Goal: Task Accomplishment & Management: Complete application form

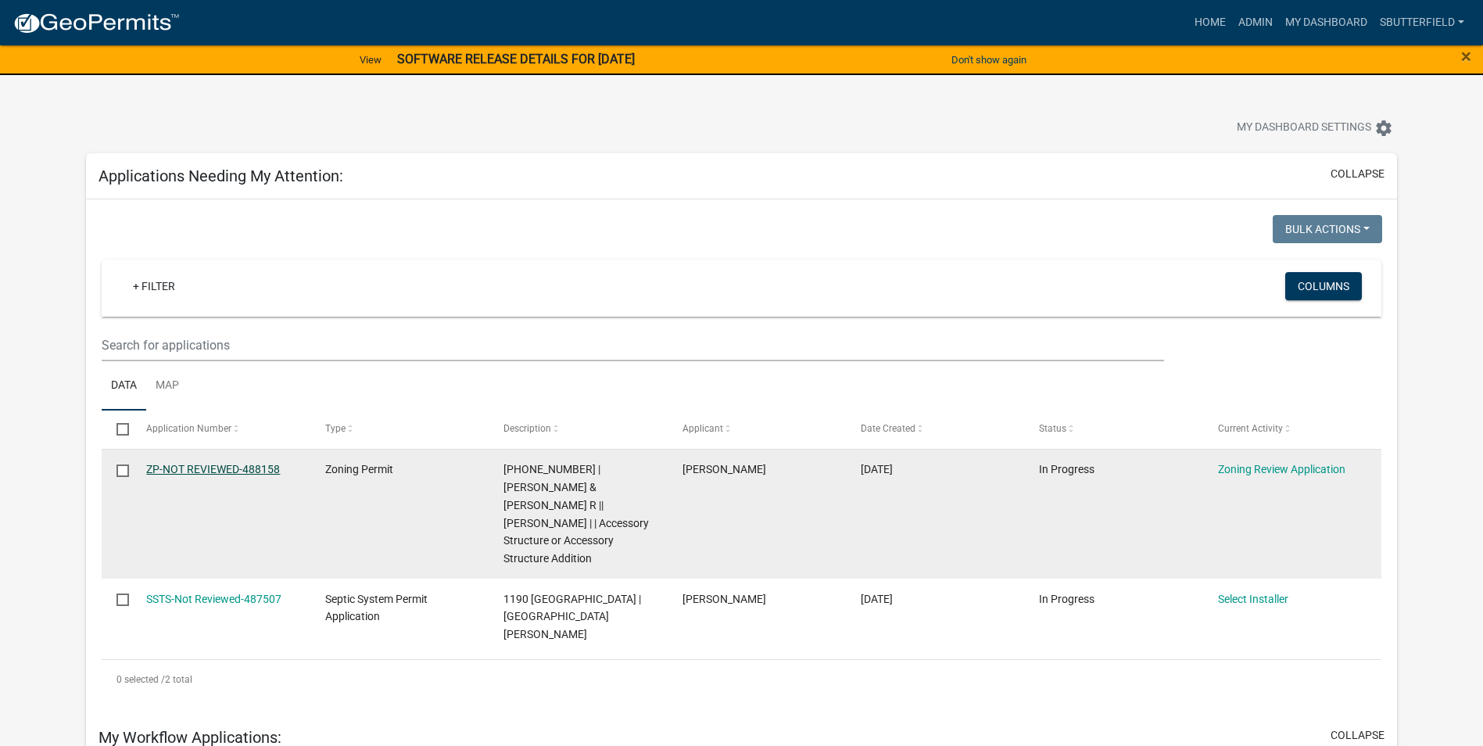
click at [234, 470] on link "ZP-NOT REVIEWED-488158" at bounding box center [213, 469] width 134 height 13
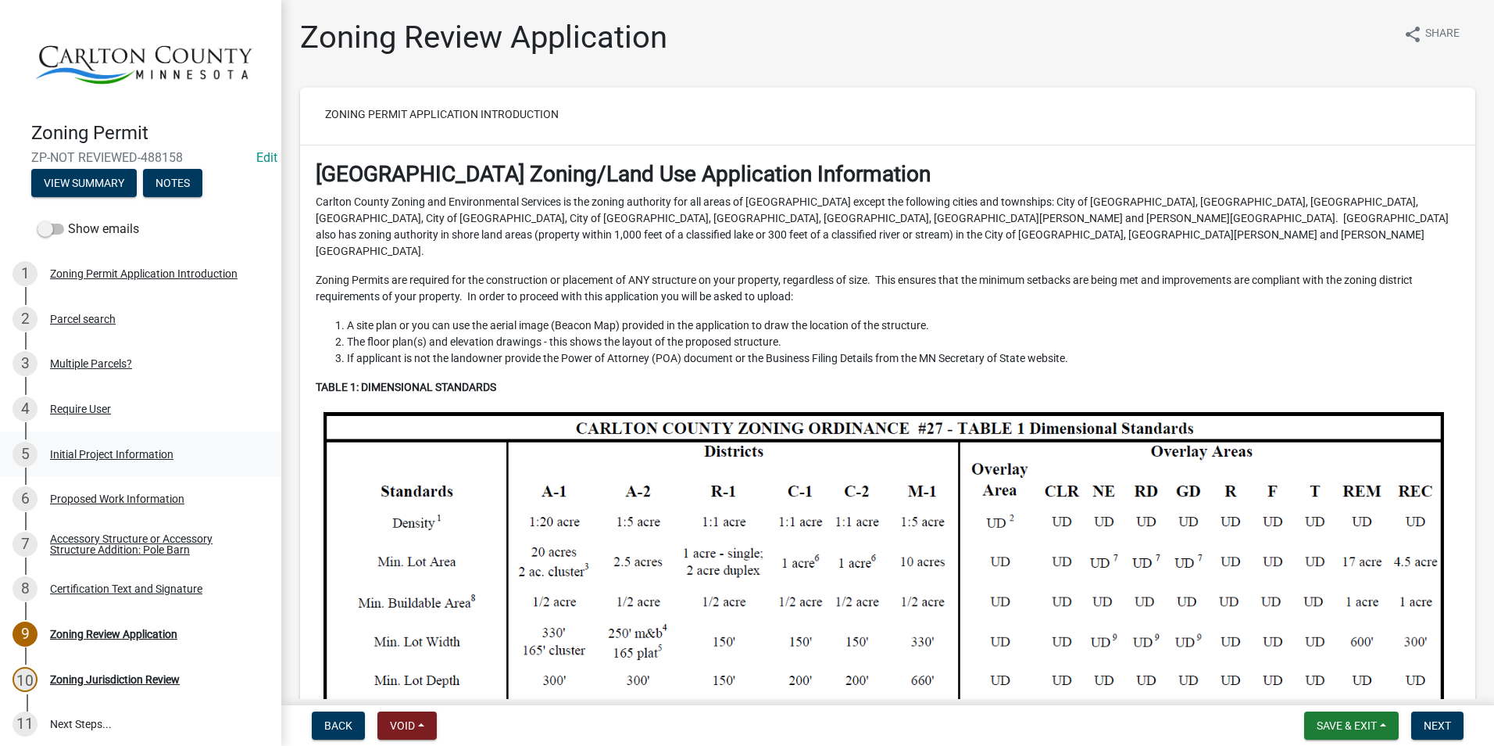
click at [113, 449] on div "Initial Project Information" at bounding box center [111, 454] width 123 height 11
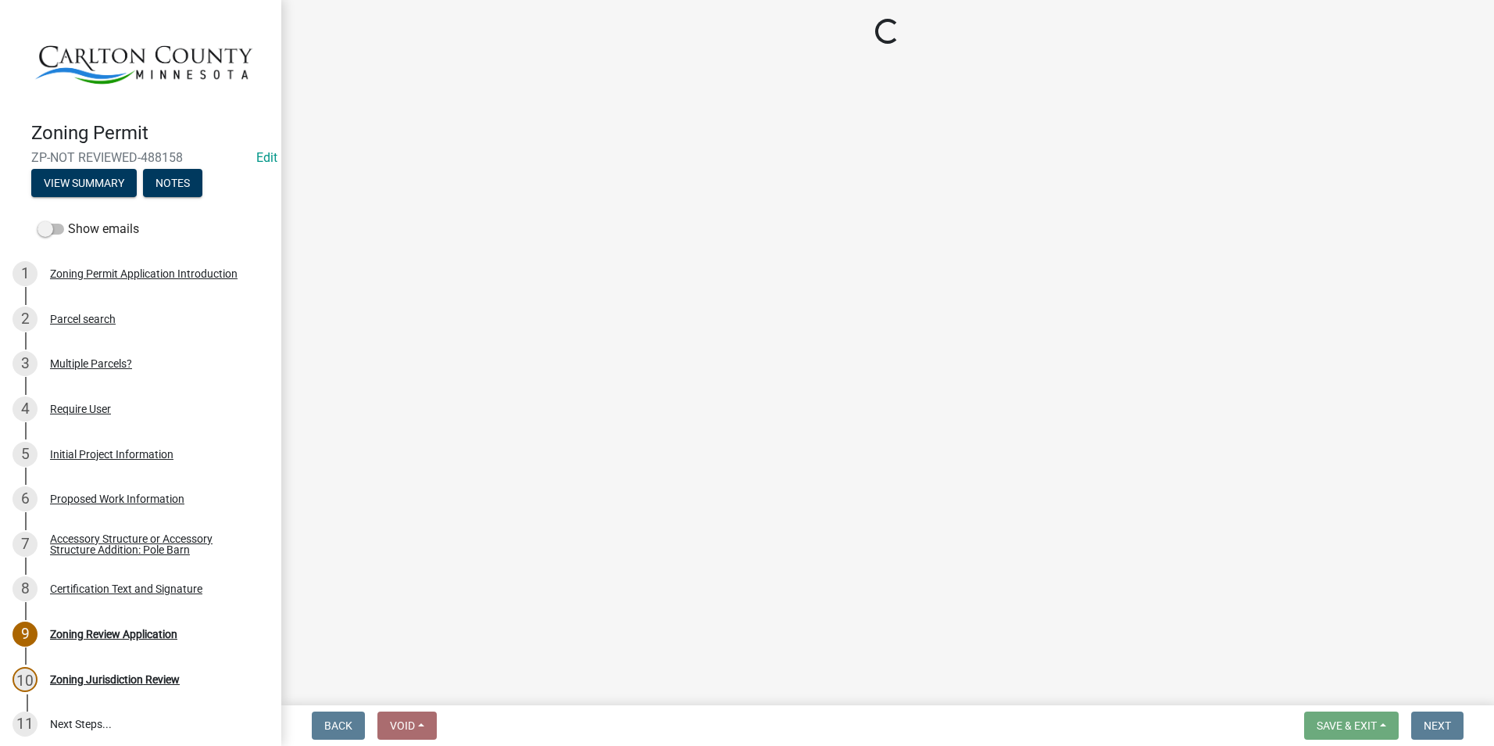
select select "33d21d3a-ebb3-419e-8315-ef7213d04586"
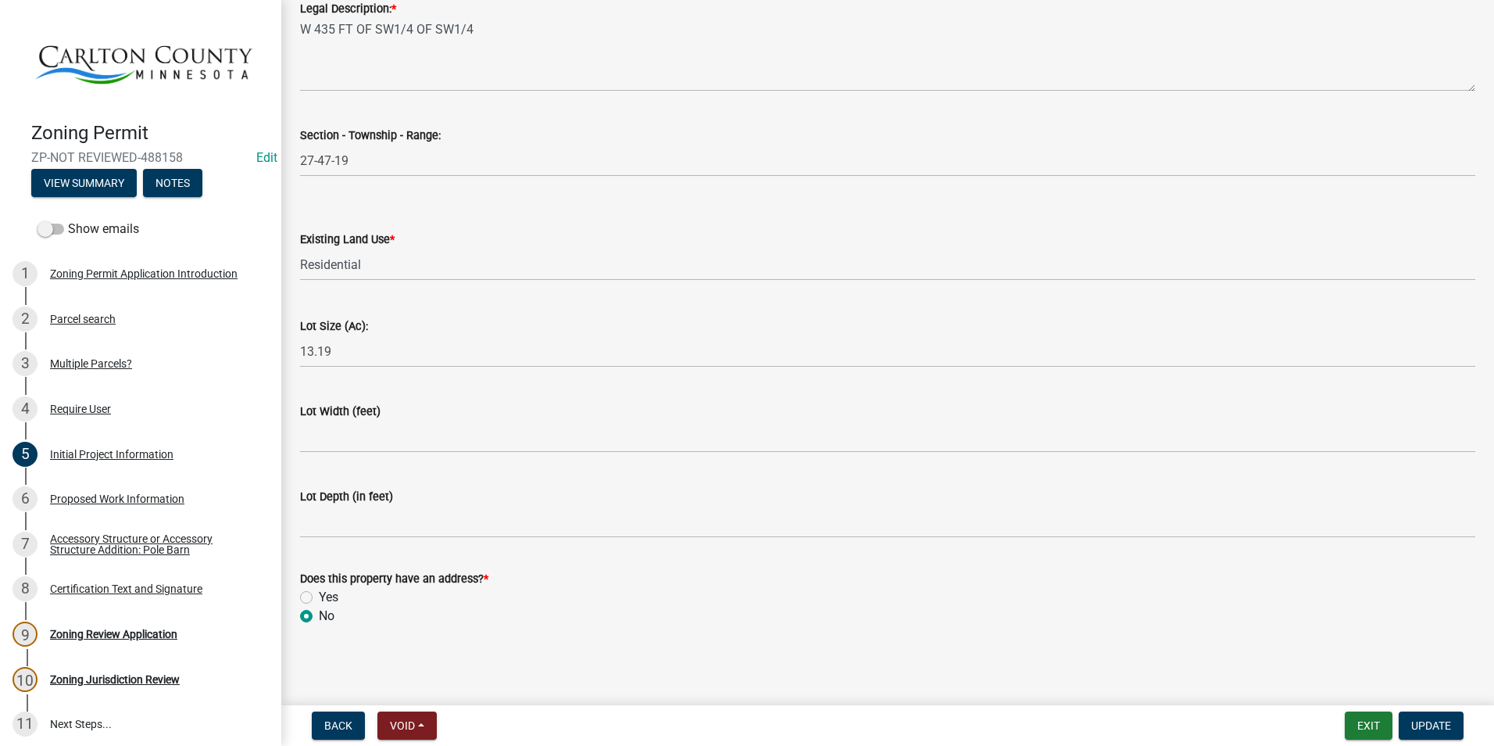
scroll to position [1970, 0]
click at [153, 628] on div "Zoning Review Application" at bounding box center [113, 633] width 127 height 11
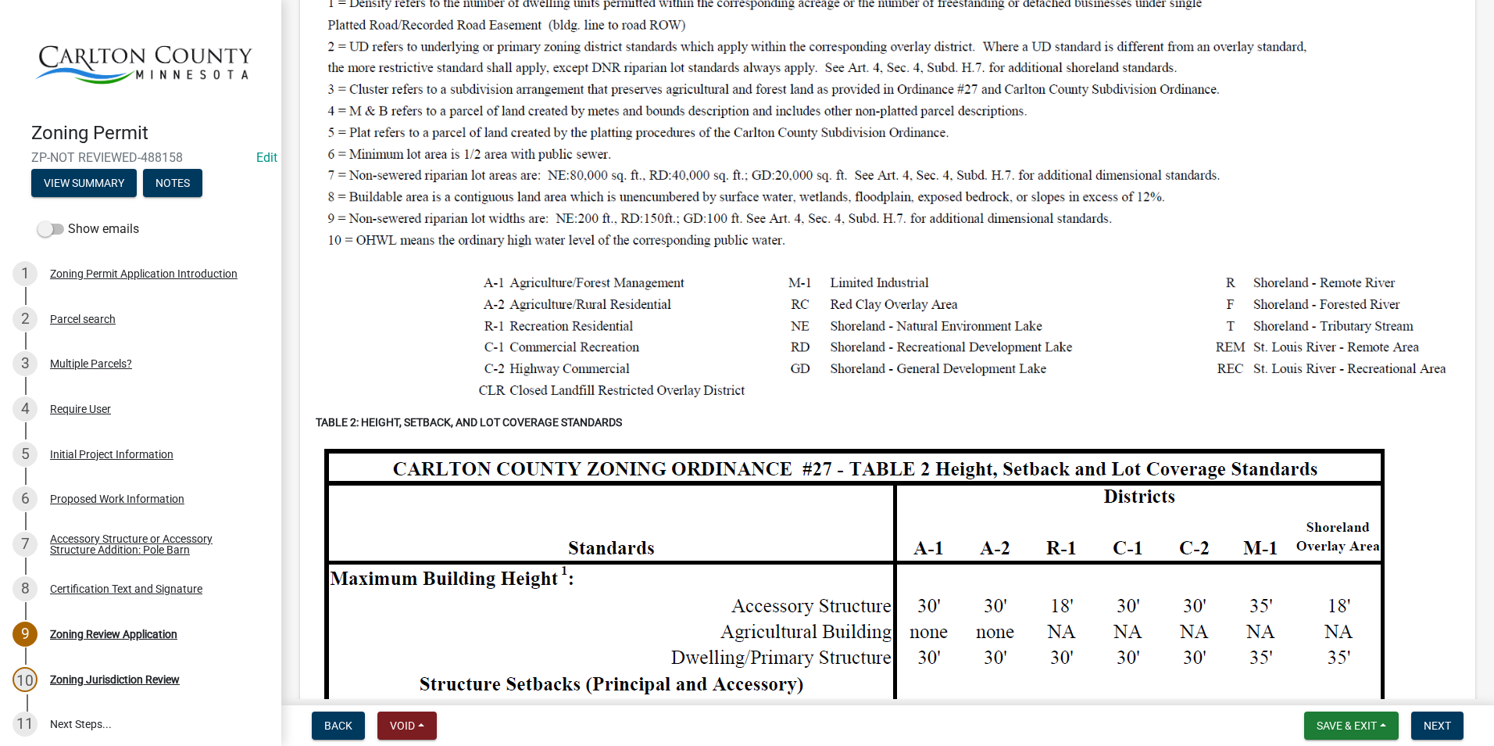
scroll to position [860, 0]
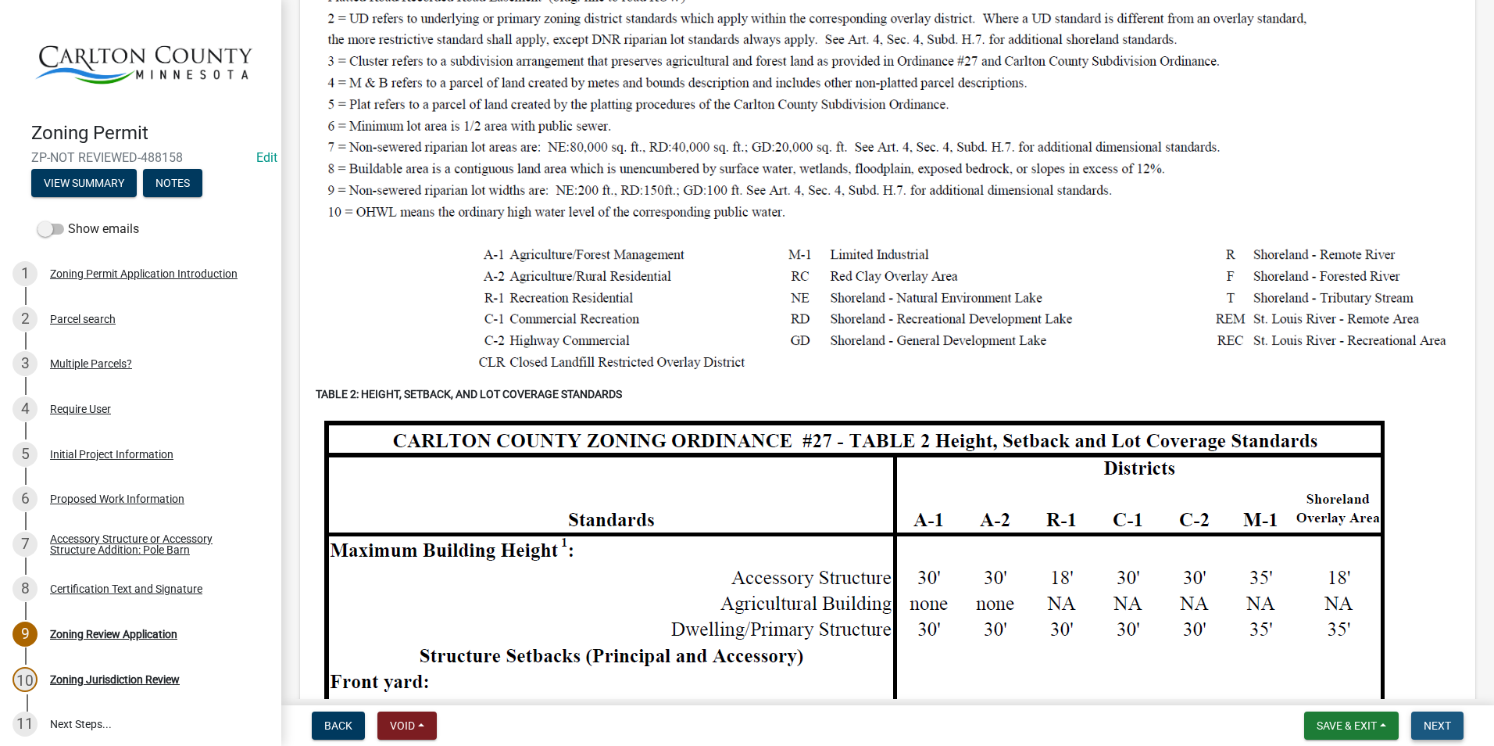
click at [1438, 722] on span "Next" at bounding box center [1437, 725] width 27 height 13
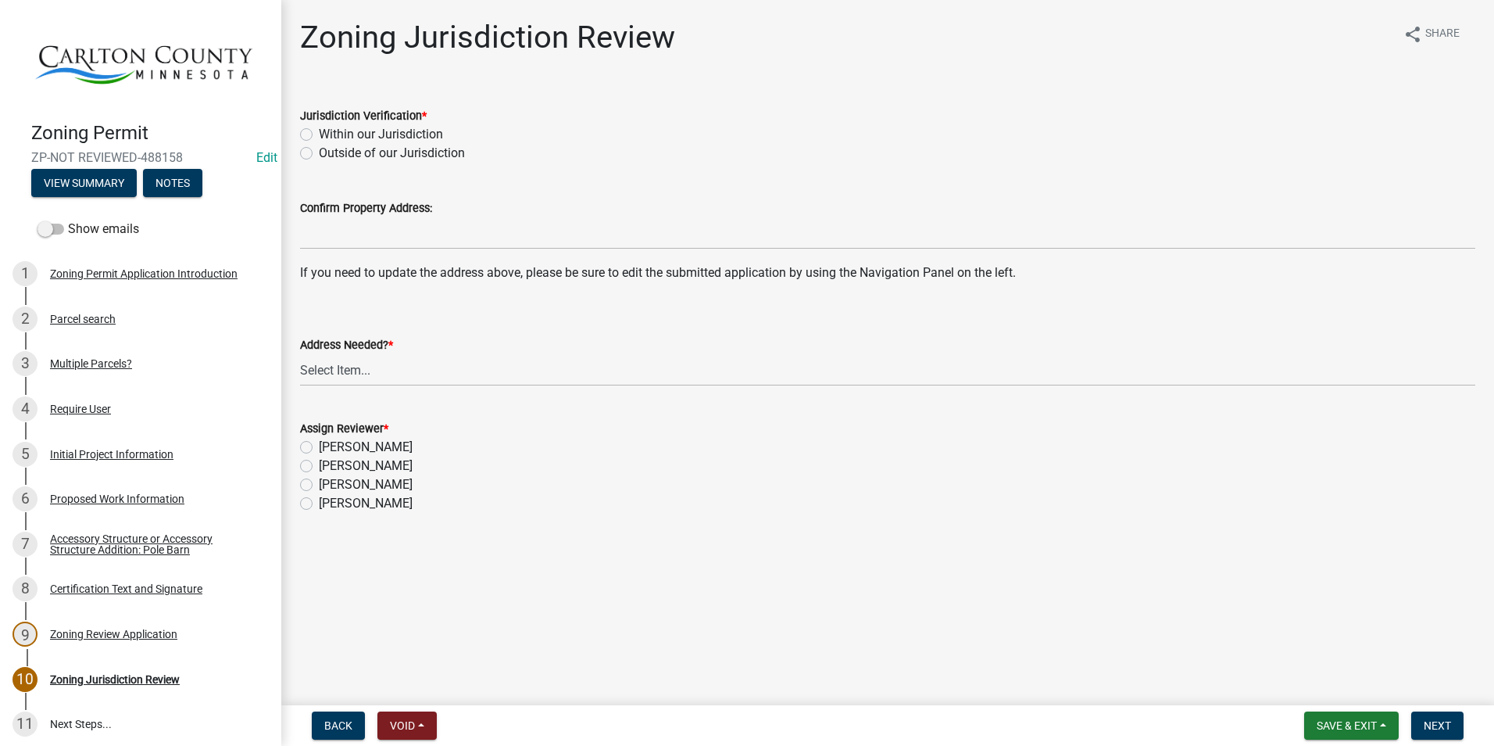
click at [319, 134] on label "Within our Jurisdiction" at bounding box center [381, 134] width 124 height 19
click at [319, 134] on input "Within our Jurisdiction" at bounding box center [324, 130] width 10 height 10
radio input "true"
click at [350, 364] on select "Select Item... Yes No" at bounding box center [887, 370] width 1175 height 32
click at [300, 354] on select "Select Item... Yes No" at bounding box center [887, 370] width 1175 height 32
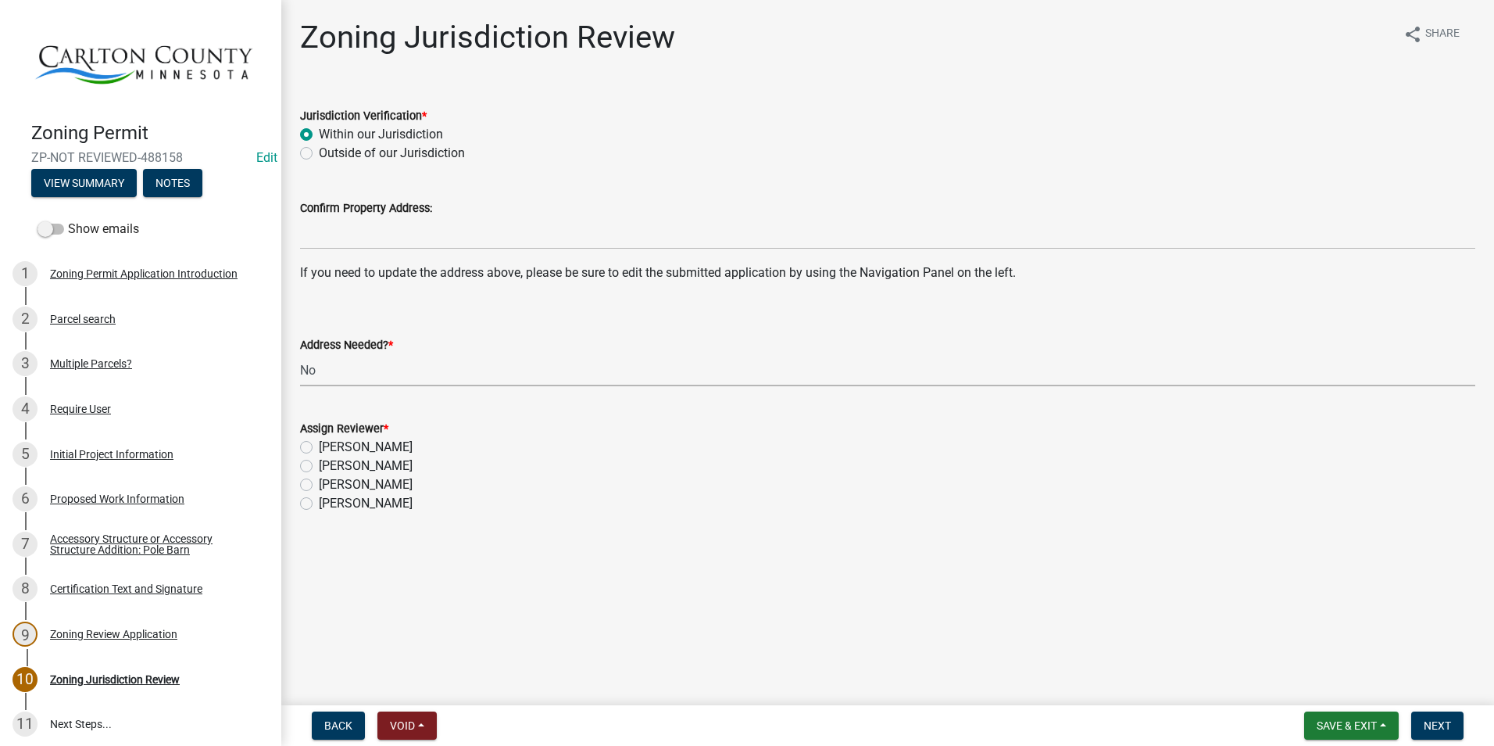
select select "aade736b-b8ba-42e5-ae4c-e00a265c1909"
click at [319, 465] on label "[PERSON_NAME]" at bounding box center [366, 465] width 94 height 19
click at [319, 465] on input "[PERSON_NAME]" at bounding box center [324, 461] width 10 height 10
radio input "true"
click at [1445, 729] on span "Next" at bounding box center [1437, 725] width 27 height 13
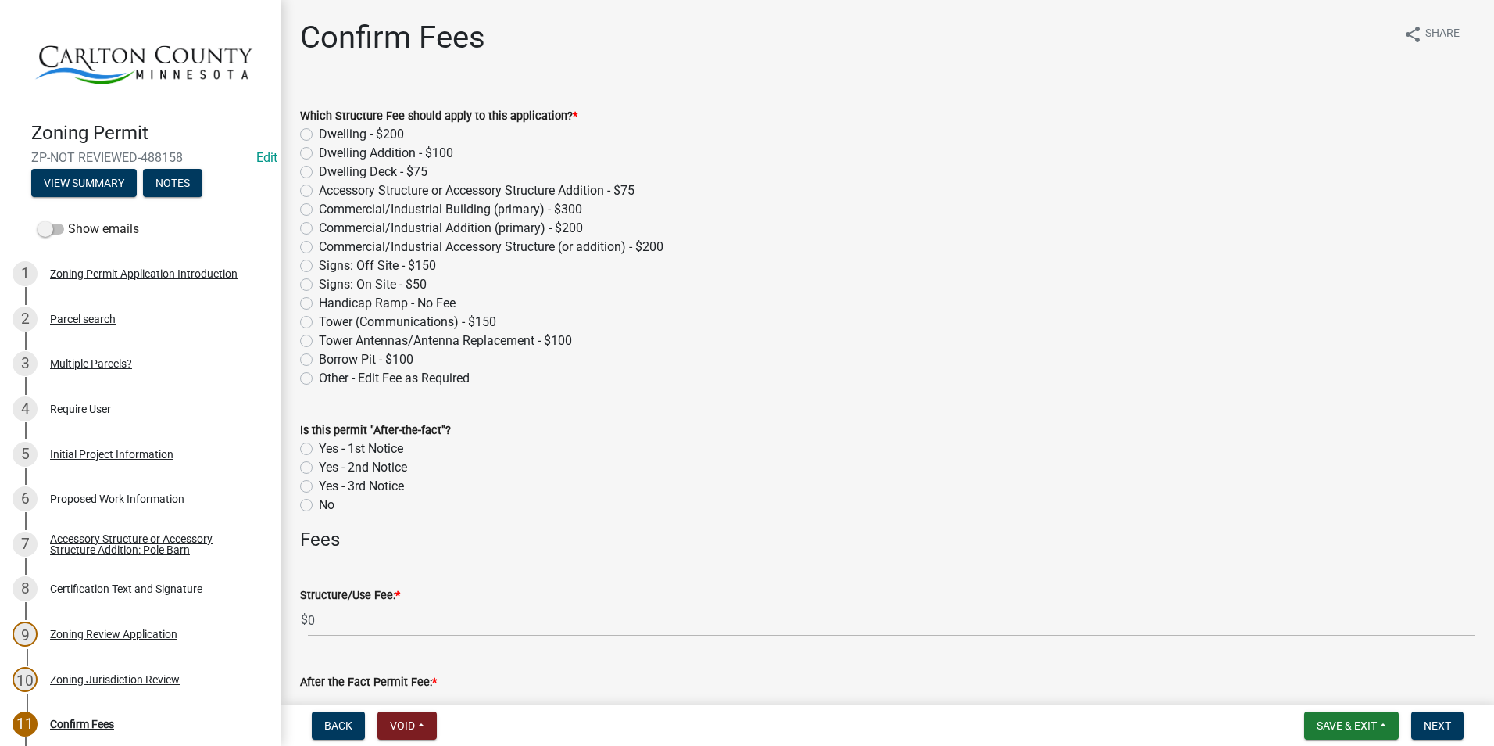
click at [319, 188] on label "Accessory Structure or Accessory Structure Addition - $75" at bounding box center [477, 190] width 316 height 19
click at [319, 188] on input "Accessory Structure or Accessory Structure Addition - $75" at bounding box center [324, 186] width 10 height 10
radio input "true"
click at [1444, 719] on span "Next" at bounding box center [1437, 725] width 27 height 13
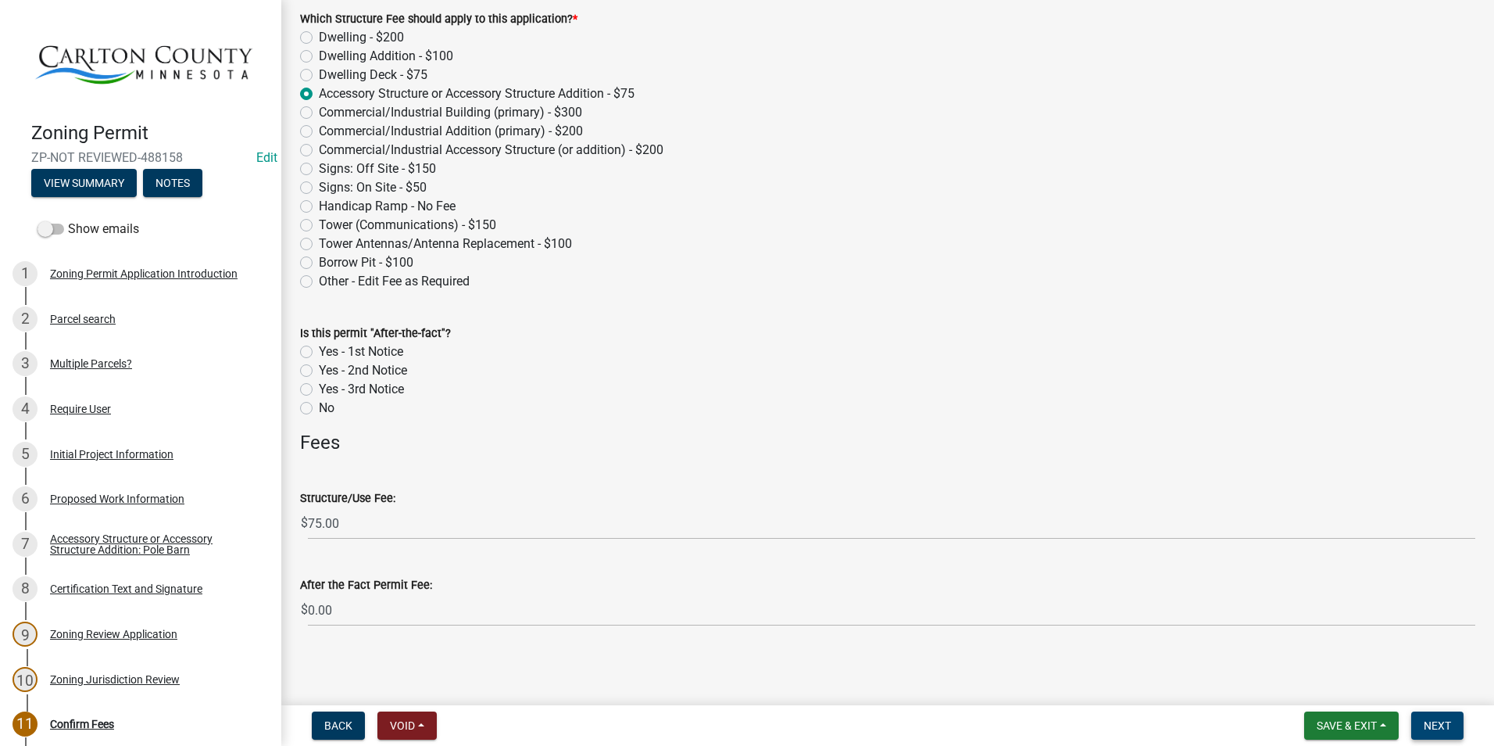
scroll to position [99, 0]
click at [1434, 721] on span "Next" at bounding box center [1437, 725] width 27 height 13
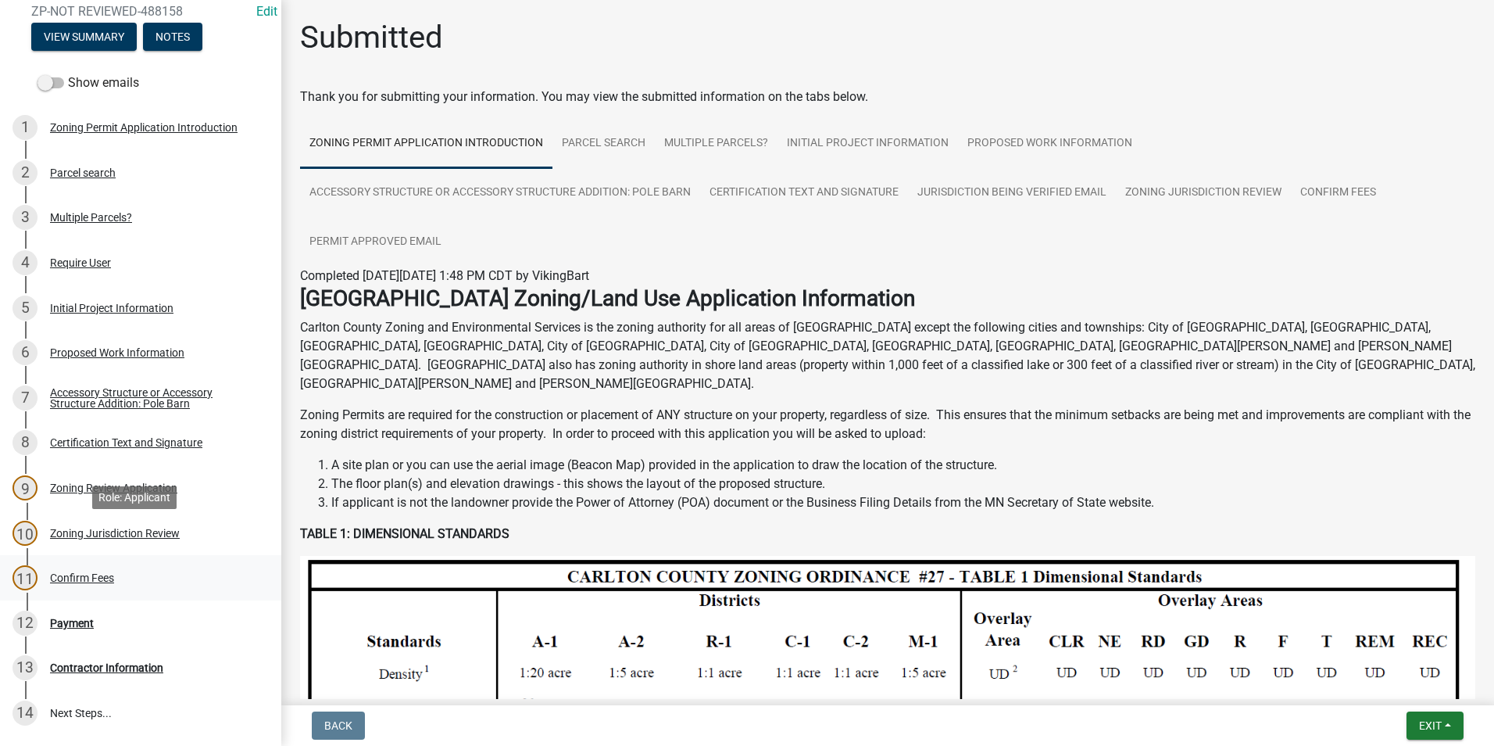
scroll to position [234, 0]
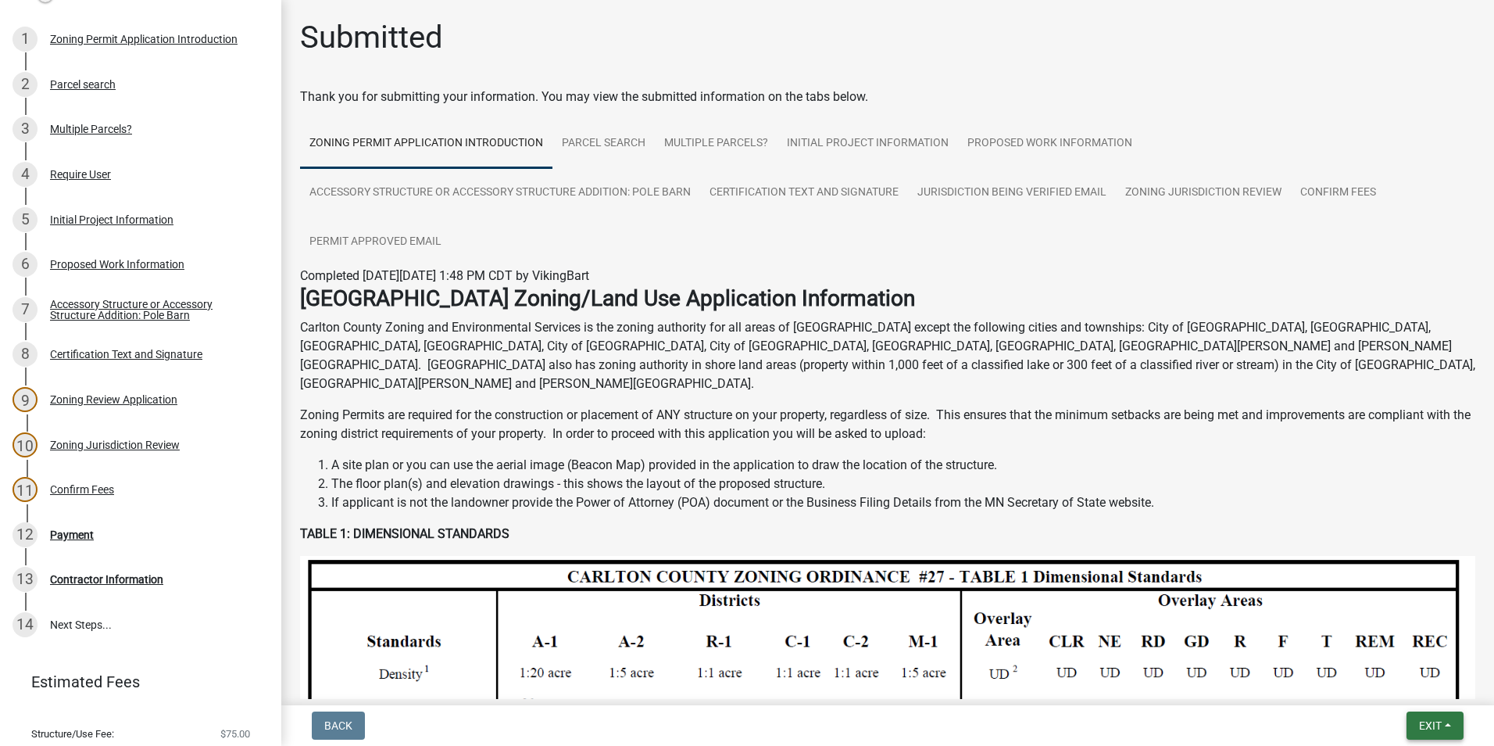
click at [1418, 722] on button "Exit" at bounding box center [1435, 725] width 57 height 28
click at [1368, 686] on button "Save & Exit" at bounding box center [1401, 685] width 125 height 38
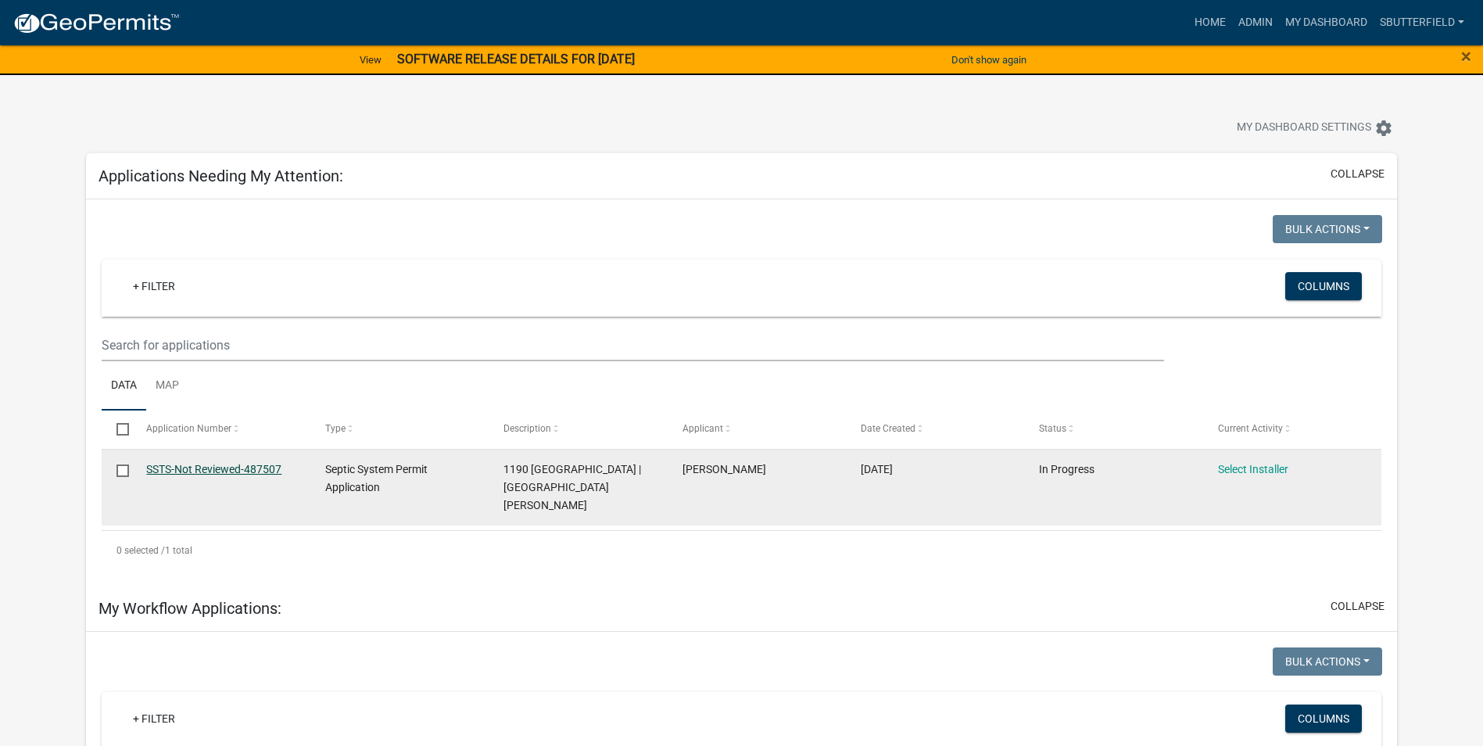
click at [240, 463] on link "SSTS-Not Reviewed-487507" at bounding box center [213, 469] width 135 height 13
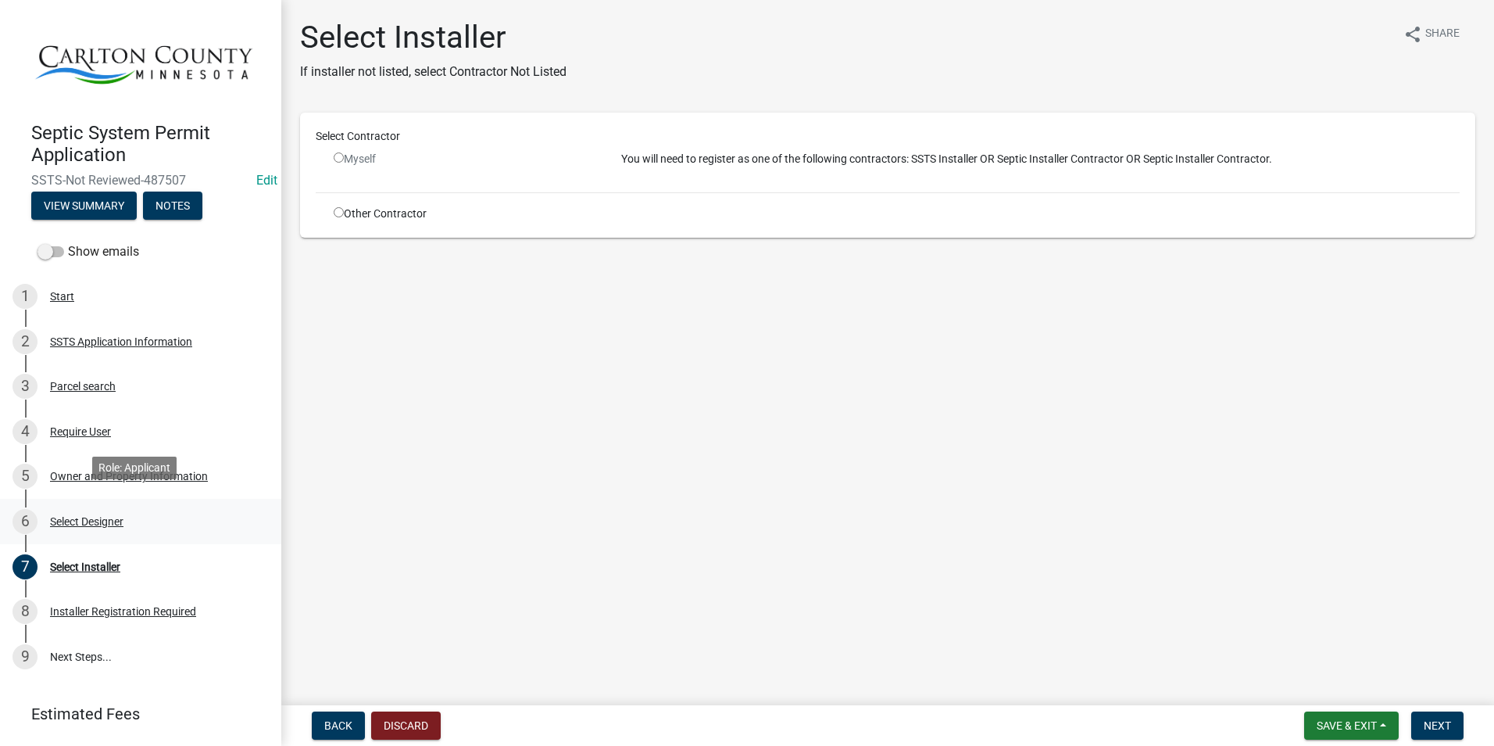
scroll to position [39, 0]
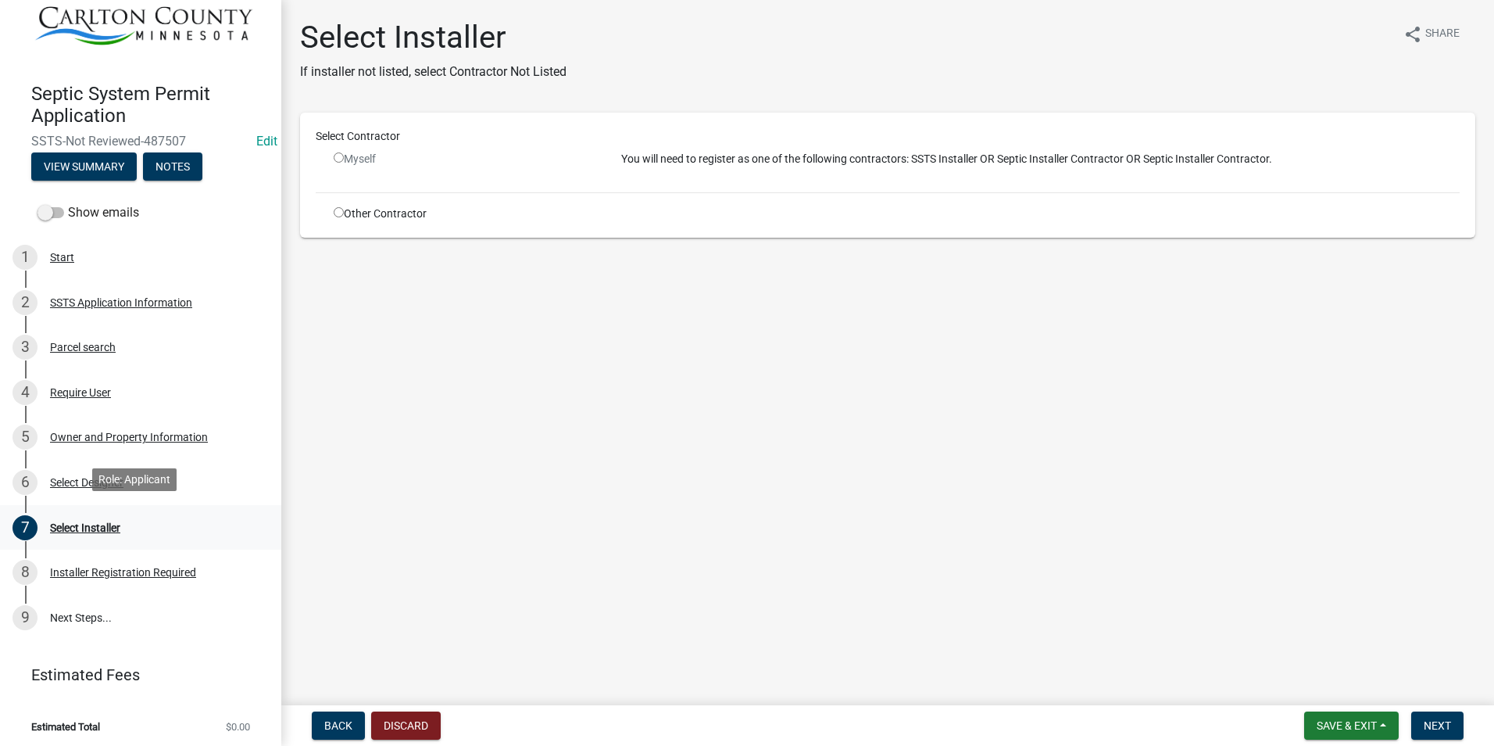
click at [64, 522] on div "Select Installer" at bounding box center [85, 527] width 70 height 11
click at [336, 209] on input "radio" at bounding box center [339, 212] width 10 height 10
radio input "true"
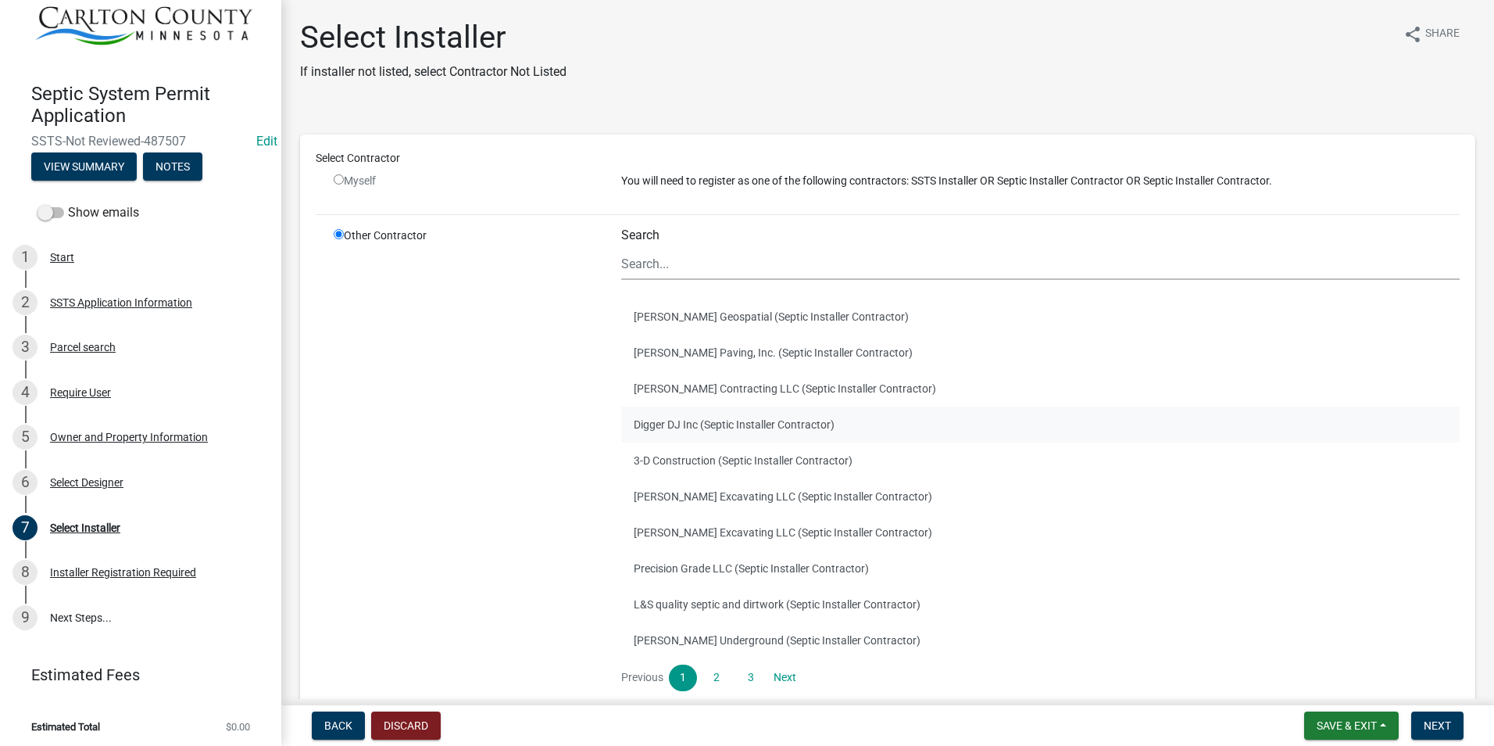
scroll to position [78, 0]
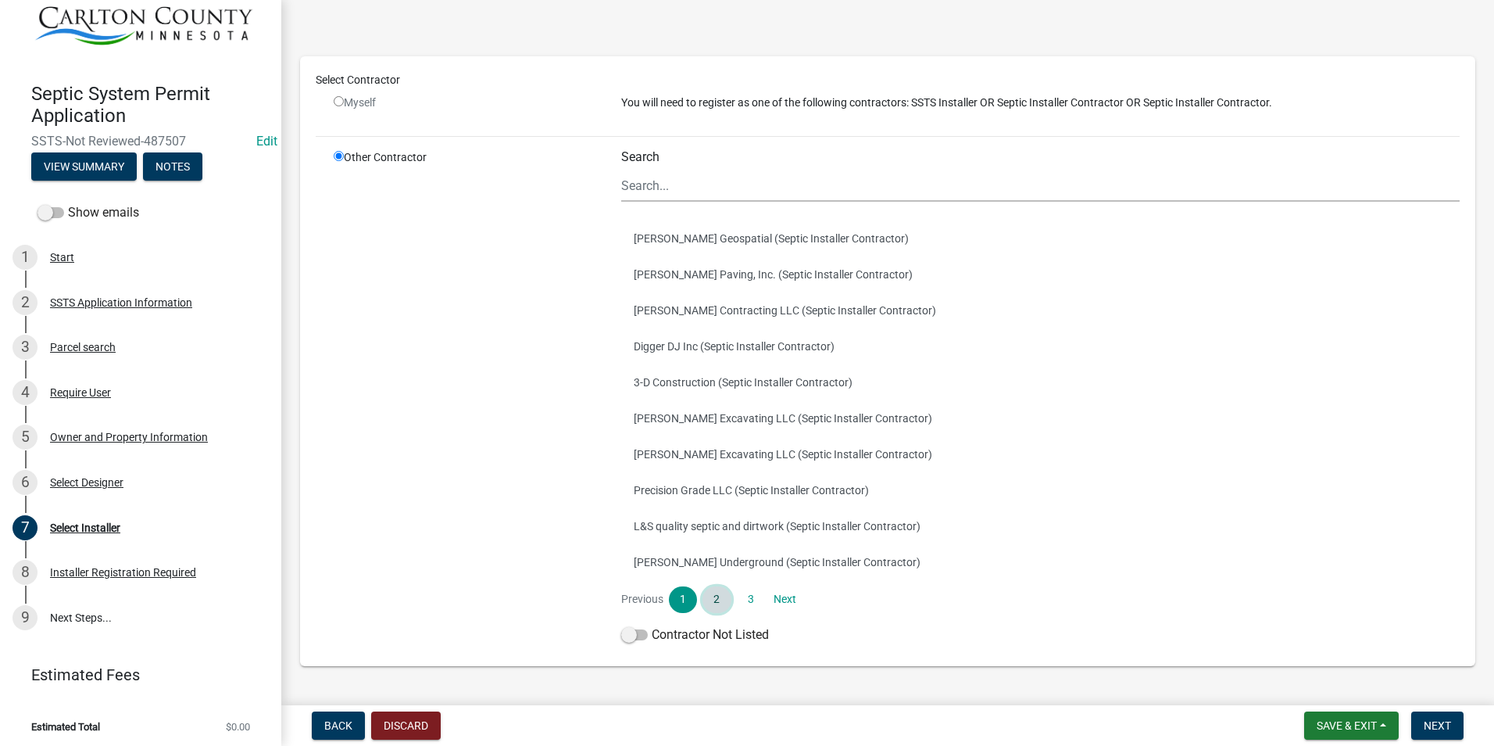
click at [717, 600] on link "2" at bounding box center [717, 599] width 28 height 27
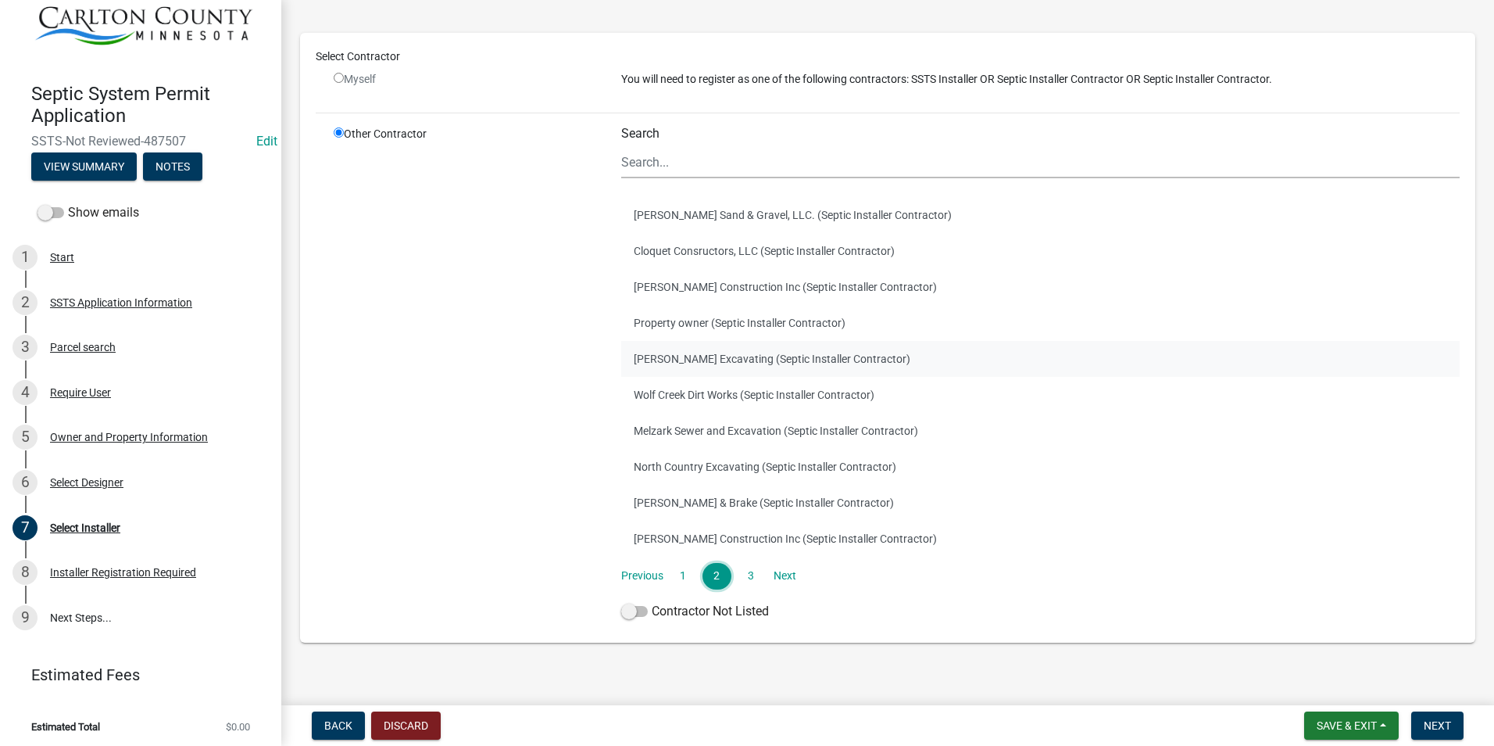
scroll to position [119, 0]
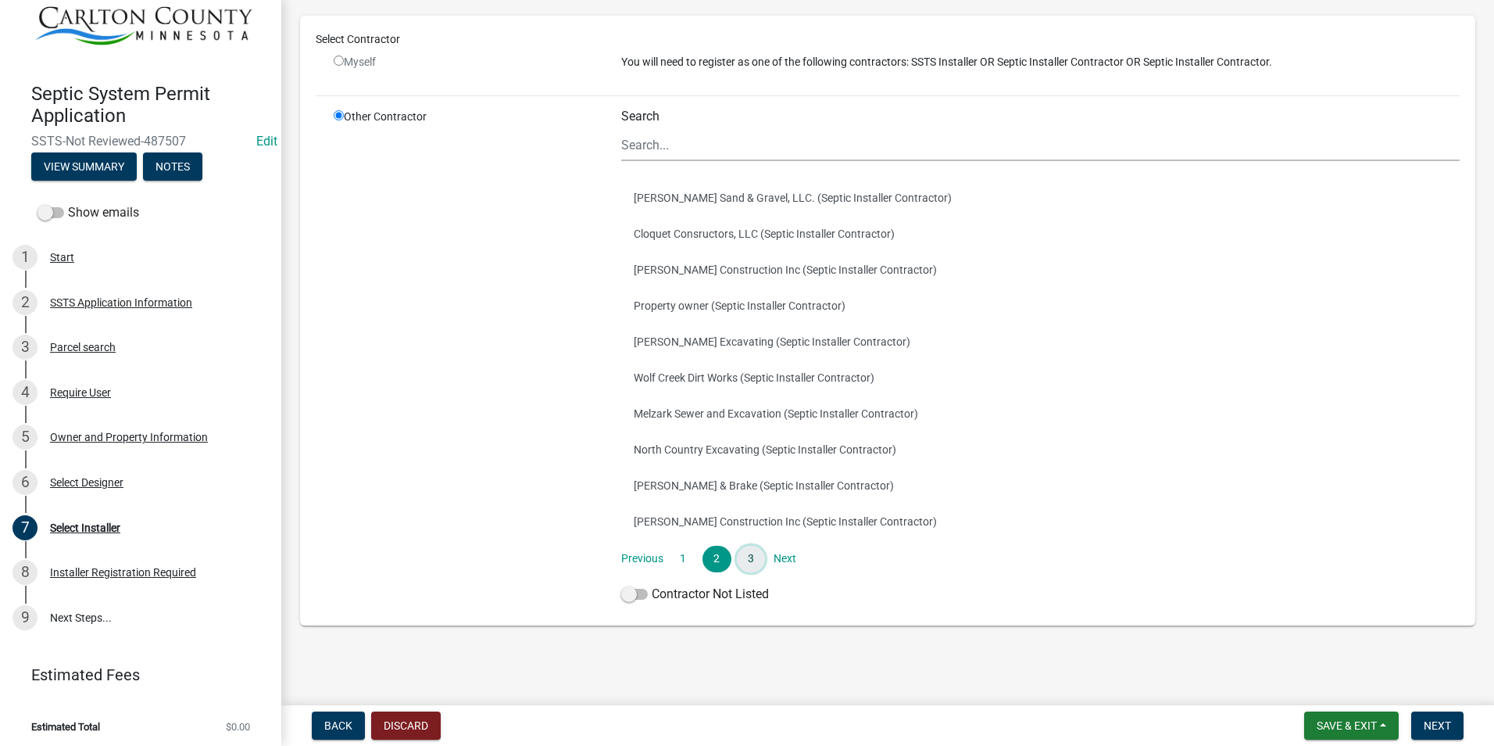
click at [749, 557] on link "3" at bounding box center [751, 558] width 28 height 27
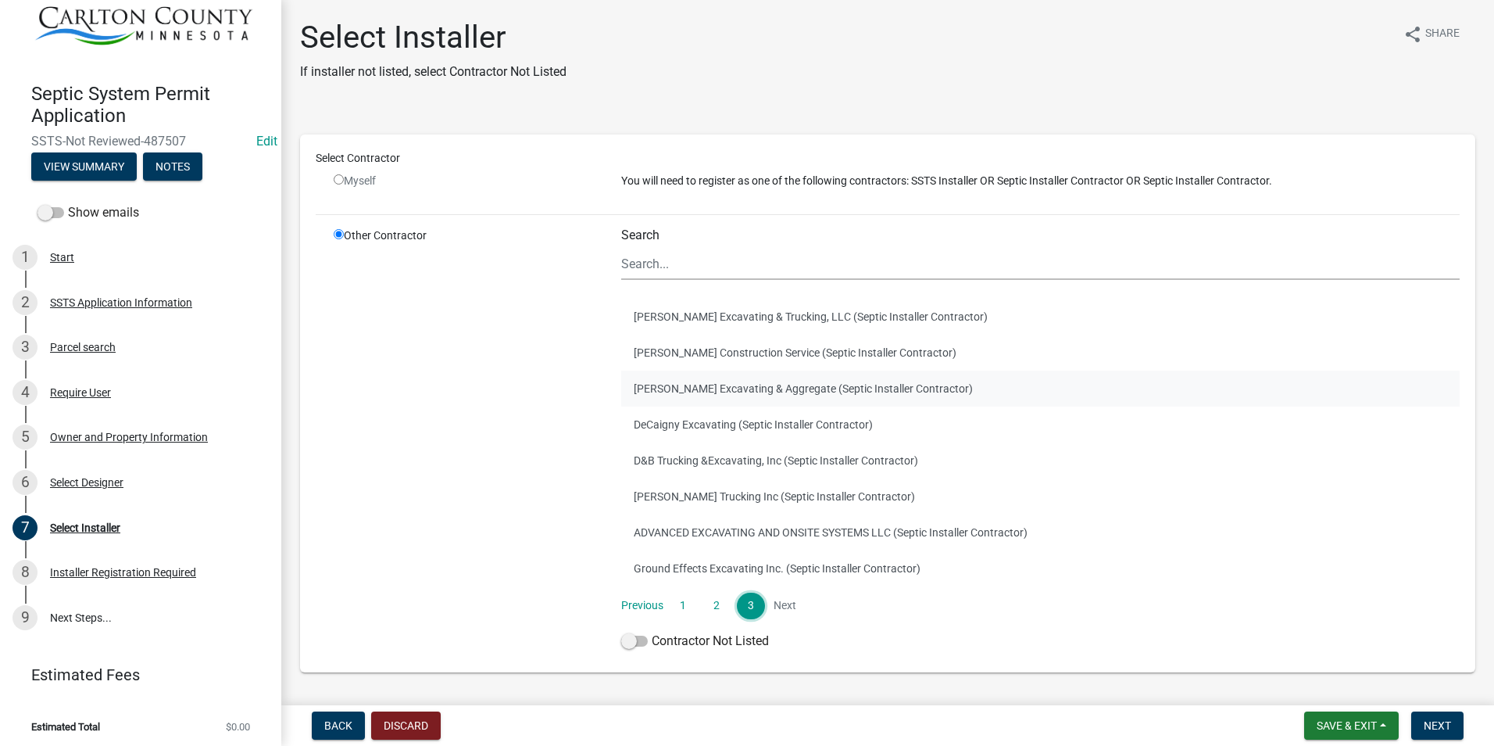
scroll to position [47, 0]
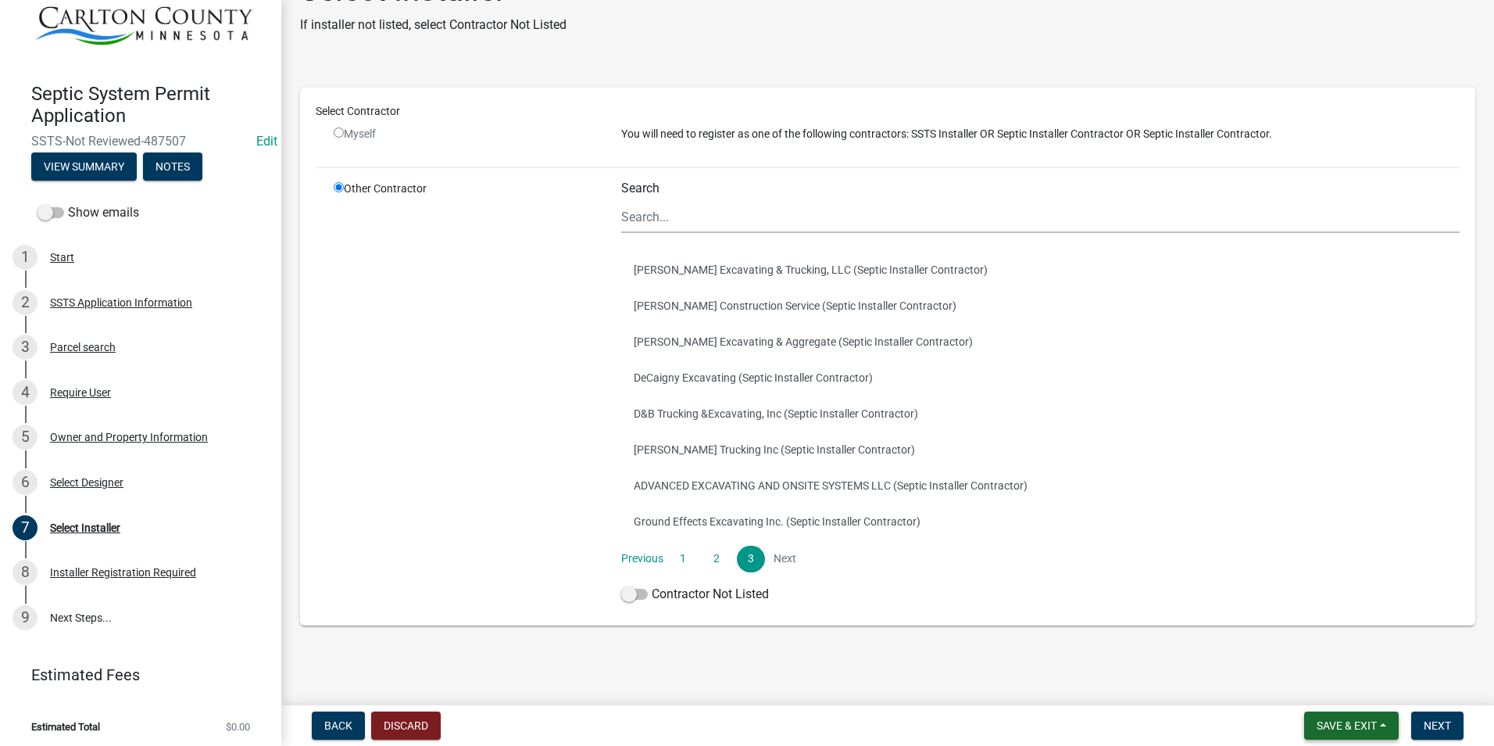
click at [1373, 719] on span "Save & Exit" at bounding box center [1347, 725] width 60 height 13
click at [1335, 685] on button "Save & Exit" at bounding box center [1336, 685] width 125 height 38
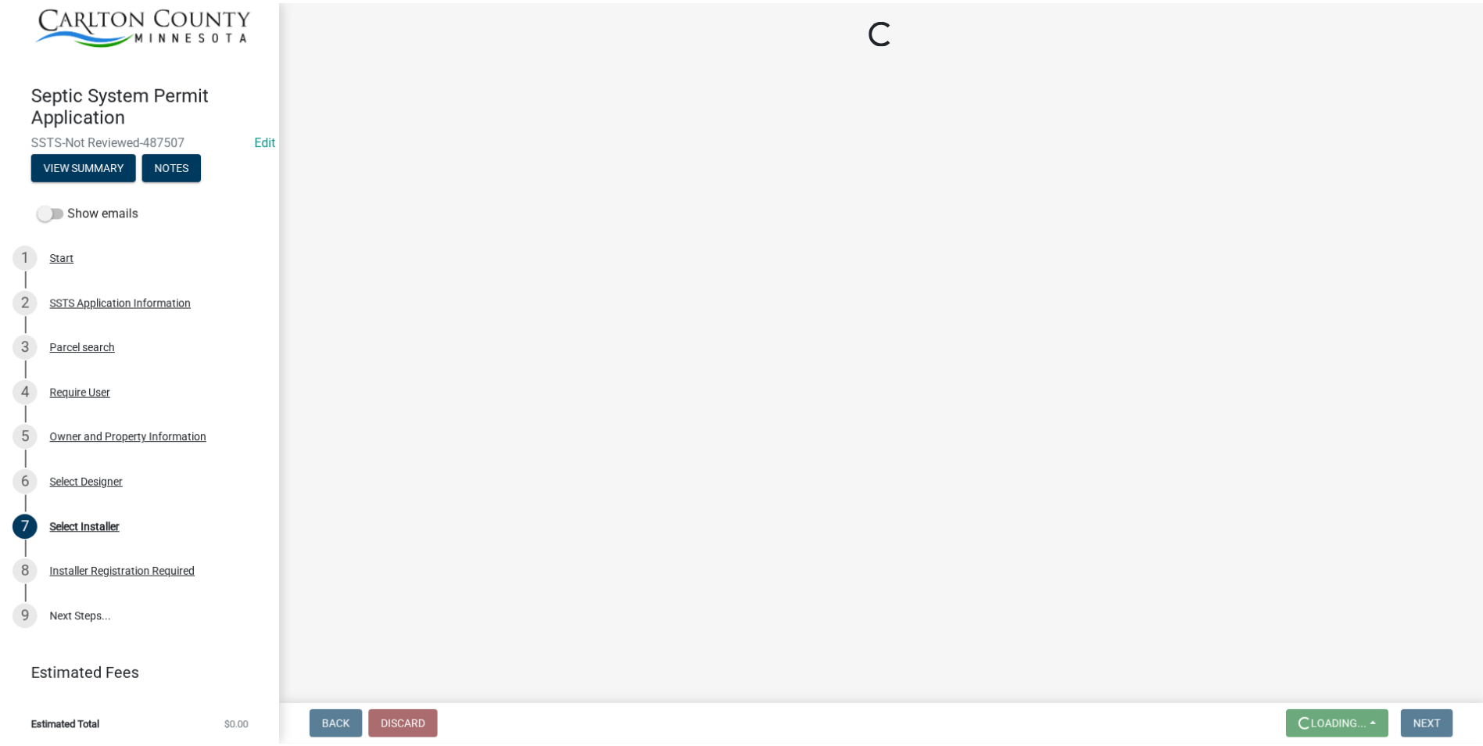
scroll to position [0, 0]
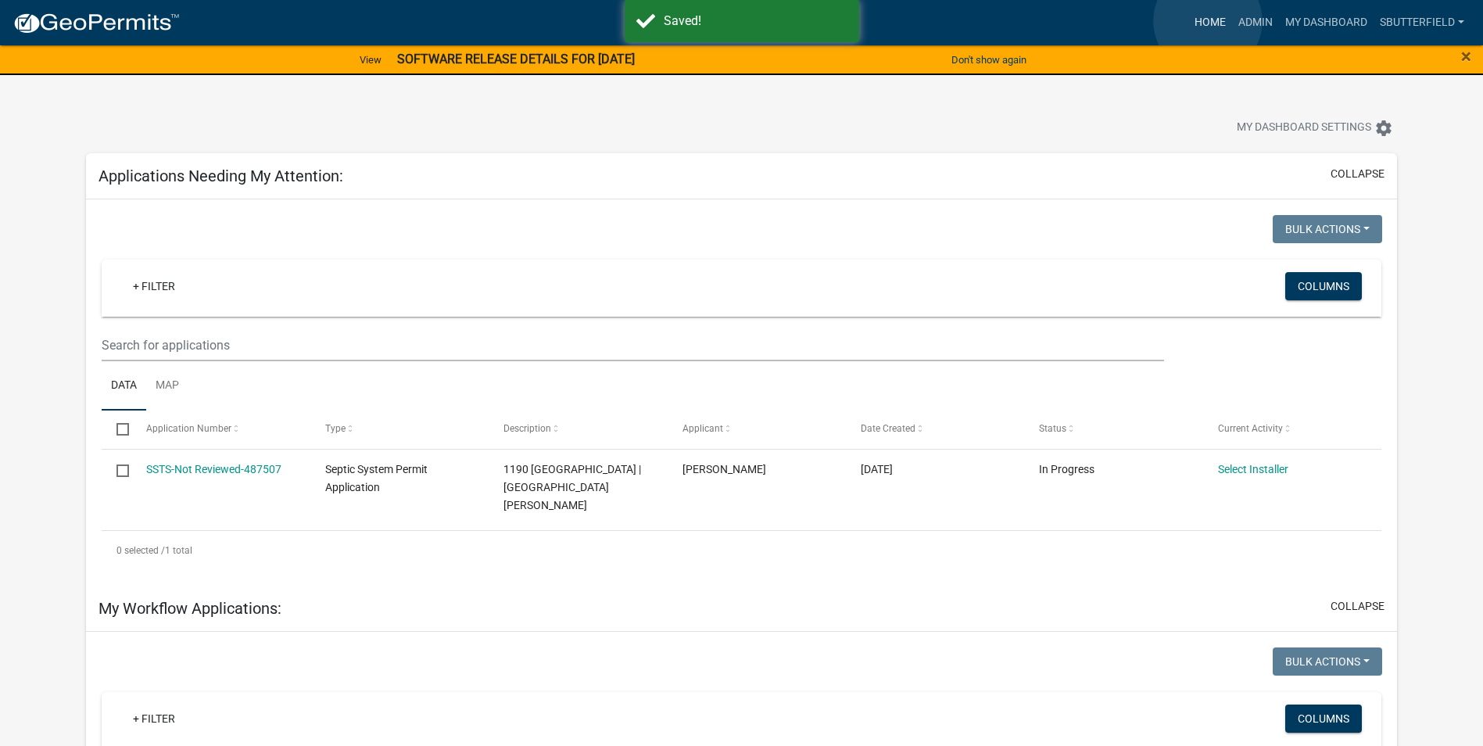
click at [1207, 21] on link "Home" at bounding box center [1210, 23] width 44 height 30
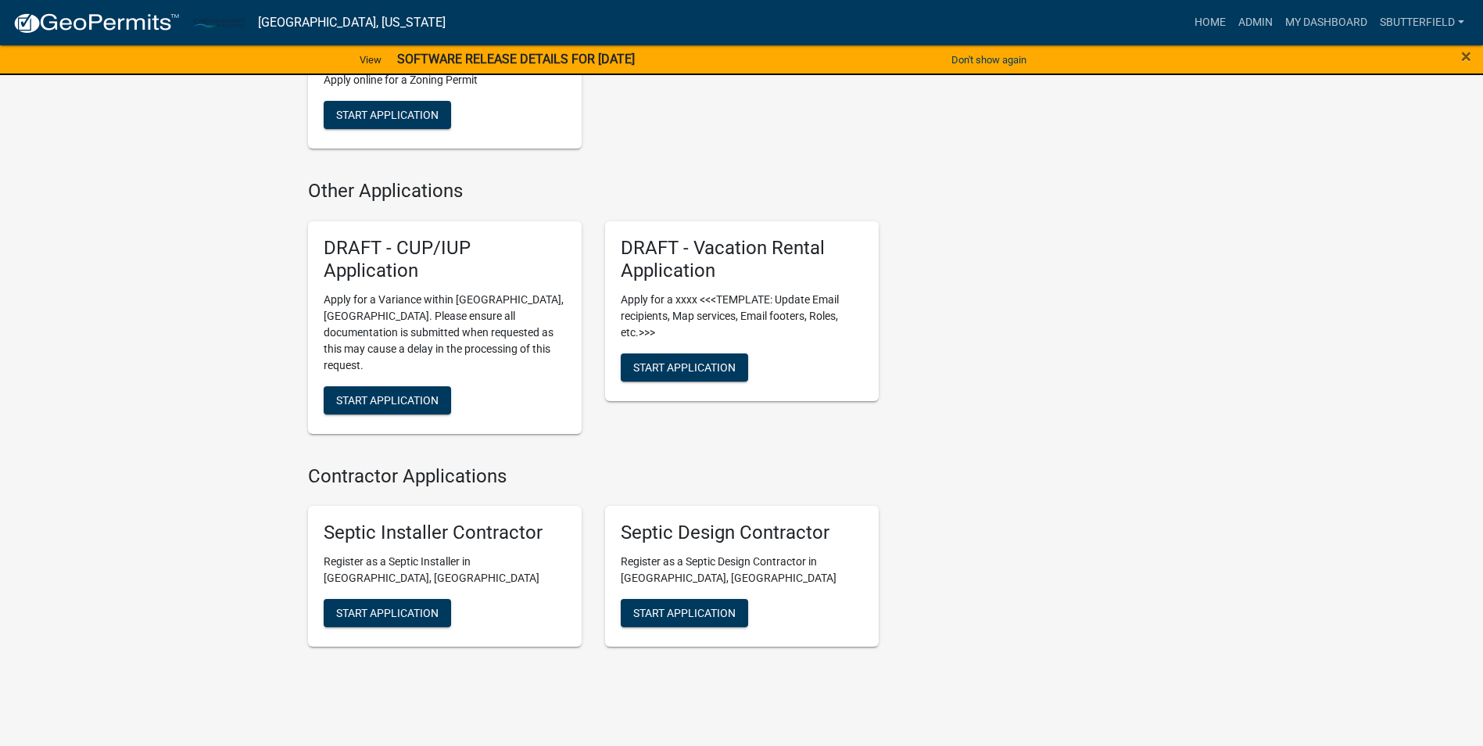
scroll to position [837, 0]
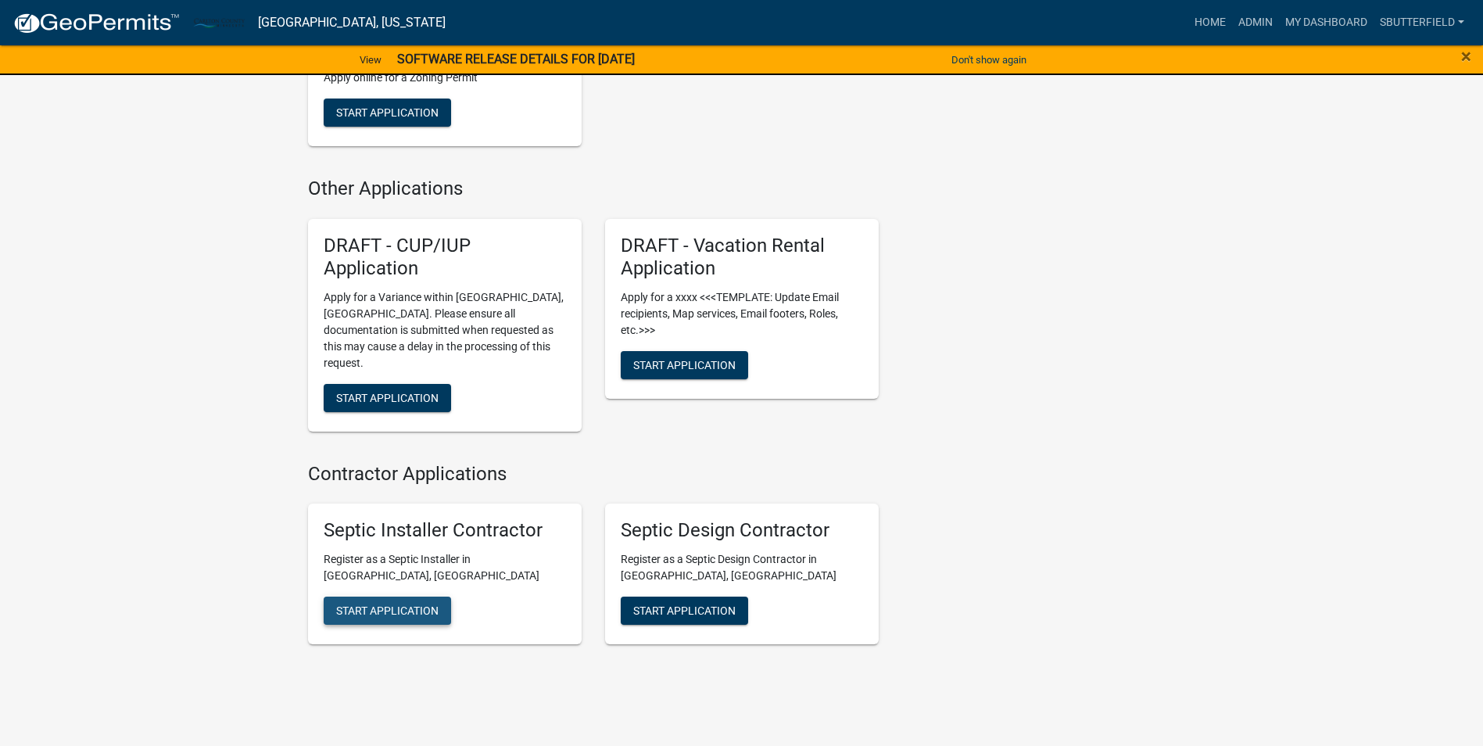
click at [390, 604] on span "Start Application" at bounding box center [387, 610] width 102 height 13
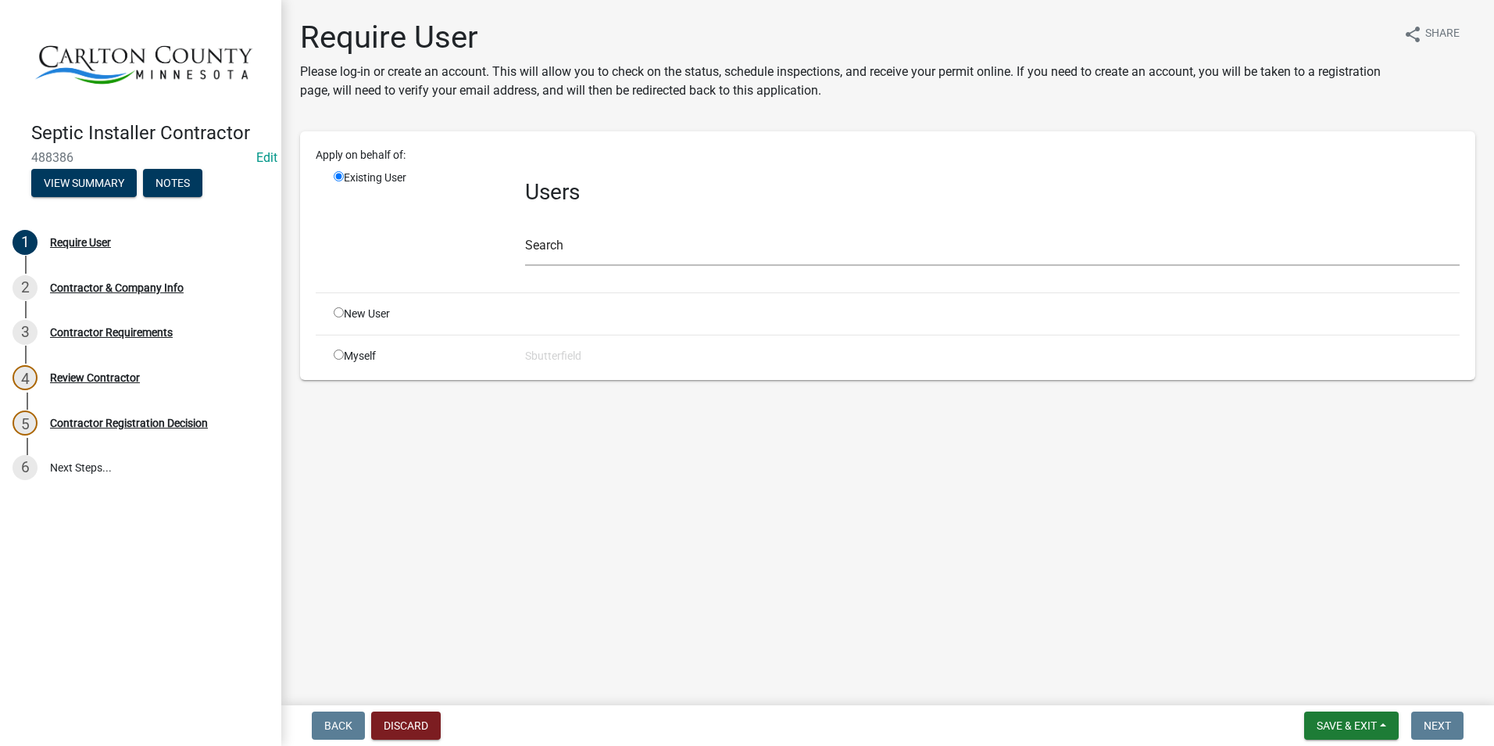
click at [341, 312] on input "radio" at bounding box center [339, 312] width 10 height 10
radio input "true"
radio input "false"
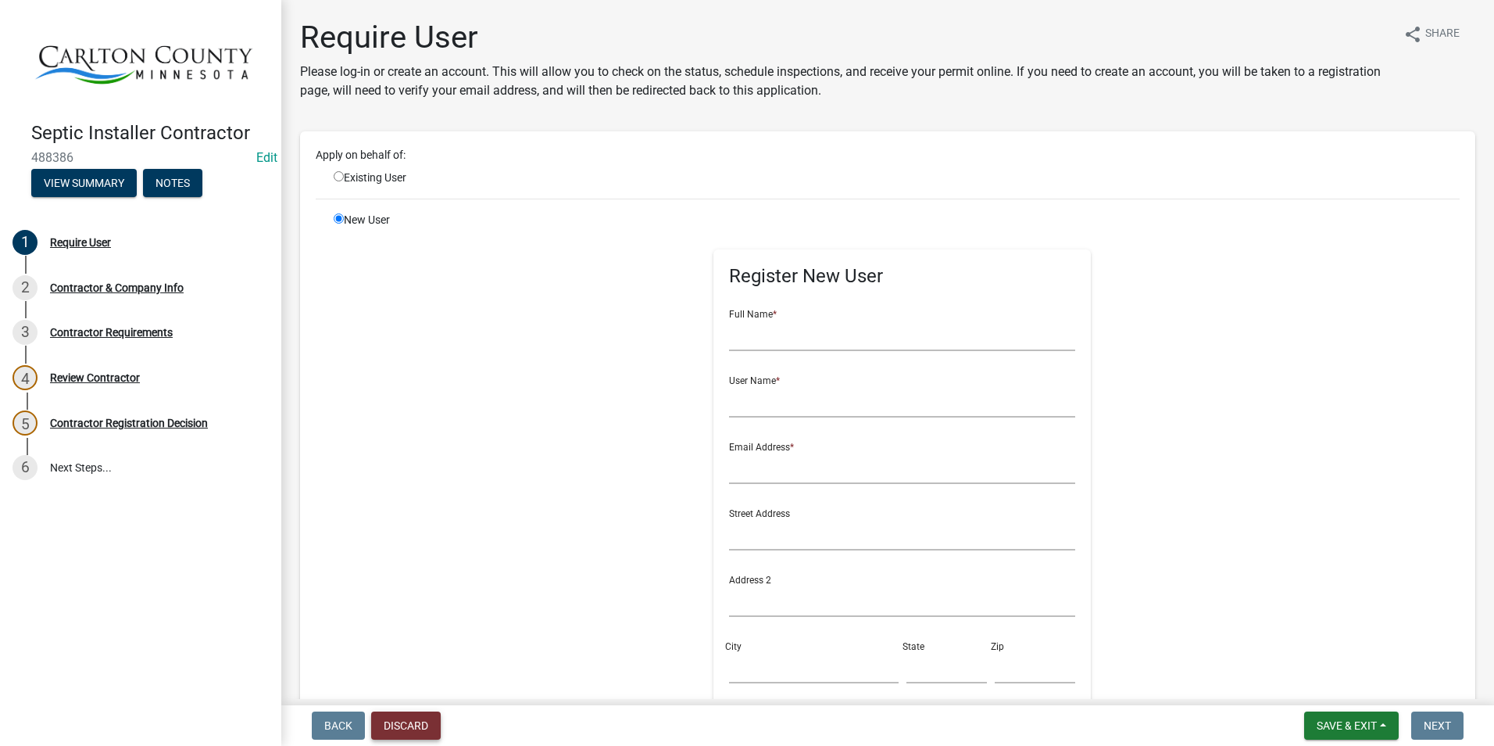
click at [420, 716] on button "Discard" at bounding box center [406, 725] width 70 height 28
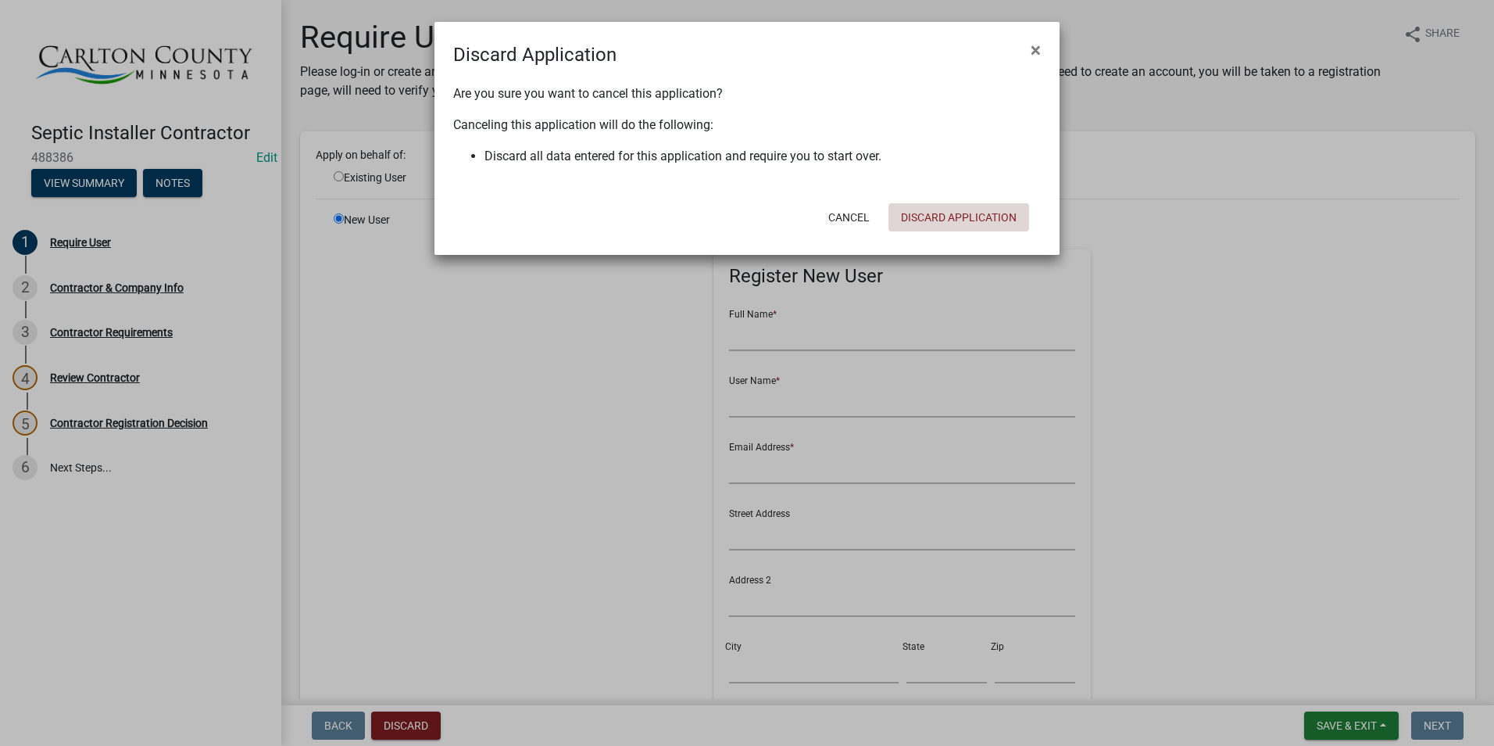
click at [975, 220] on button "Discard Application" at bounding box center [959, 217] width 141 height 28
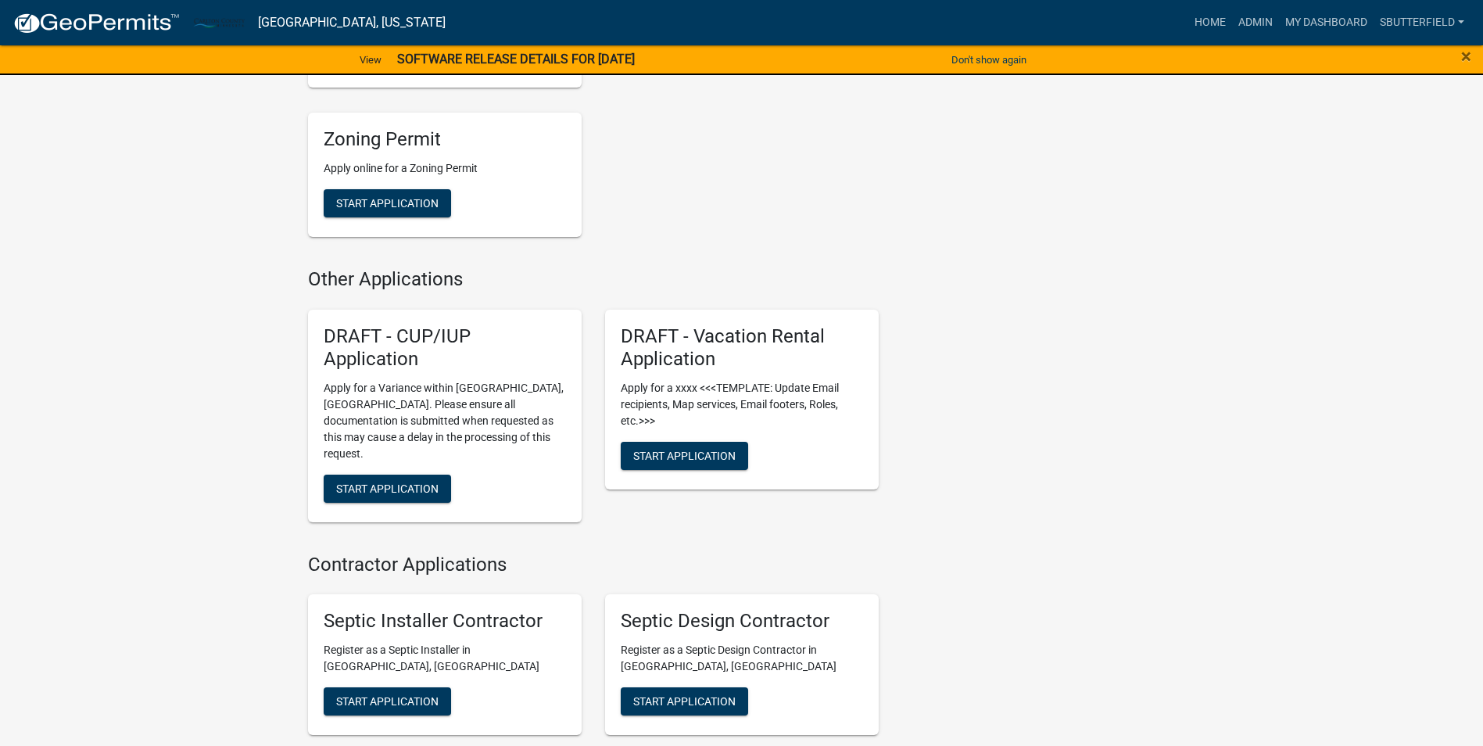
scroll to position [781, 0]
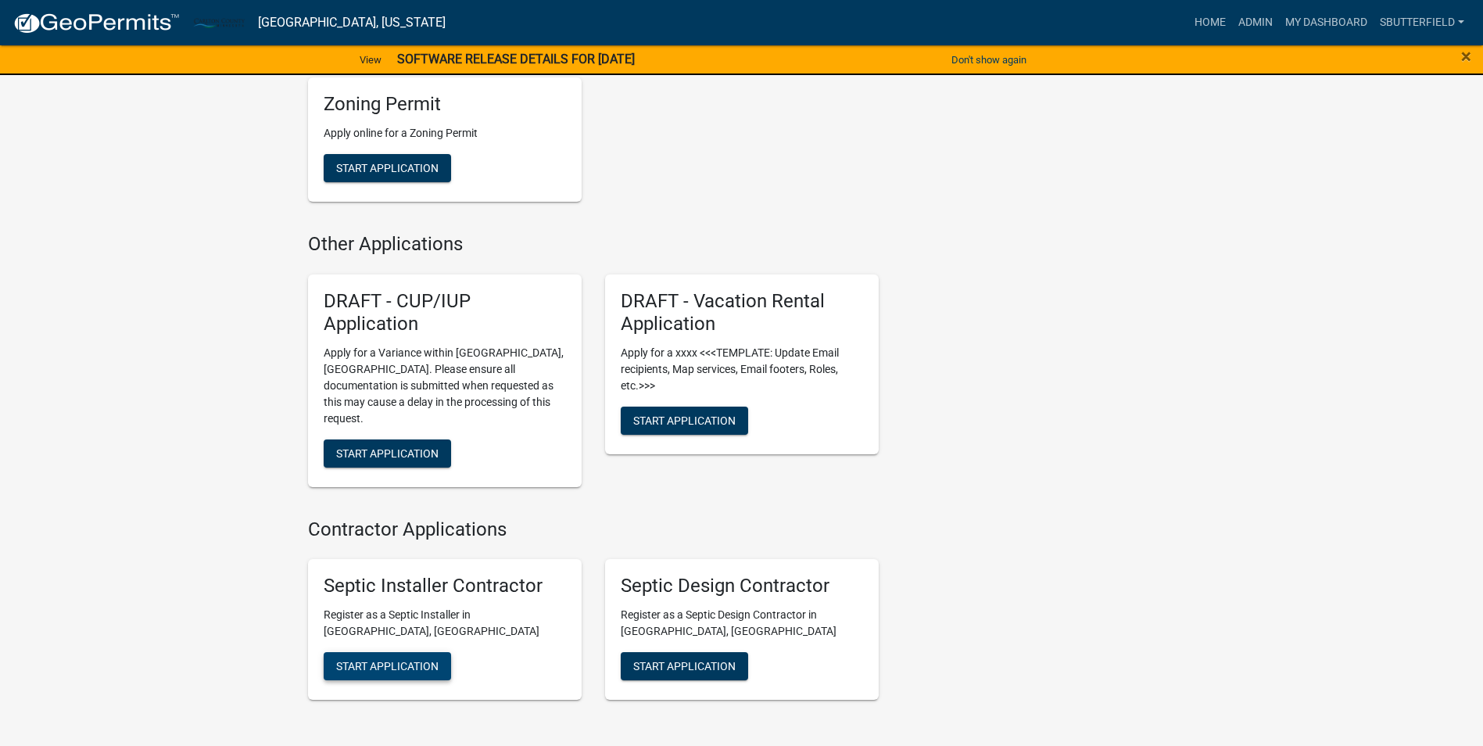
click at [392, 660] on span "Start Application" at bounding box center [387, 666] width 102 height 13
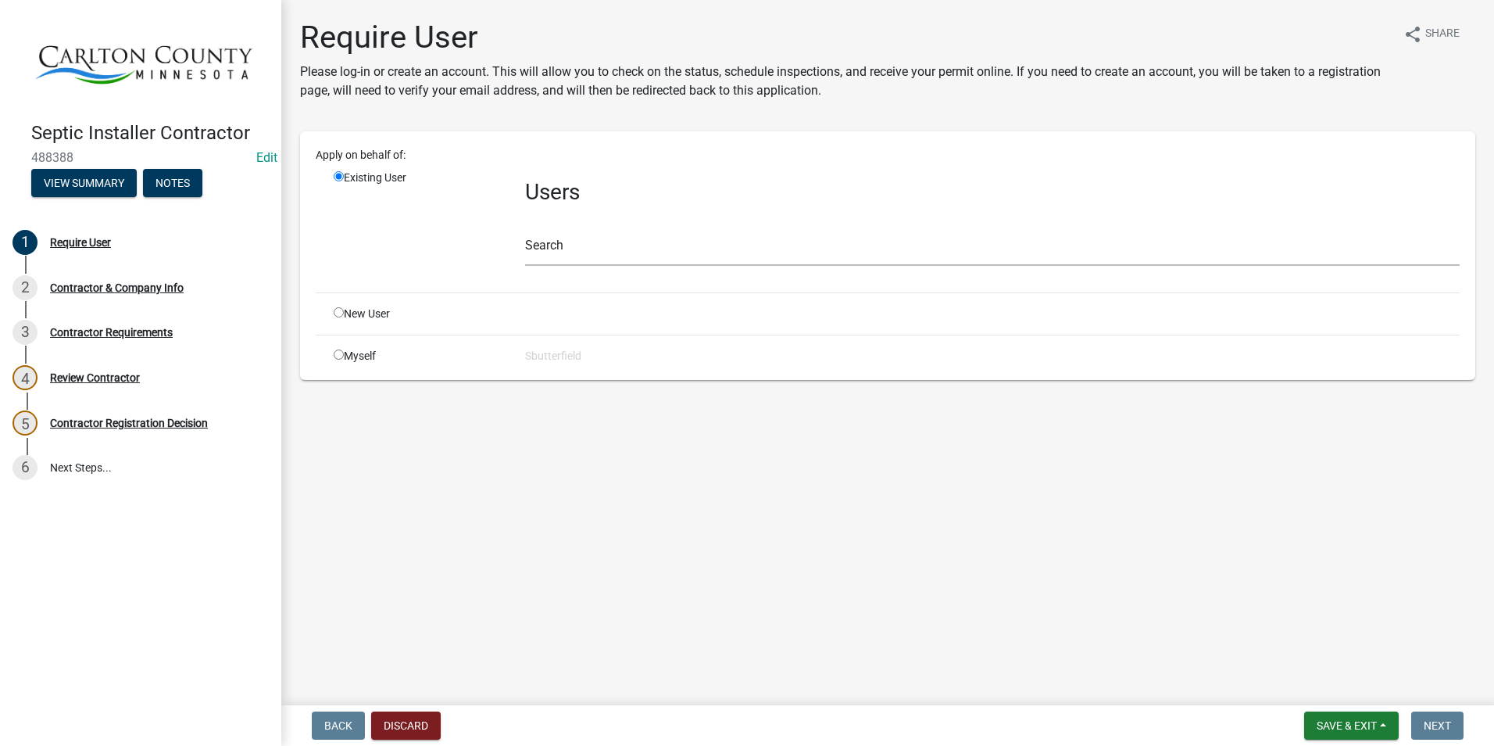
click at [342, 354] on input "radio" at bounding box center [339, 354] width 10 height 10
radio input "true"
radio input "false"
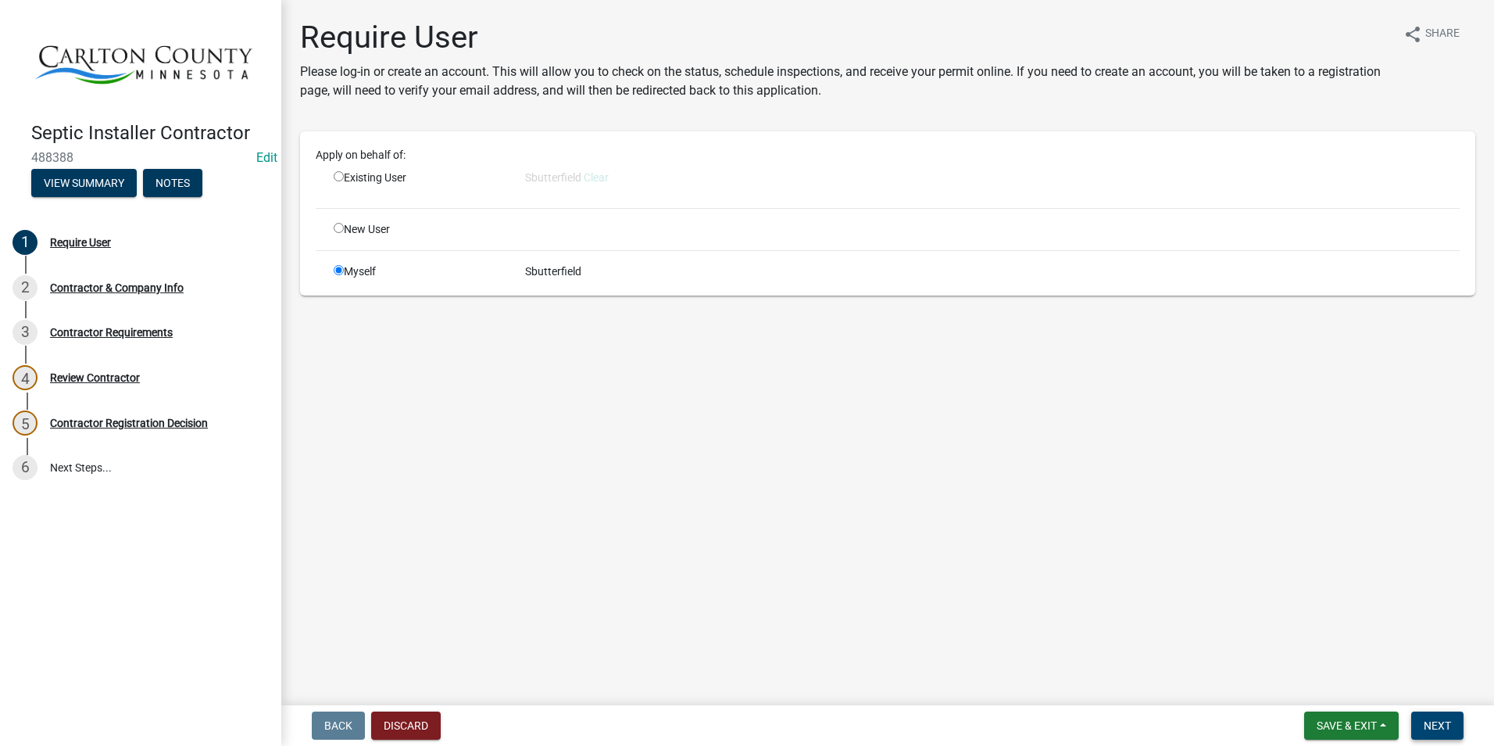
click at [1432, 717] on button "Next" at bounding box center [1437, 725] width 52 height 28
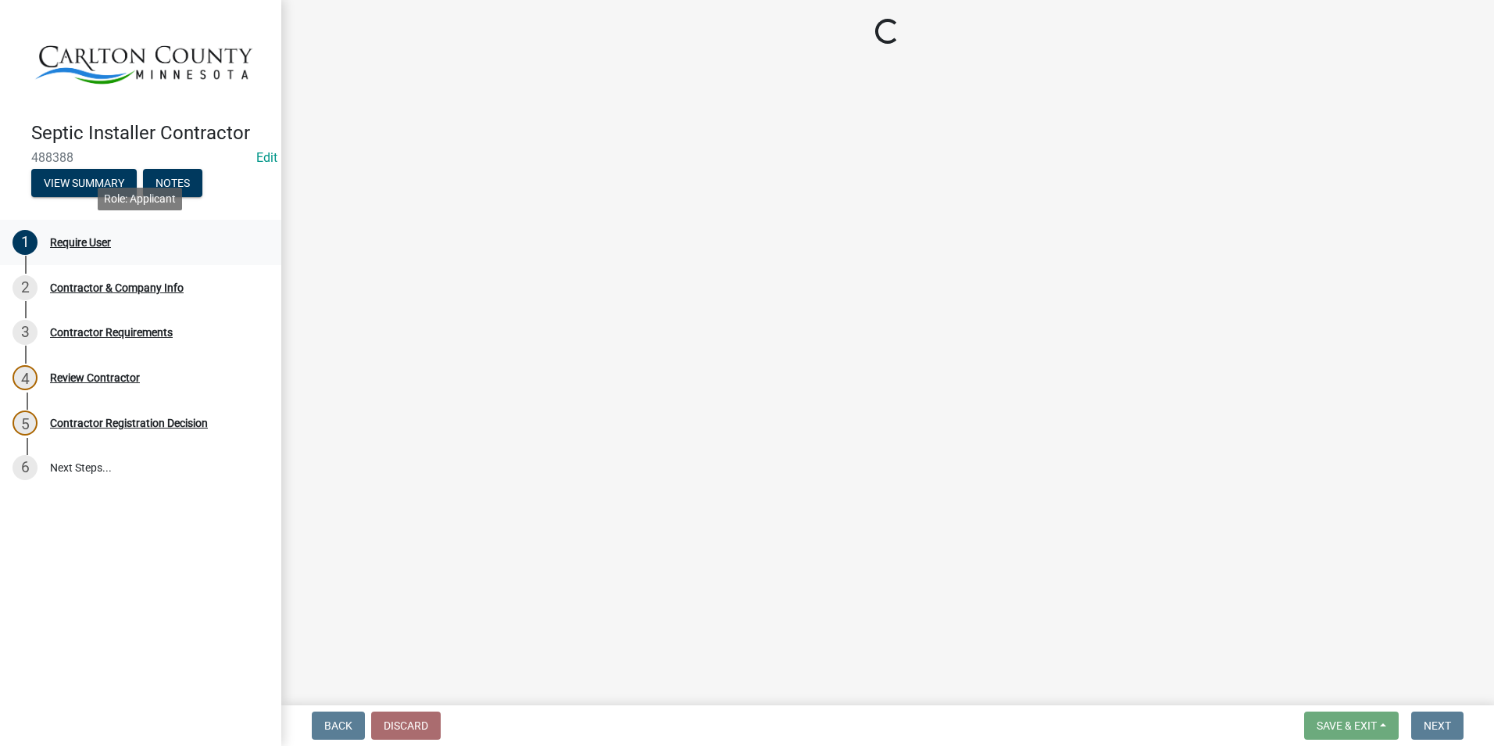
select select "MN"
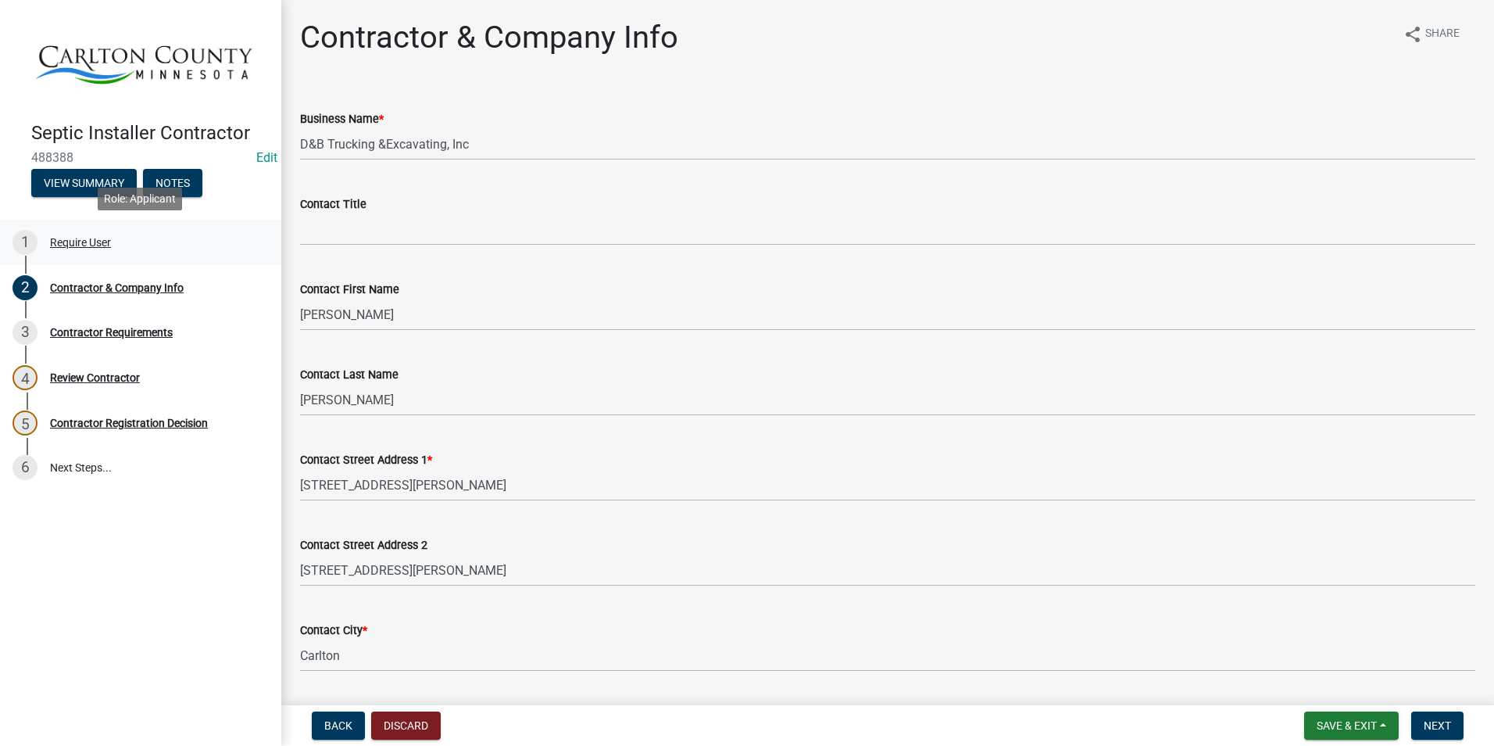
click at [101, 238] on div "Require User" at bounding box center [80, 242] width 61 height 11
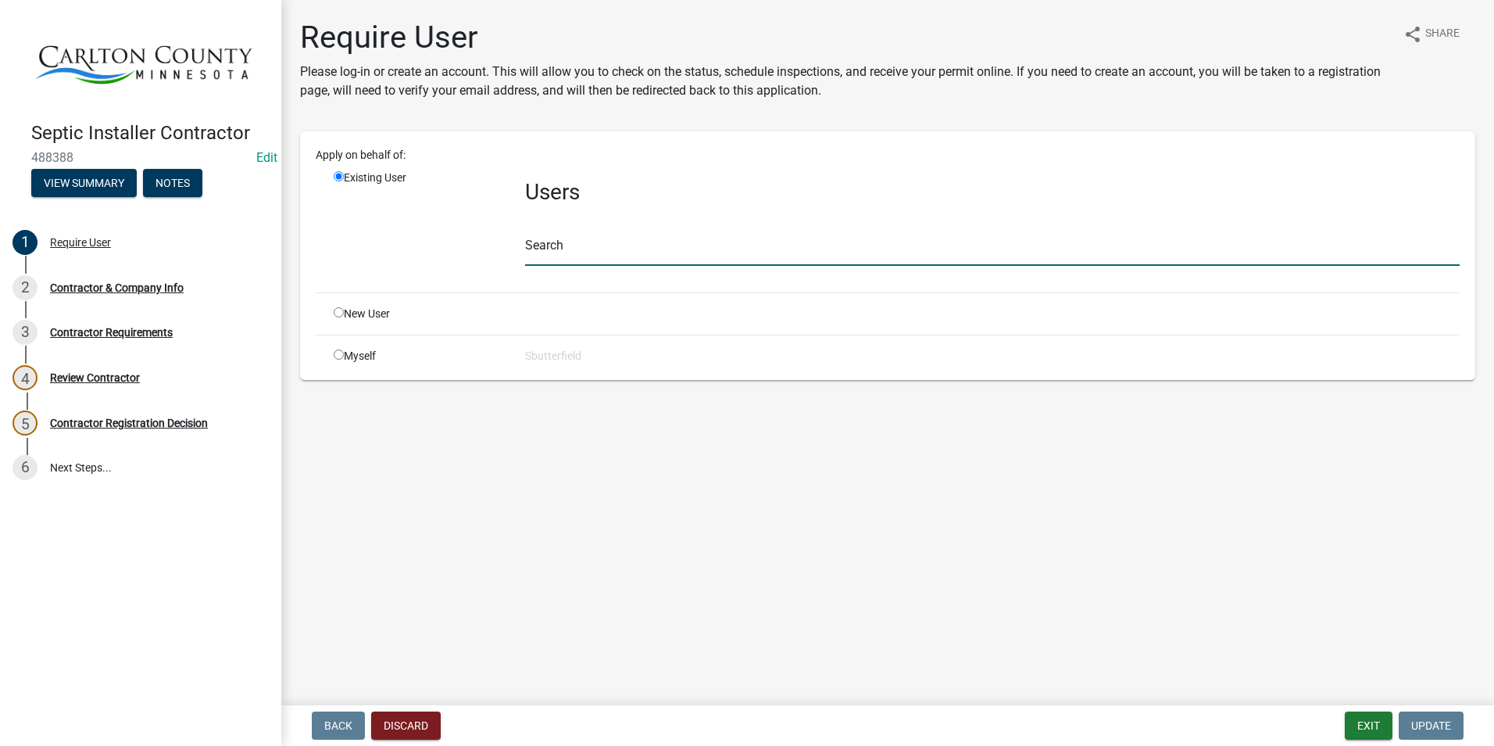
click at [588, 245] on input "text" at bounding box center [992, 250] width 935 height 32
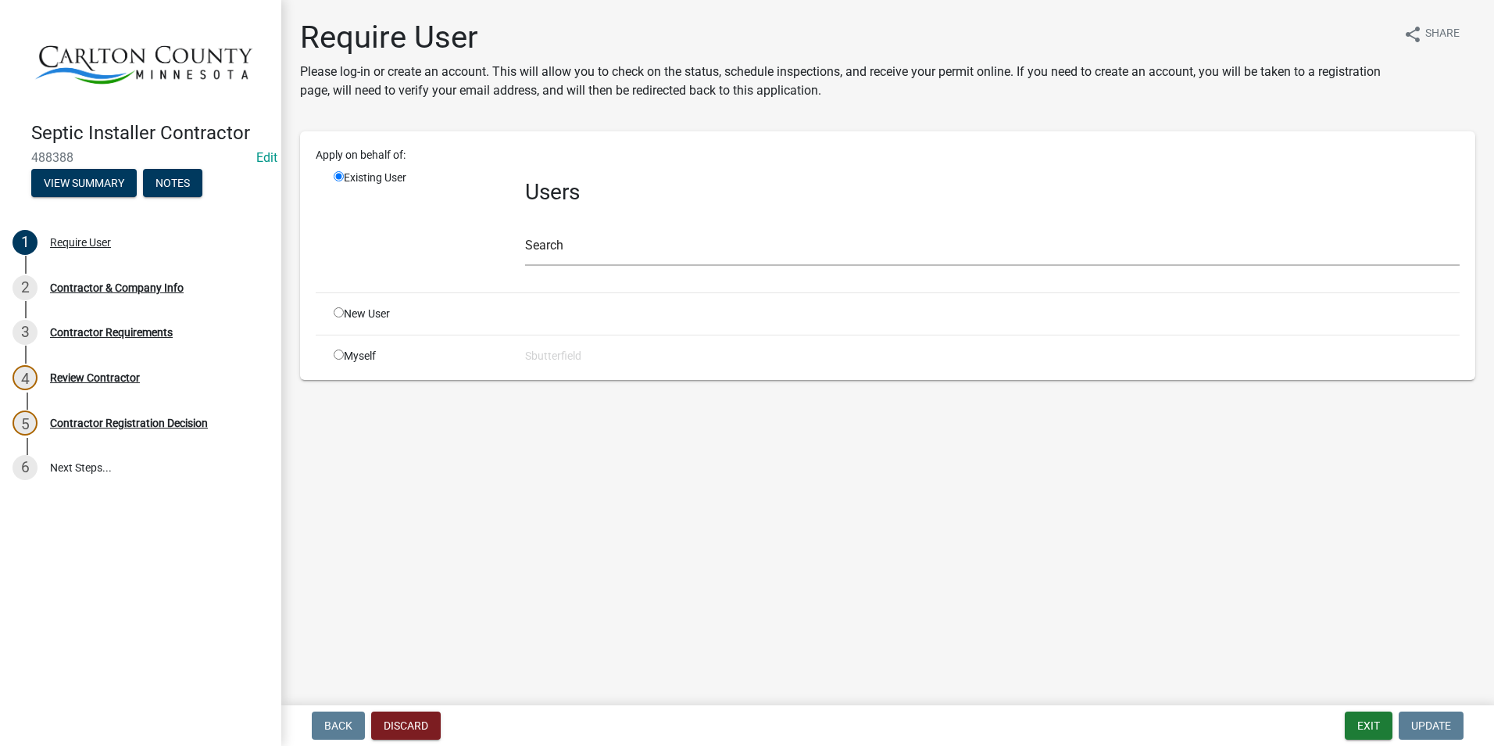
click at [336, 353] on input "radio" at bounding box center [339, 354] width 10 height 10
radio input "true"
radio input "false"
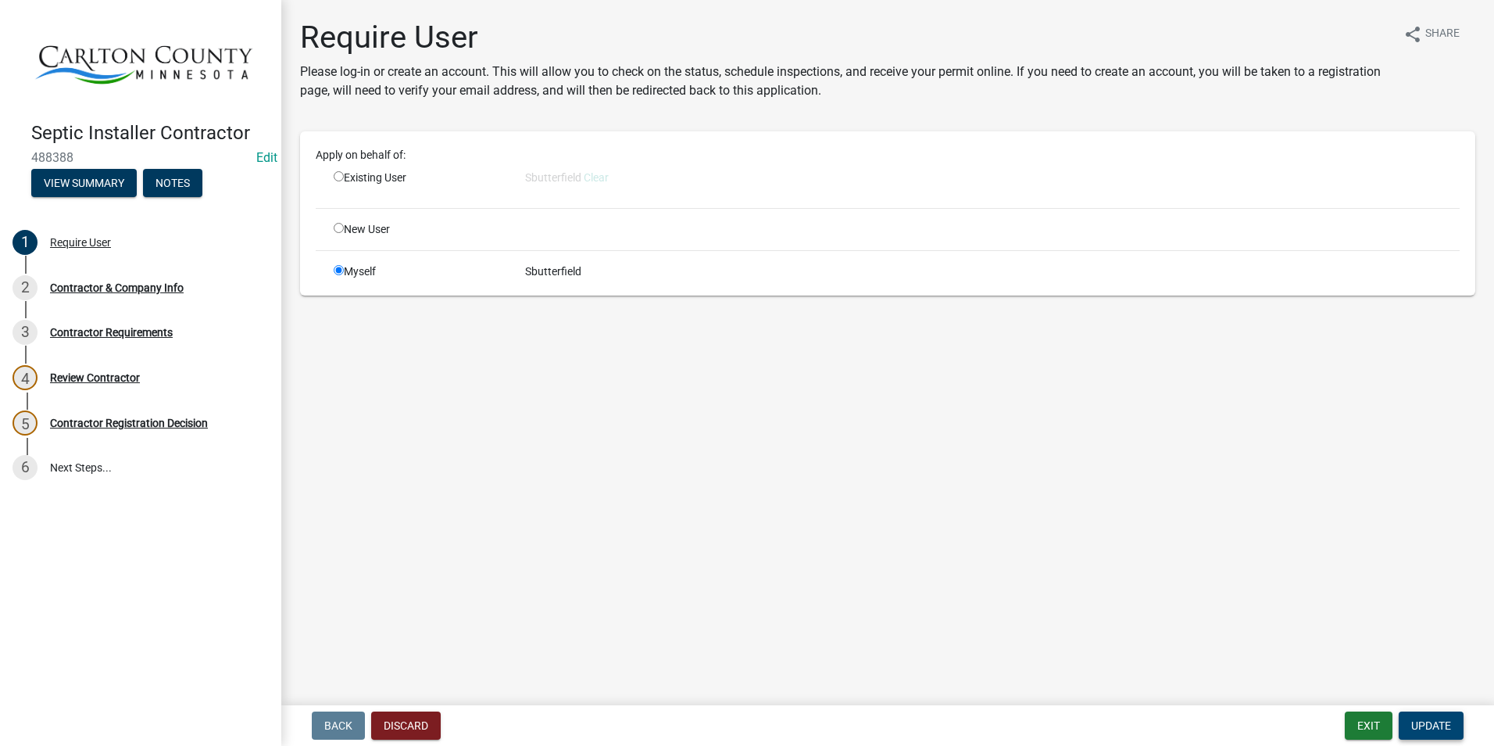
click at [1452, 722] on button "Update" at bounding box center [1431, 725] width 65 height 28
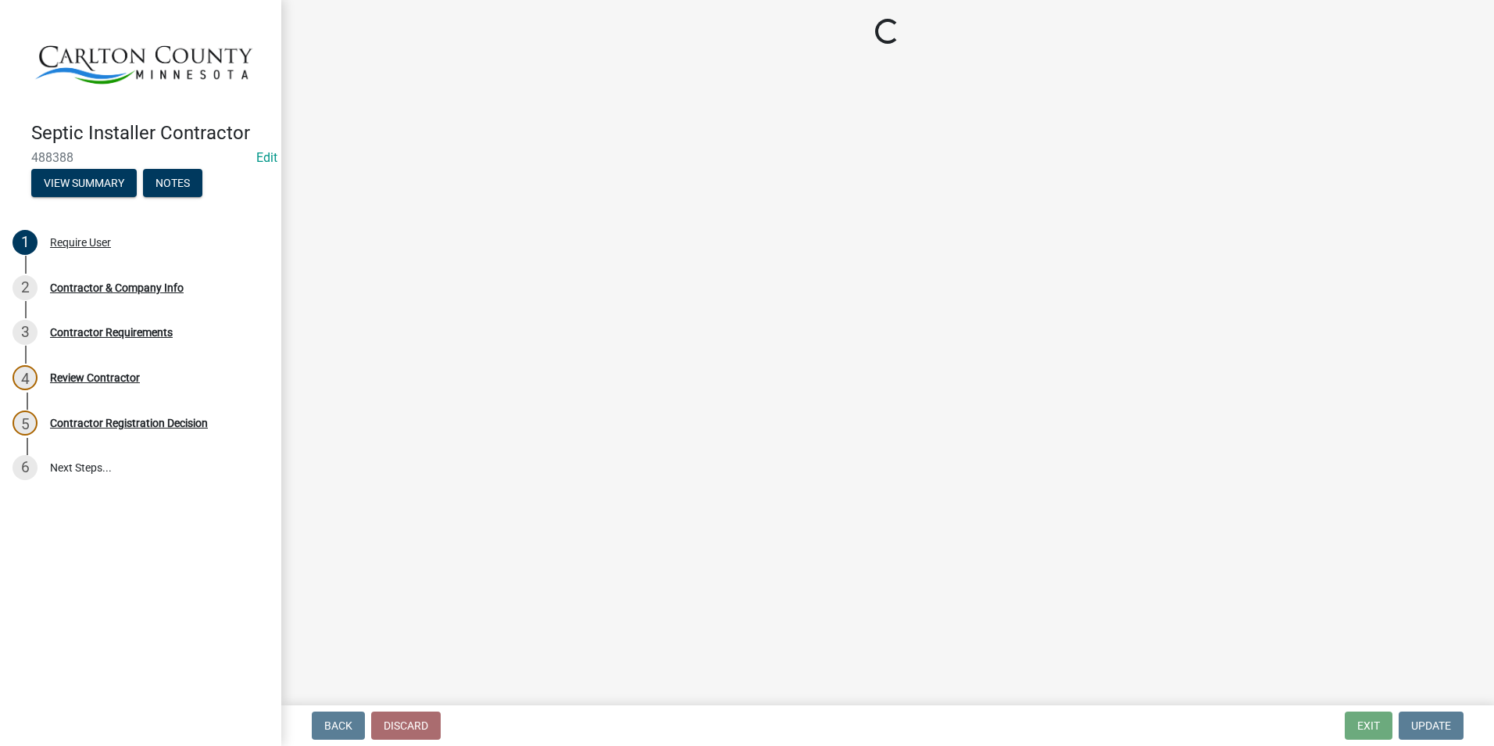
select select "MN"
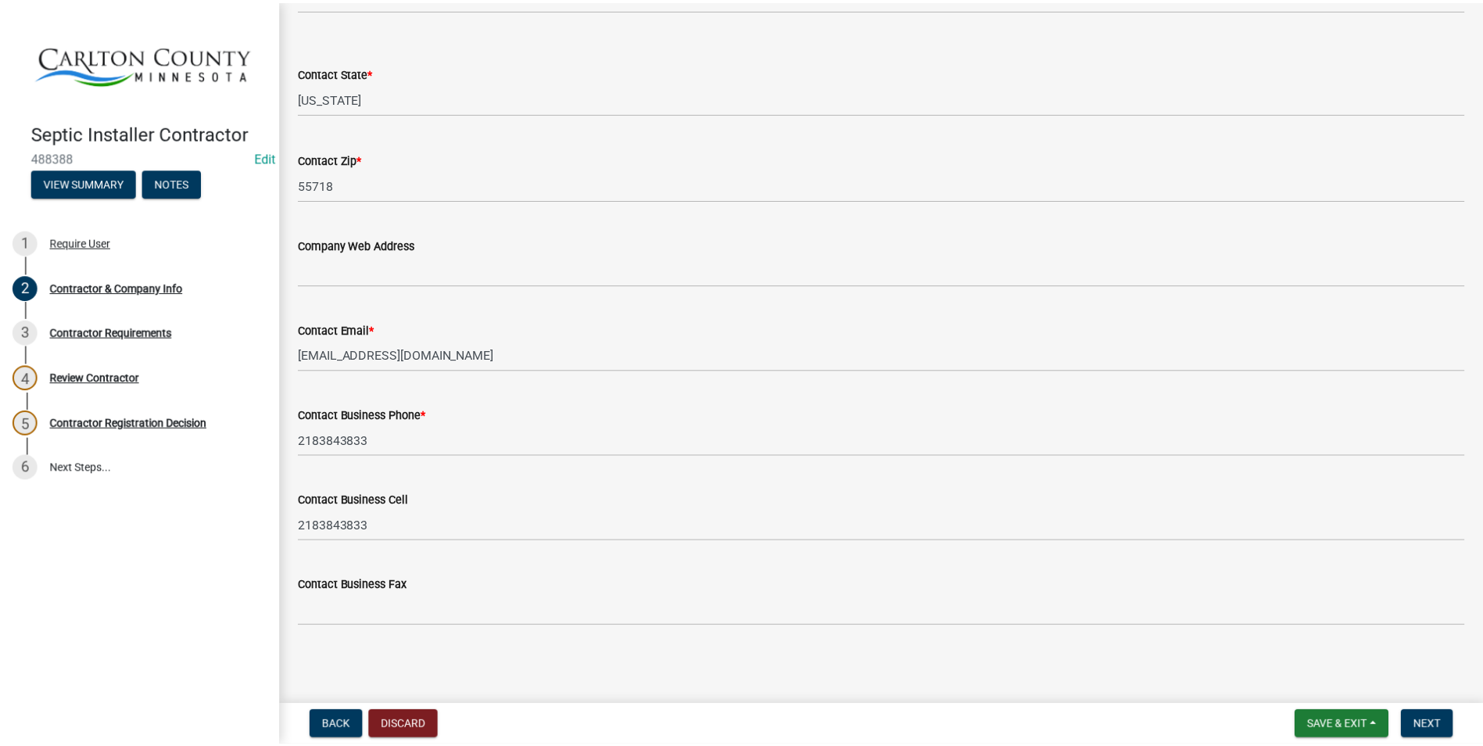
scroll to position [663, 0]
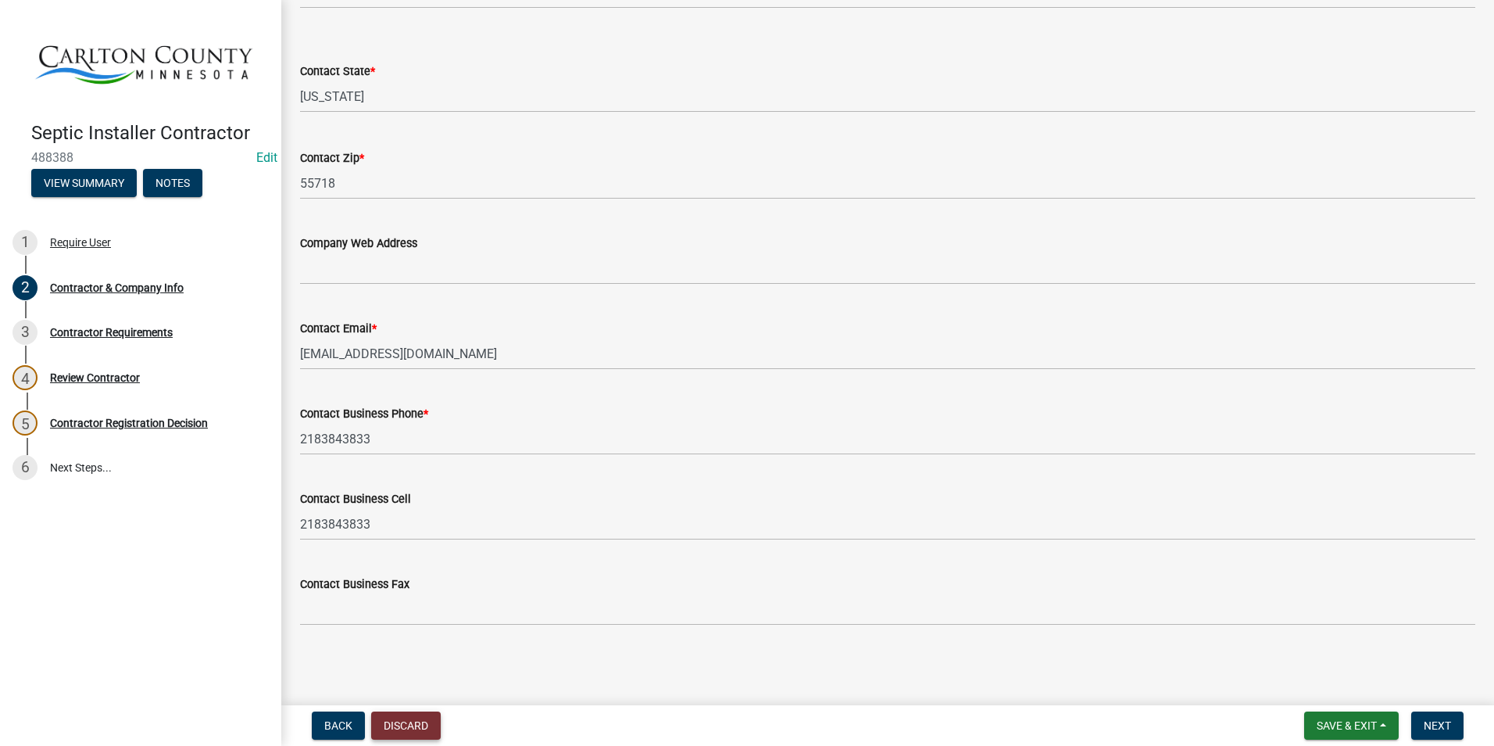
click at [400, 717] on button "Discard" at bounding box center [406, 725] width 70 height 28
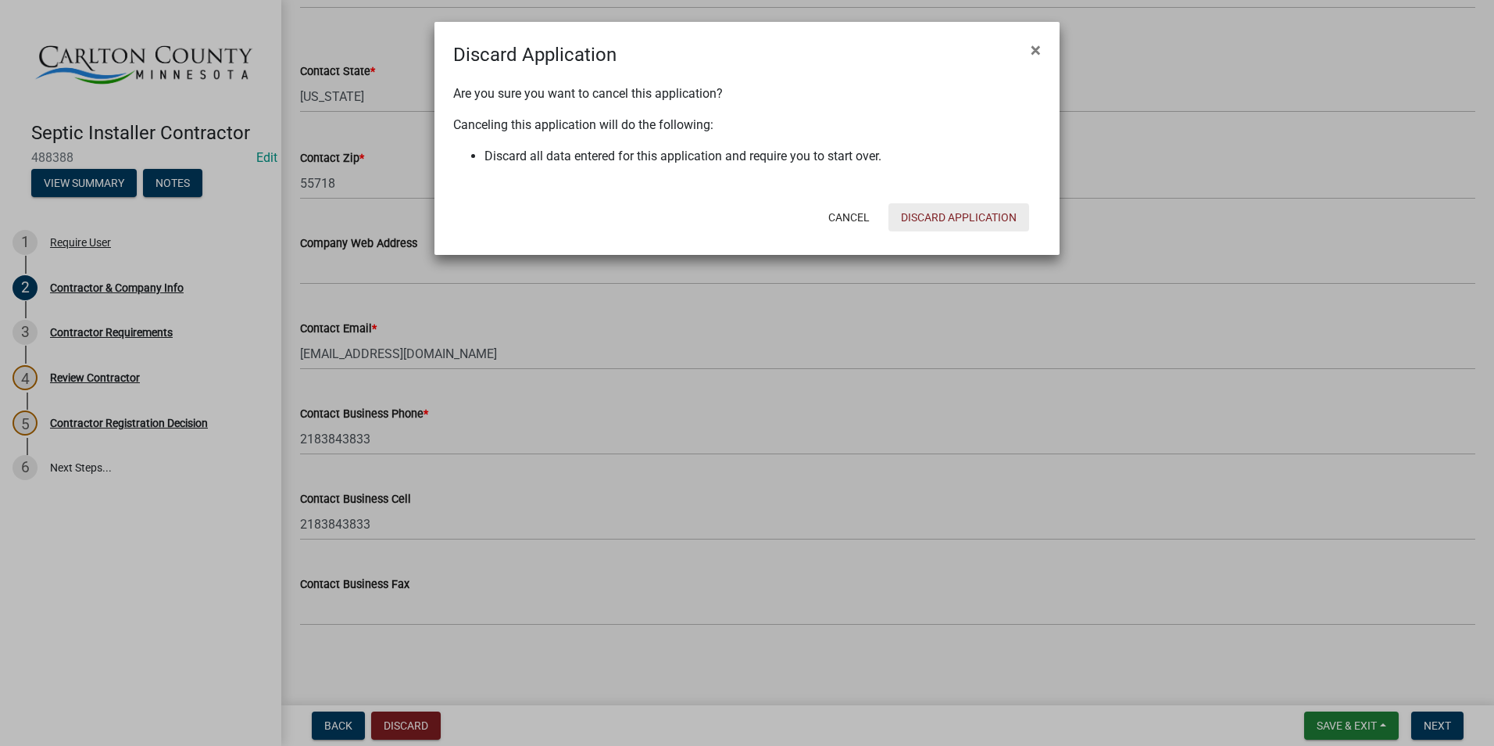
click at [956, 214] on button "Discard Application" at bounding box center [959, 217] width 141 height 28
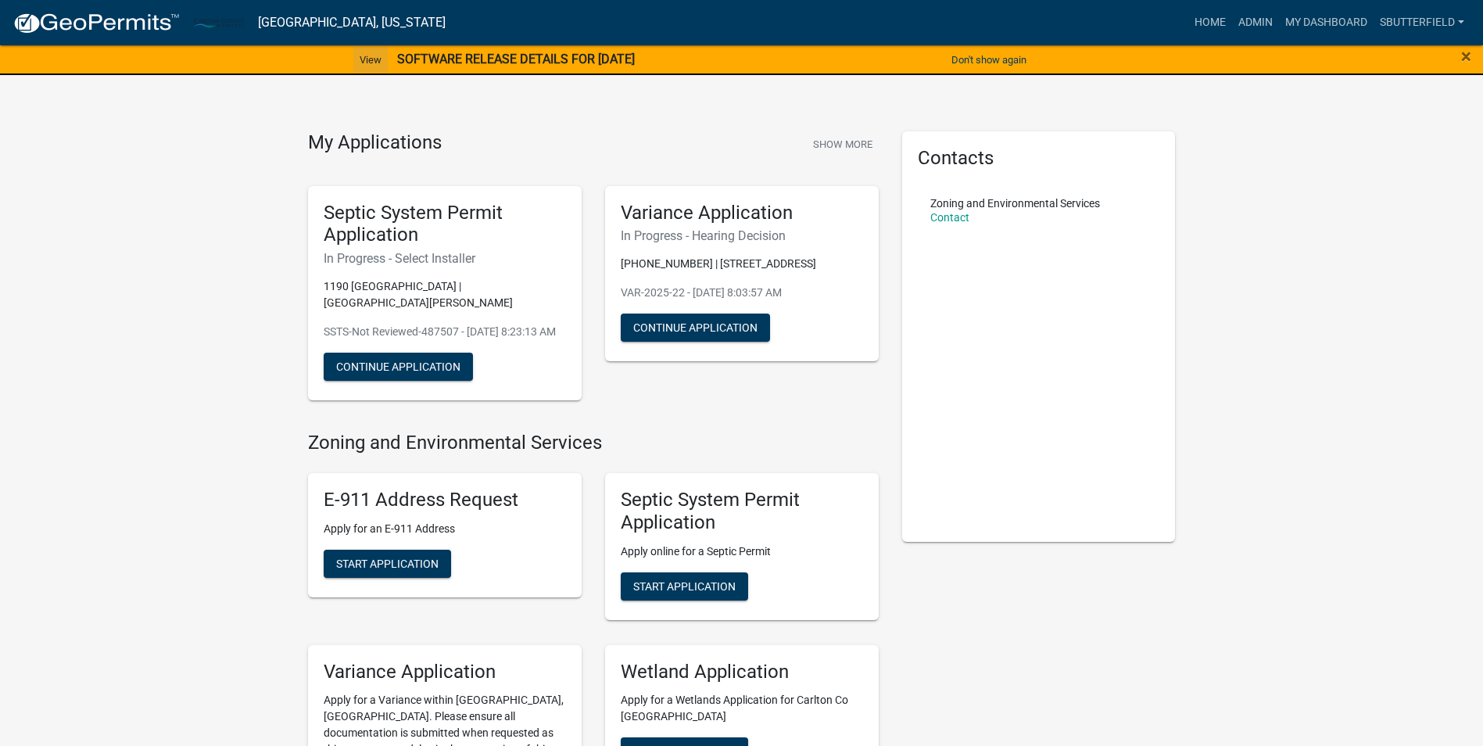
click at [362, 56] on link "View" at bounding box center [370, 60] width 34 height 26
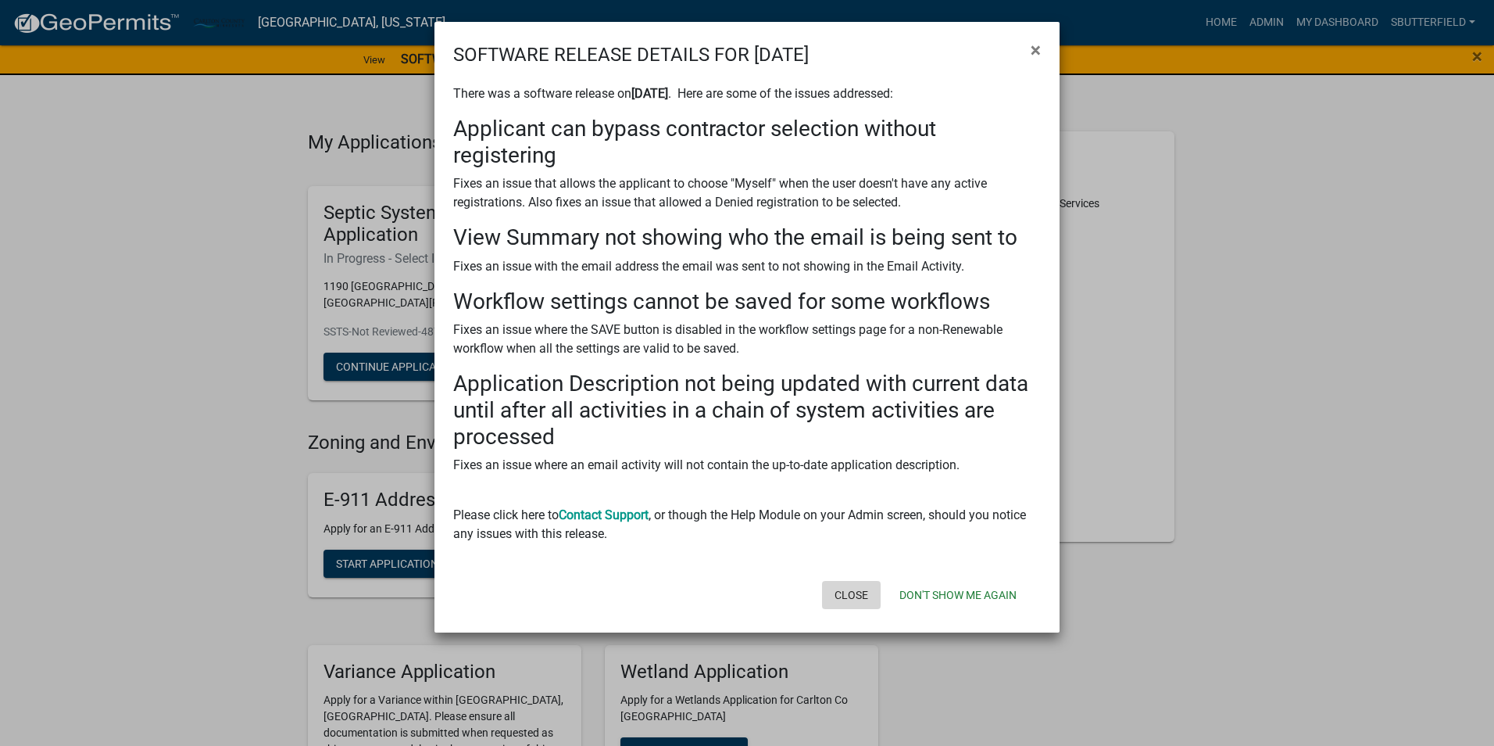
click at [863, 595] on button "Close" at bounding box center [851, 595] width 59 height 28
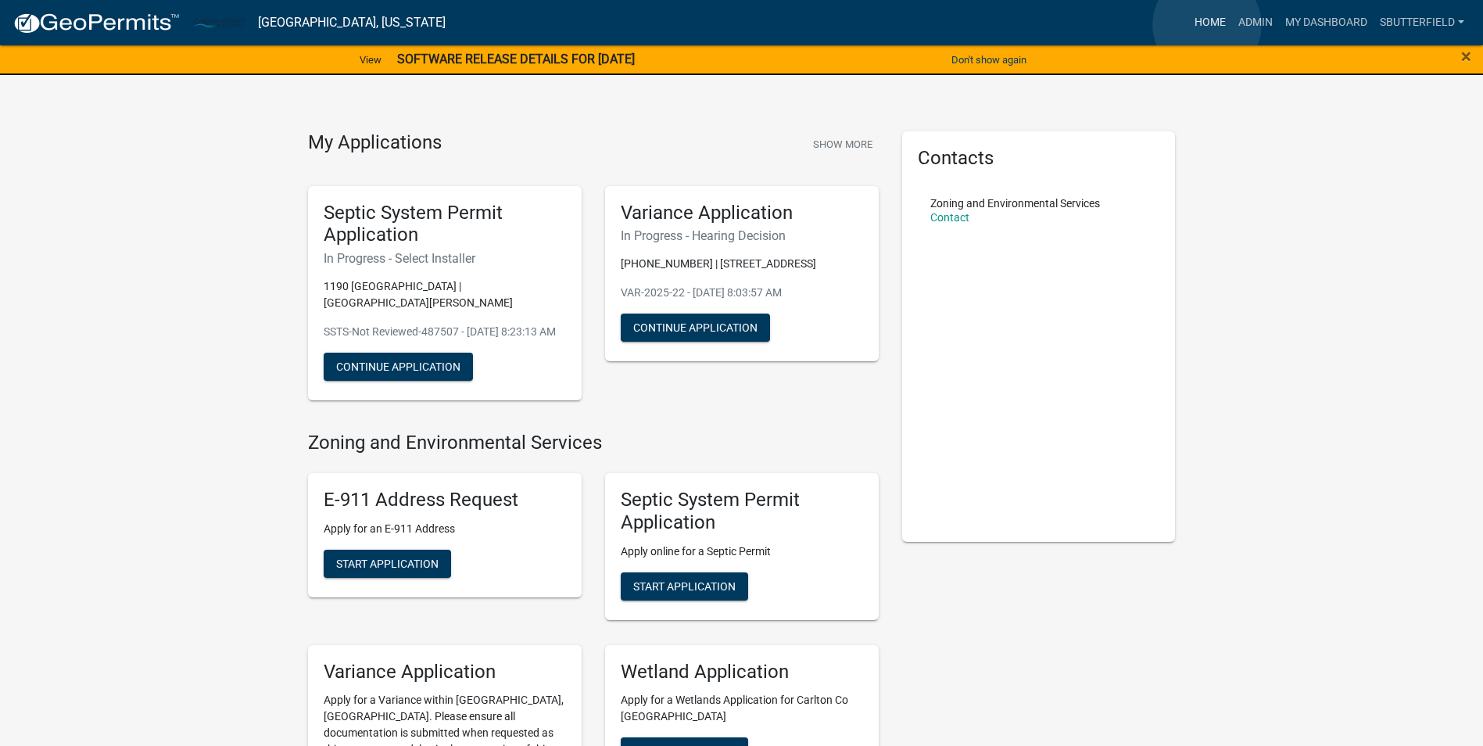
click at [1206, 24] on link "Home" at bounding box center [1210, 23] width 44 height 30
click at [1210, 22] on link "Home" at bounding box center [1210, 23] width 44 height 30
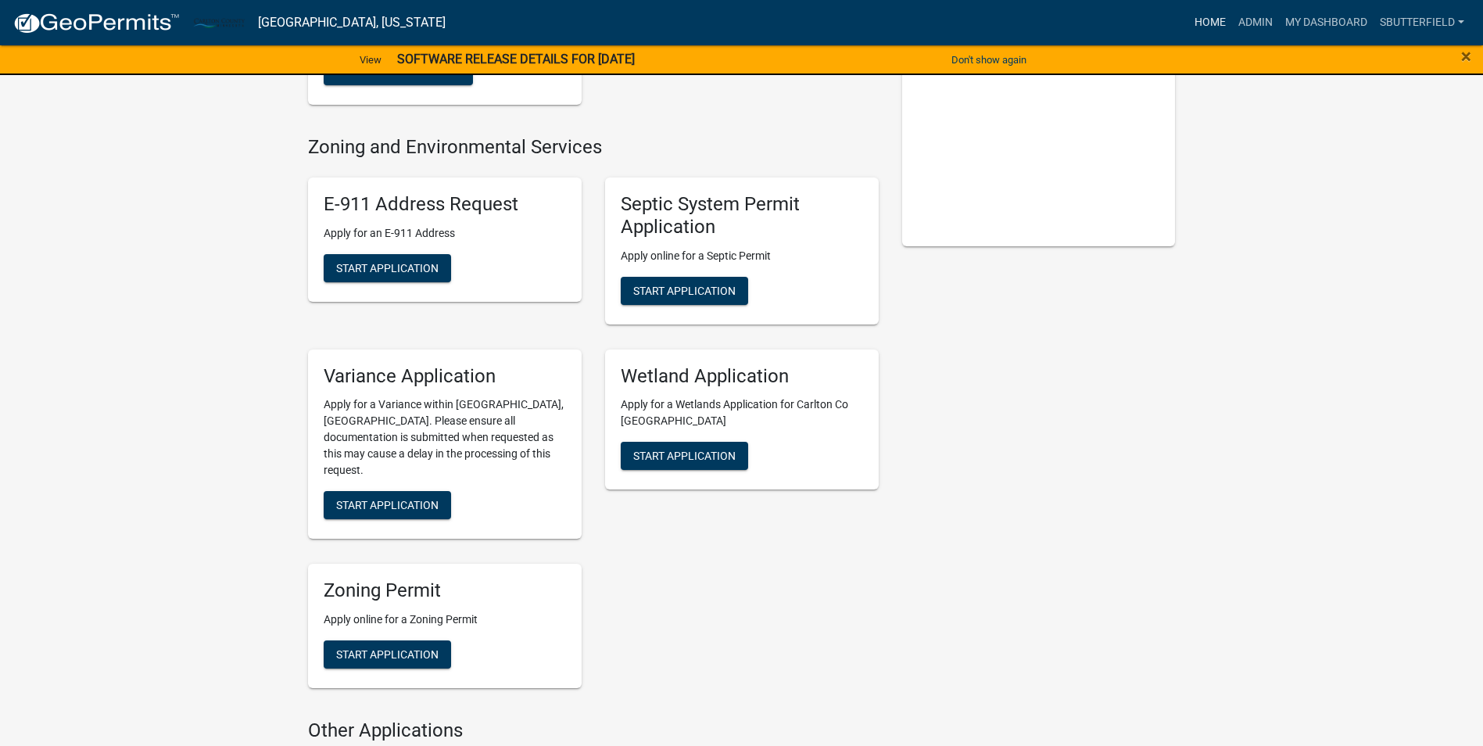
scroll to position [290, 0]
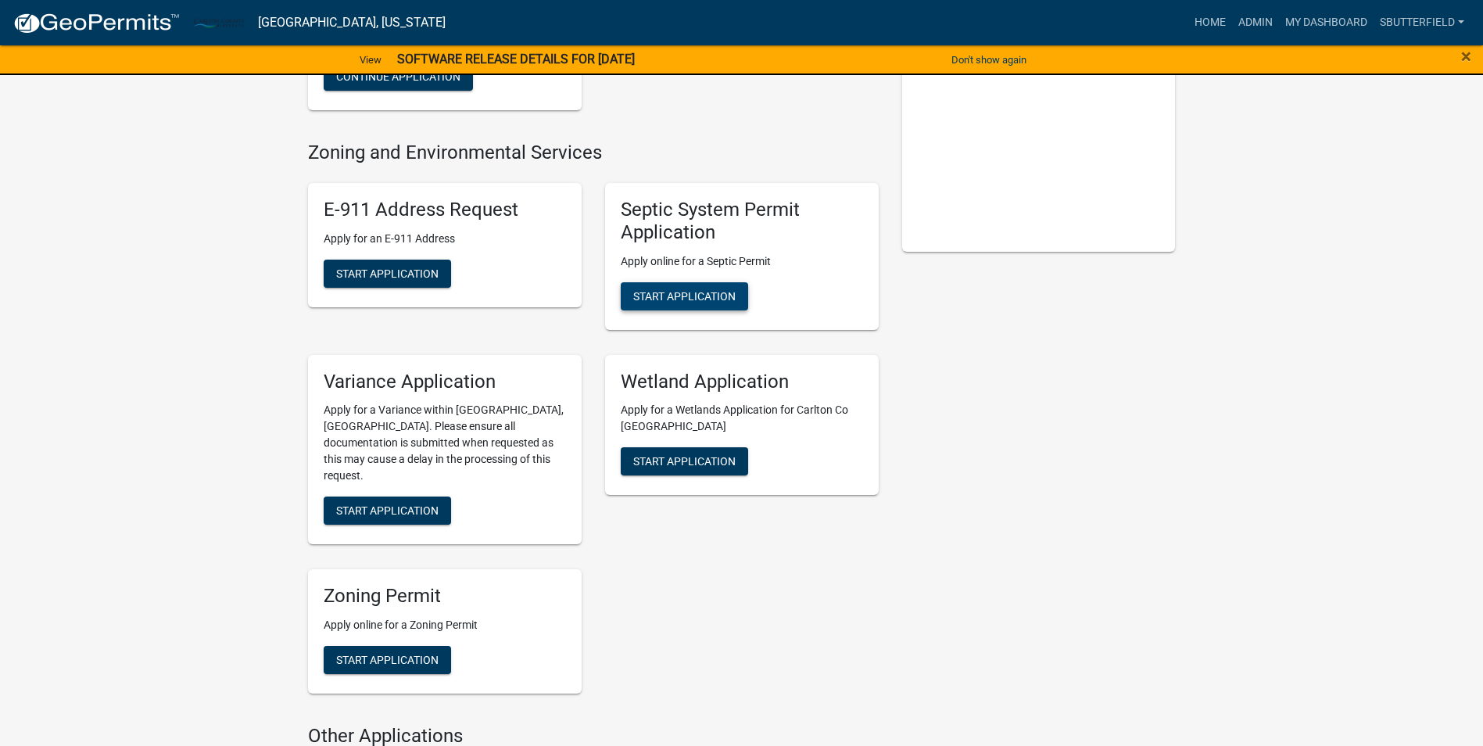
click at [683, 290] on span "Start Application" at bounding box center [684, 295] width 102 height 13
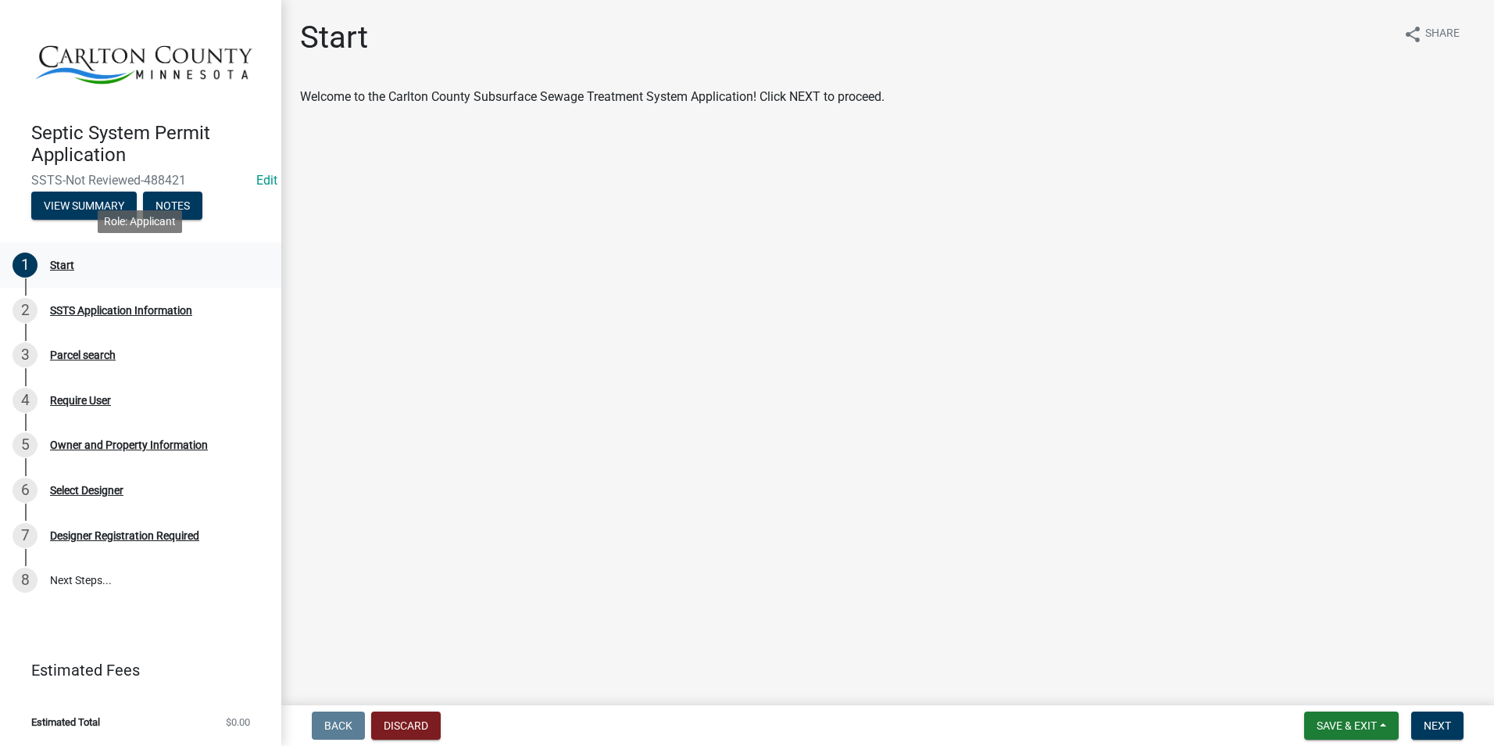
click at [60, 263] on div "Start" at bounding box center [62, 264] width 24 height 11
click at [1440, 724] on span "Next" at bounding box center [1437, 725] width 27 height 13
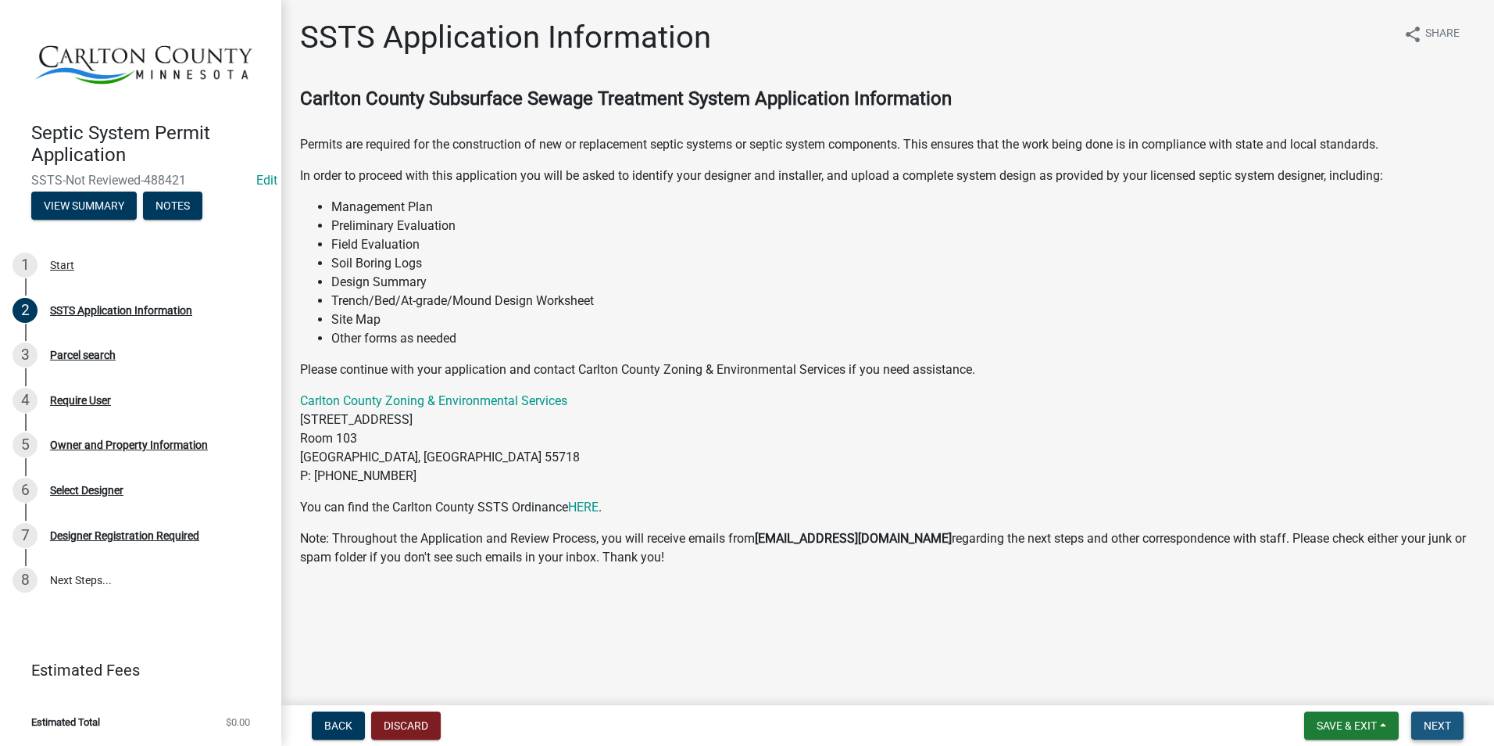
click at [1434, 717] on button "Next" at bounding box center [1437, 725] width 52 height 28
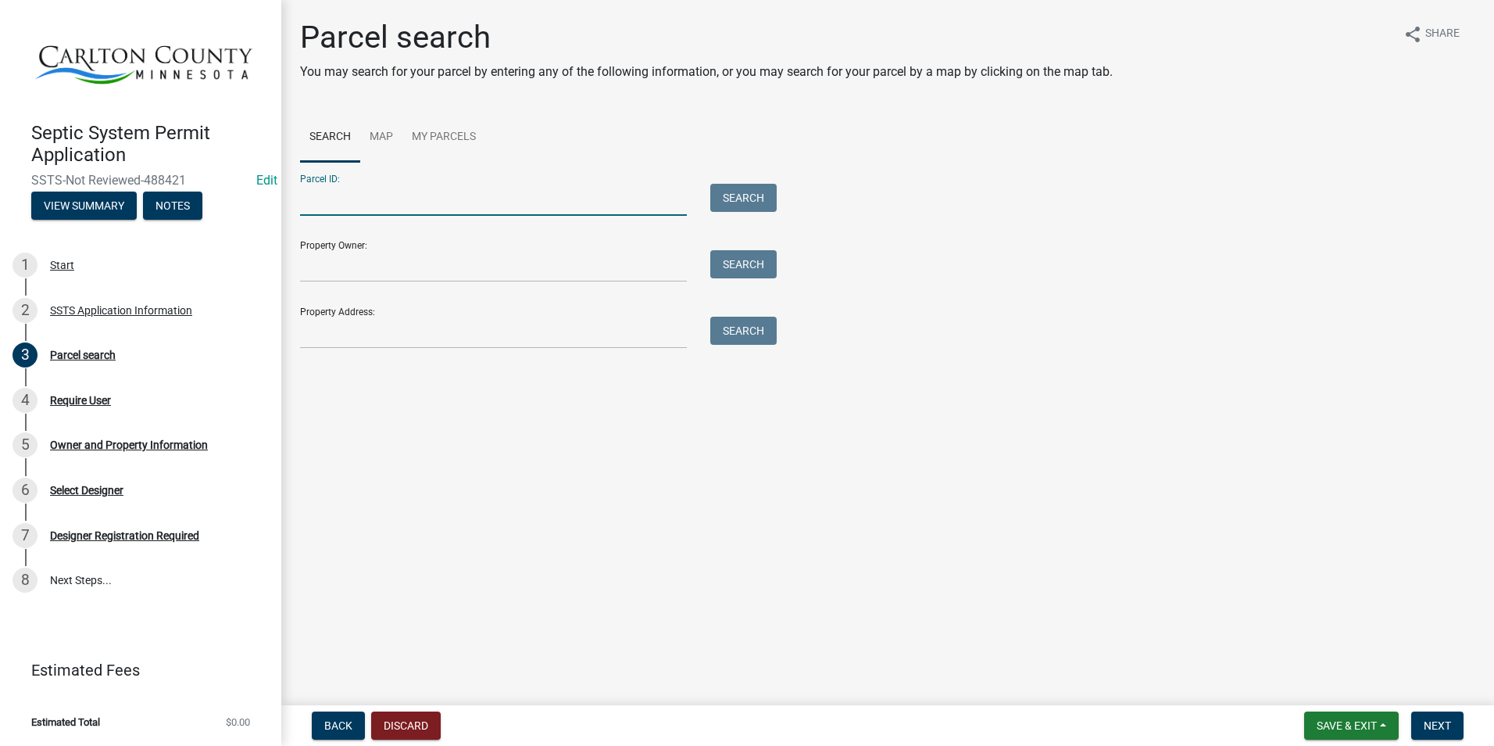
click at [378, 206] on input "Parcel ID:" at bounding box center [493, 200] width 387 height 32
click at [715, 405] on main "Parcel search You may search for your parcel by entering any of the following i…" at bounding box center [887, 349] width 1213 height 699
click at [395, 331] on input "Property Address:" at bounding box center [493, 333] width 387 height 32
type input "3248"
click at [752, 327] on button "Search" at bounding box center [743, 331] width 66 height 28
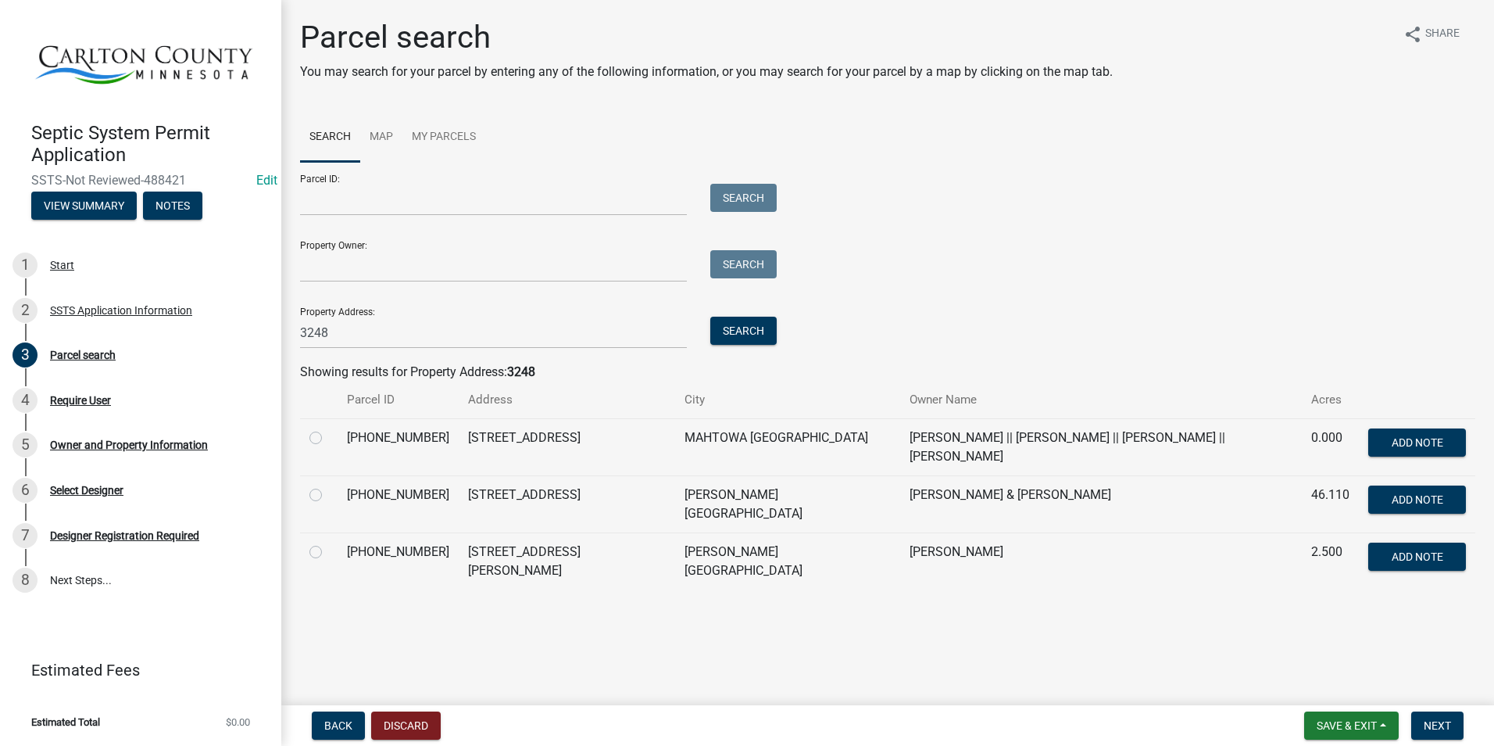
click at [328, 485] on label at bounding box center [328, 485] width 0 height 0
click at [328, 486] on input "radio" at bounding box center [333, 490] width 10 height 10
radio input "true"
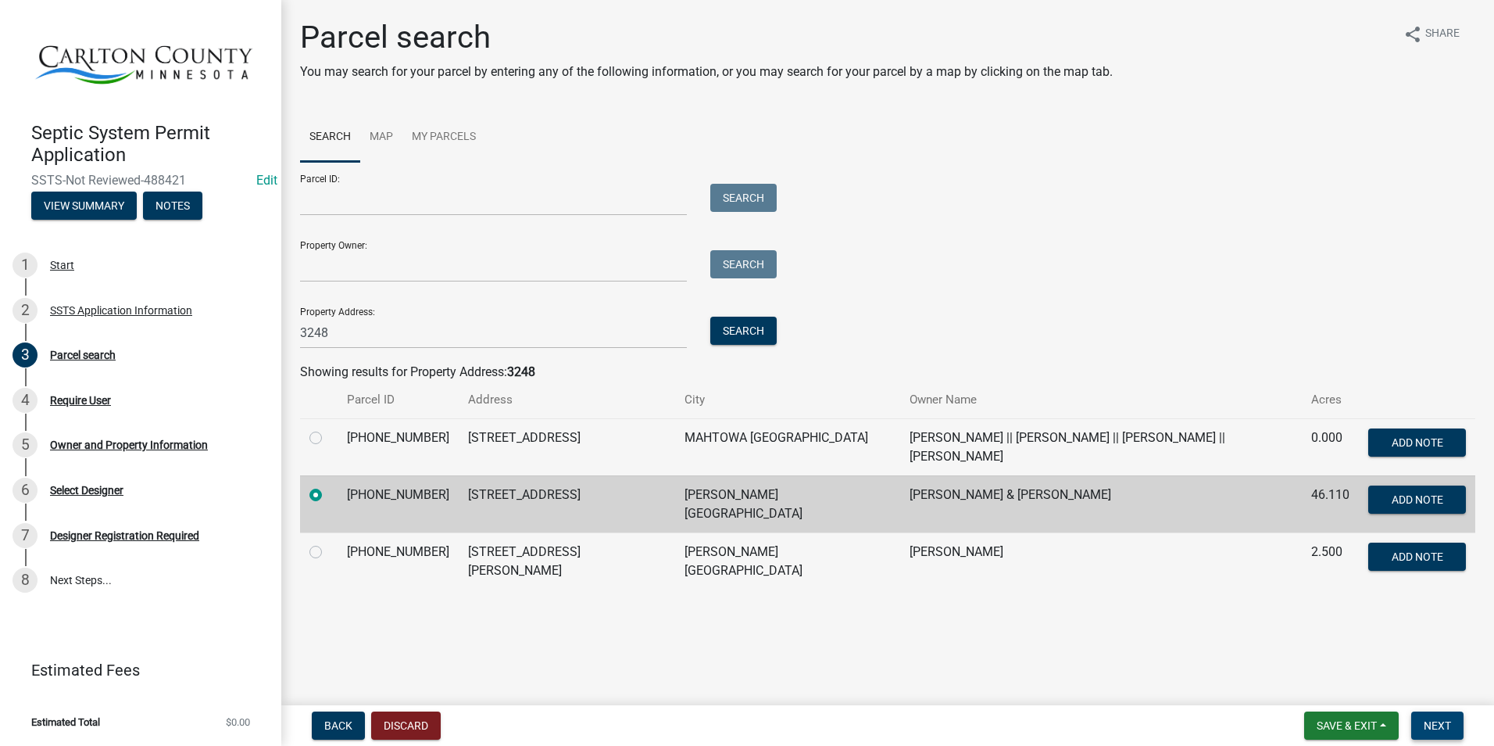
click at [1436, 720] on span "Next" at bounding box center [1437, 725] width 27 height 13
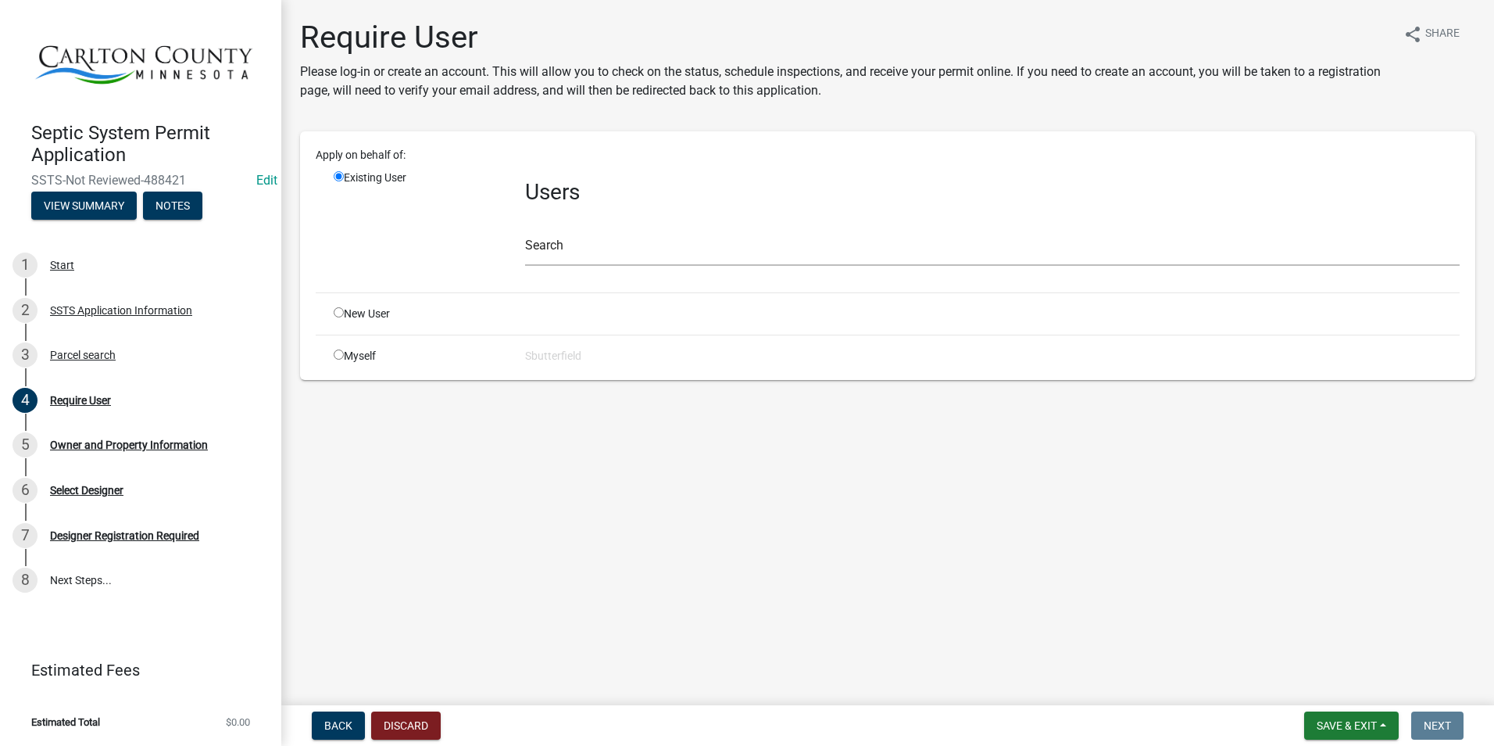
click at [341, 353] on input "radio" at bounding box center [339, 354] width 10 height 10
radio input "true"
radio input "false"
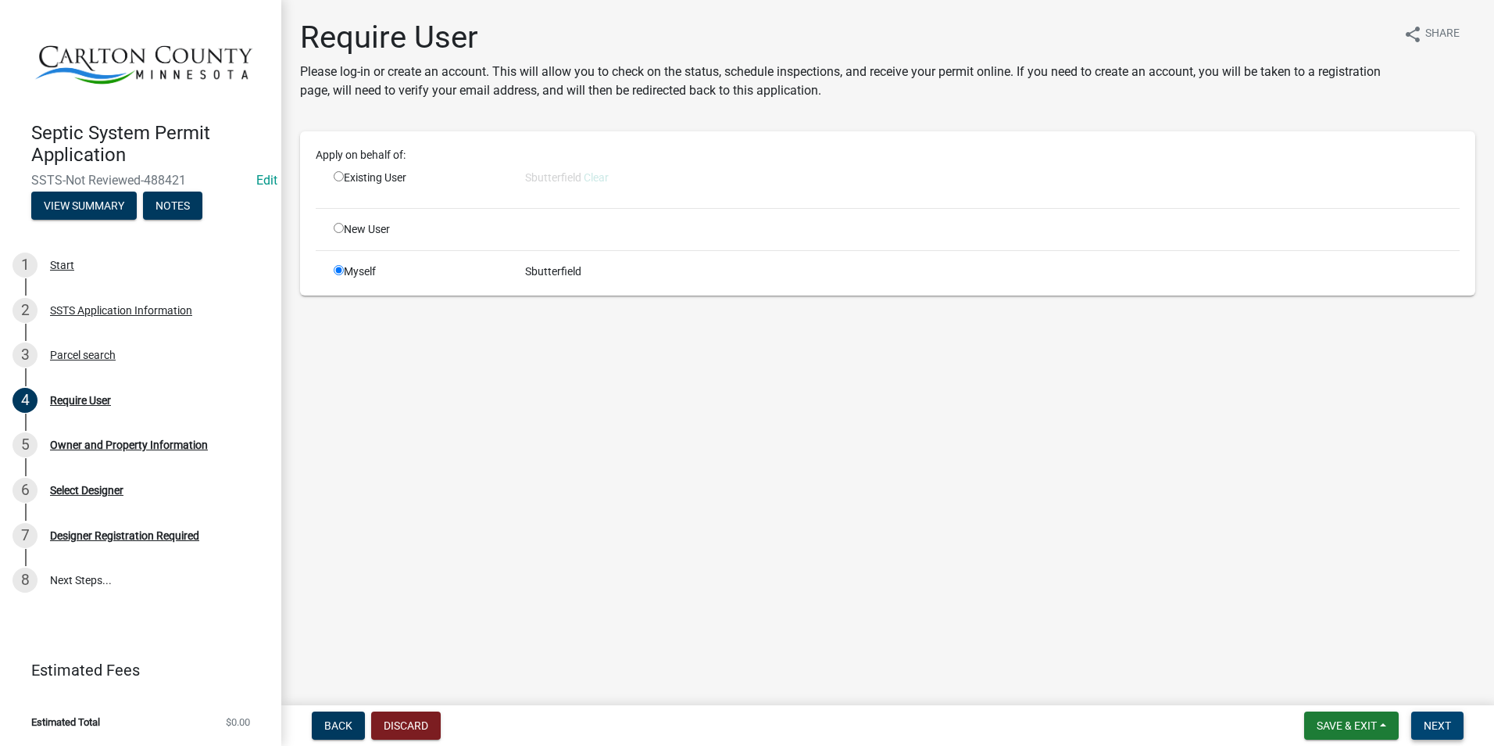
click at [1433, 726] on span "Next" at bounding box center [1437, 725] width 27 height 13
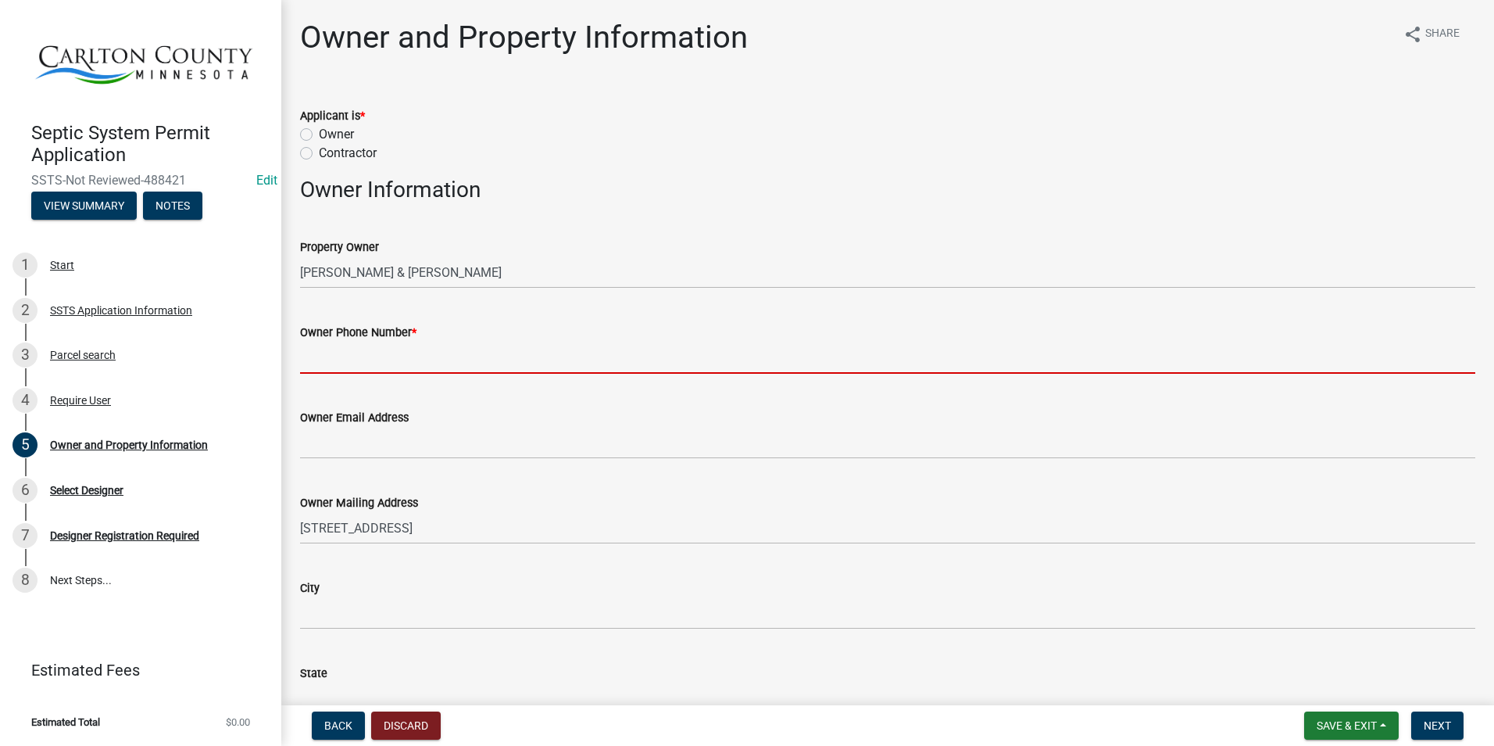
click at [392, 365] on input "Owner Phone Number *" at bounding box center [887, 358] width 1175 height 32
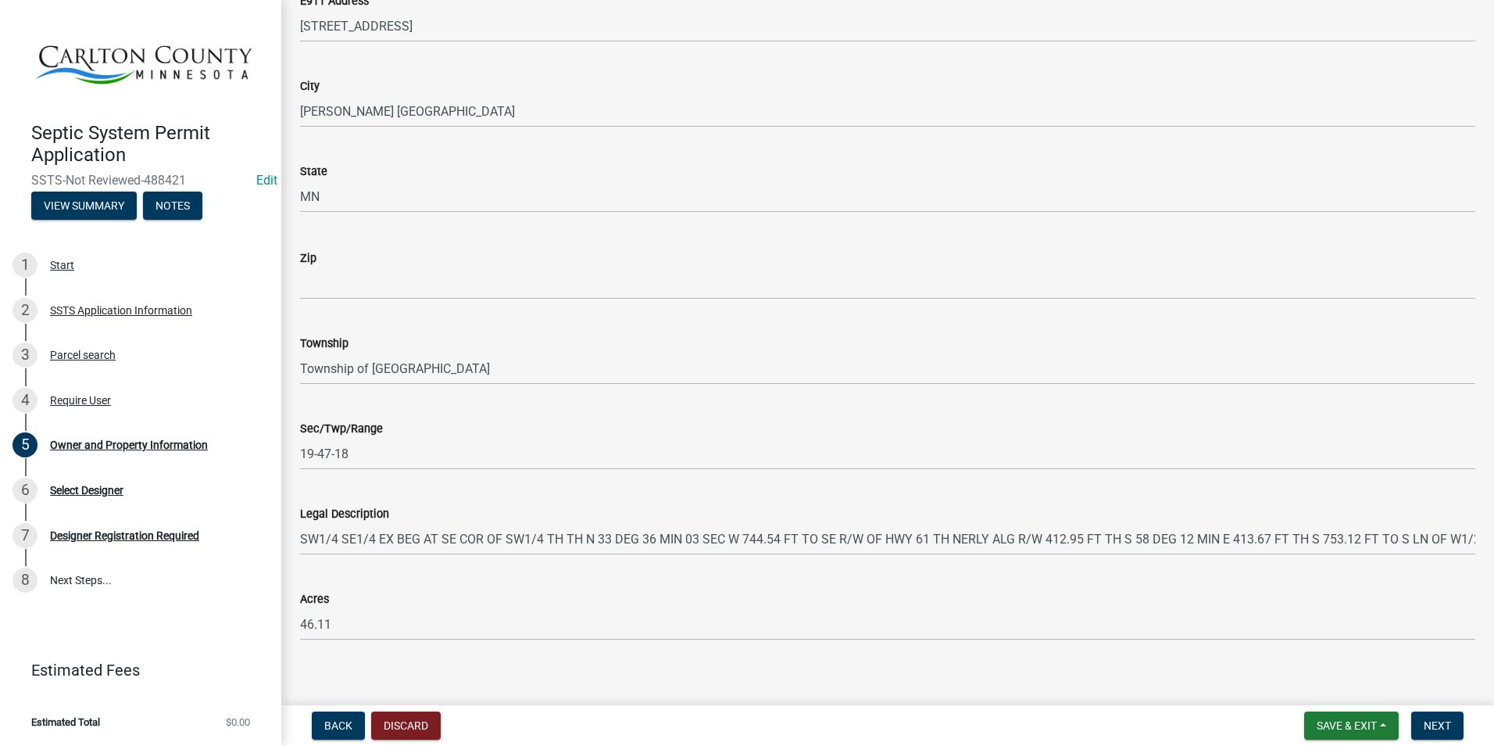
scroll to position [981, 0]
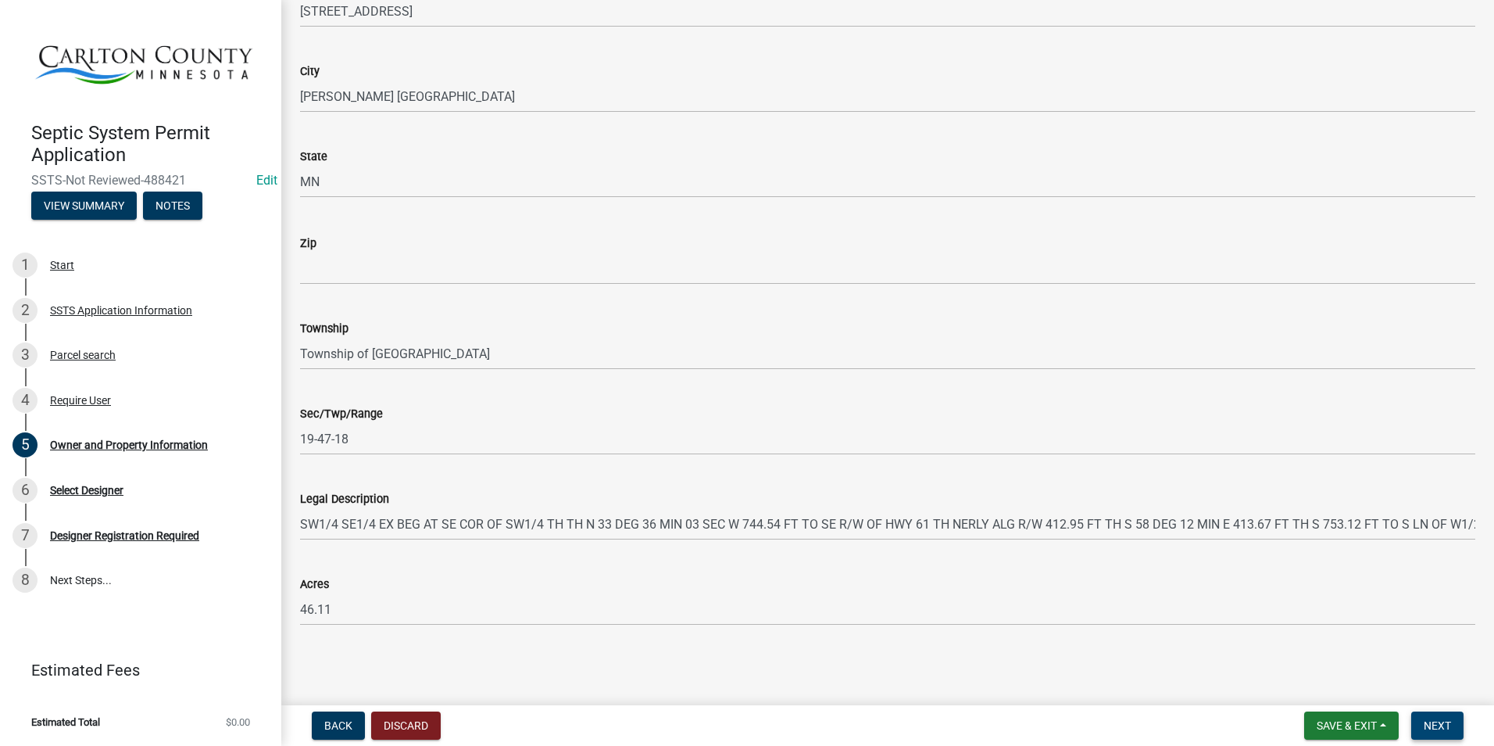
type input "[PHONE_NUMBER]"
click at [1443, 724] on span "Next" at bounding box center [1437, 725] width 27 height 13
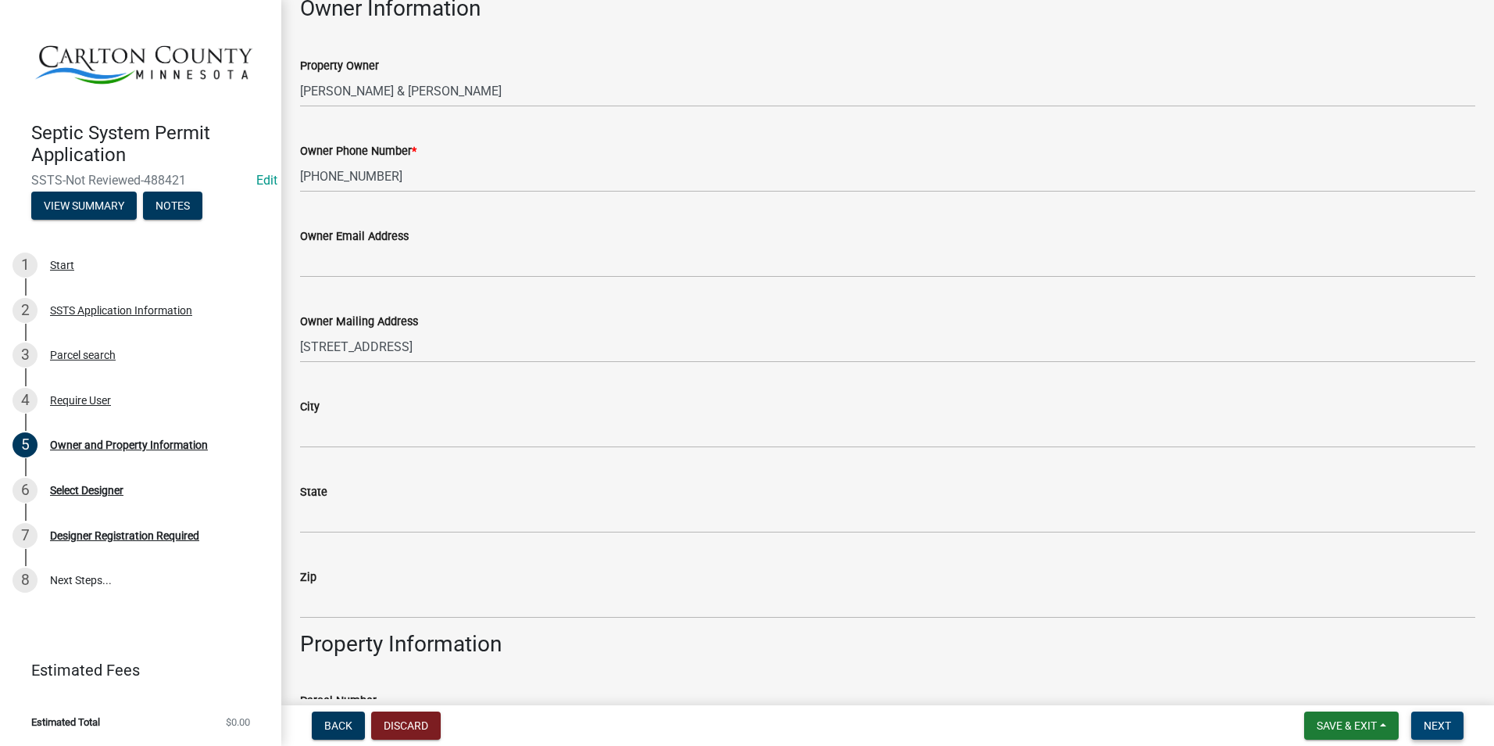
scroll to position [0, 0]
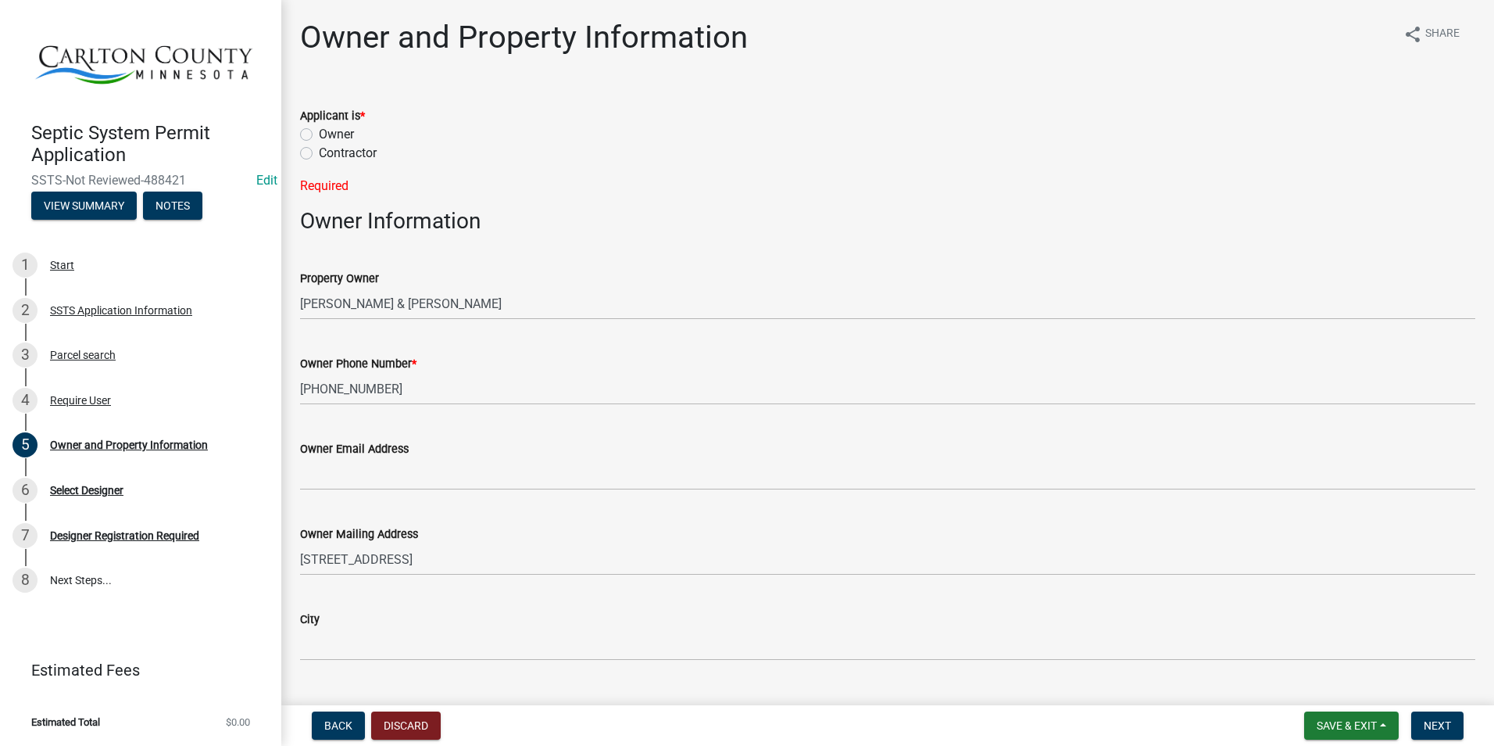
click at [319, 134] on label "Owner" at bounding box center [336, 134] width 35 height 19
click at [319, 134] on input "Owner" at bounding box center [324, 130] width 10 height 10
radio input "true"
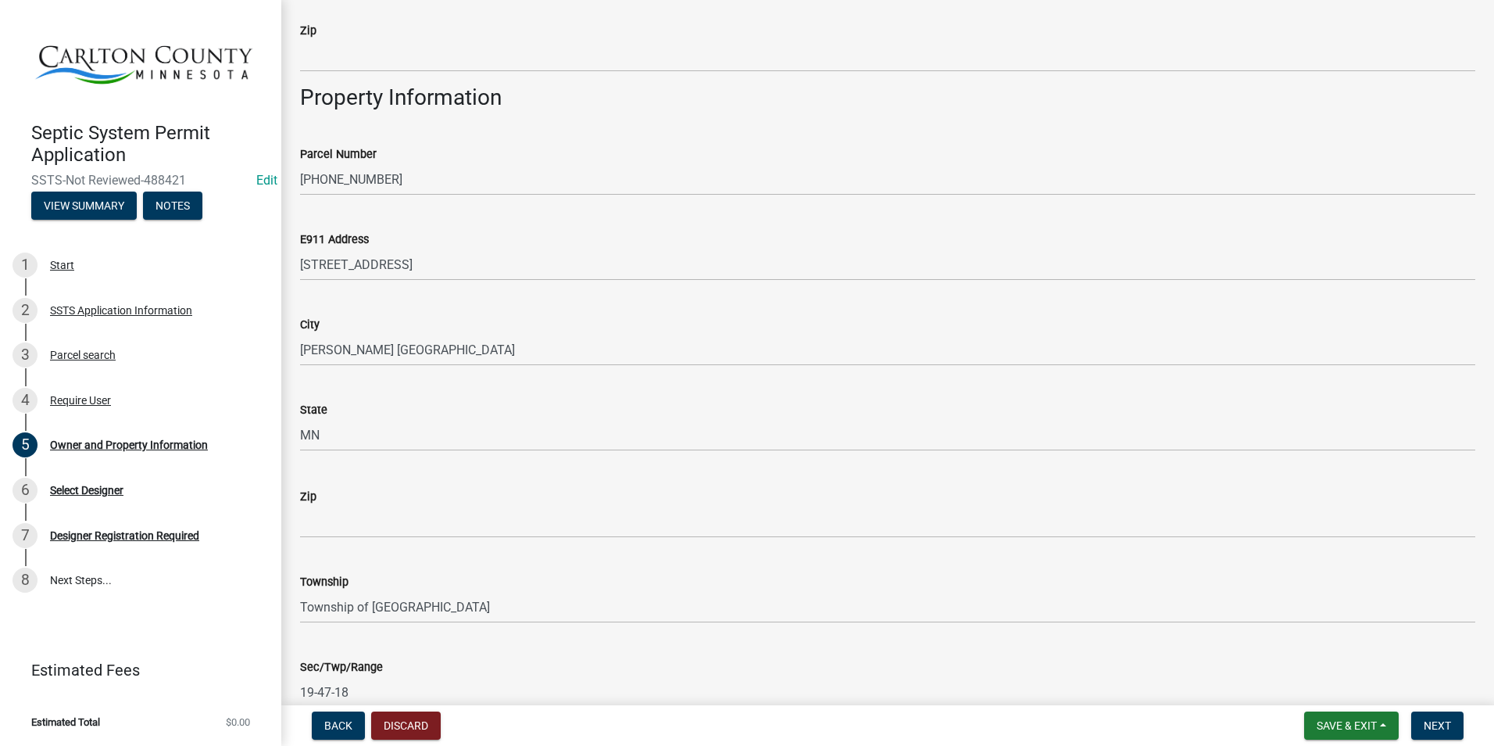
scroll to position [981, 0]
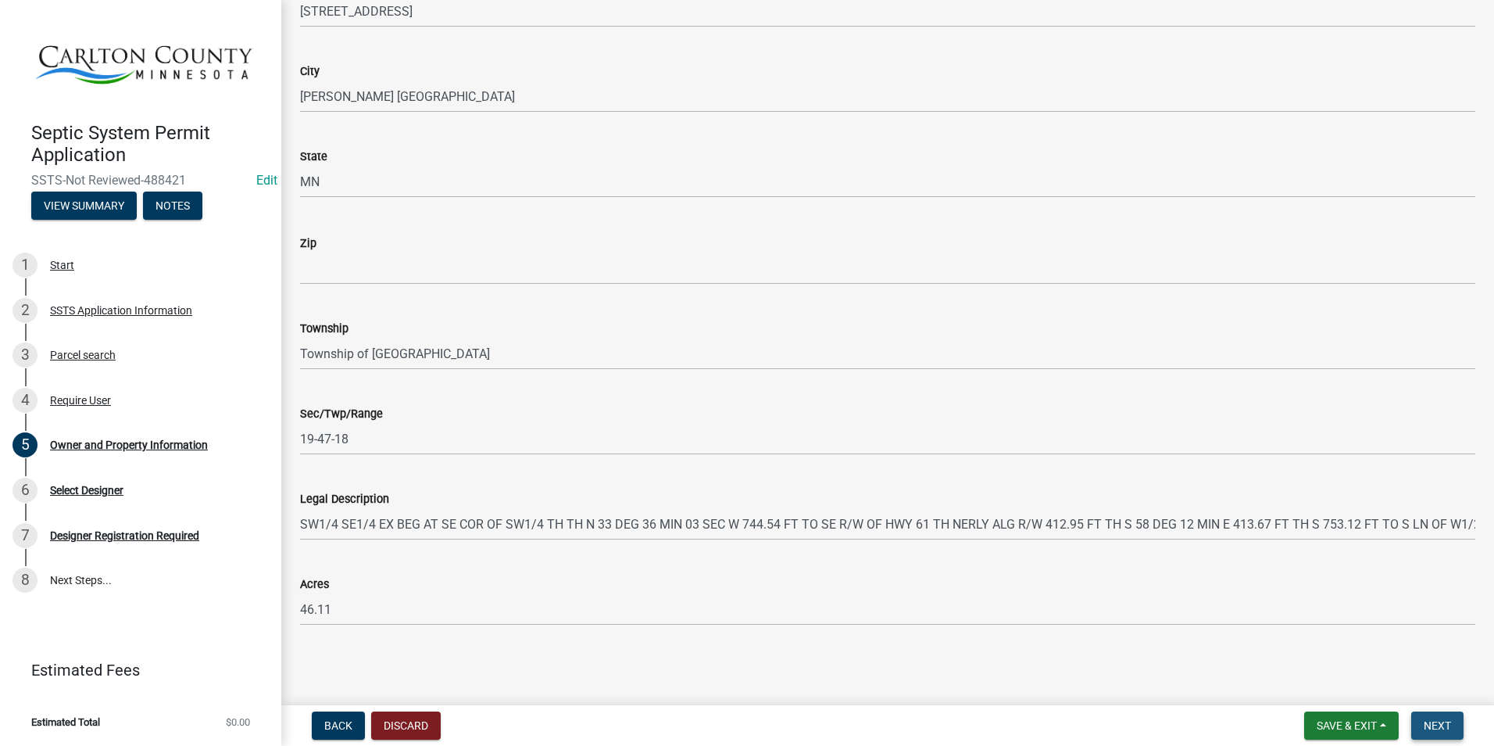
click at [1451, 721] on button "Next" at bounding box center [1437, 725] width 52 height 28
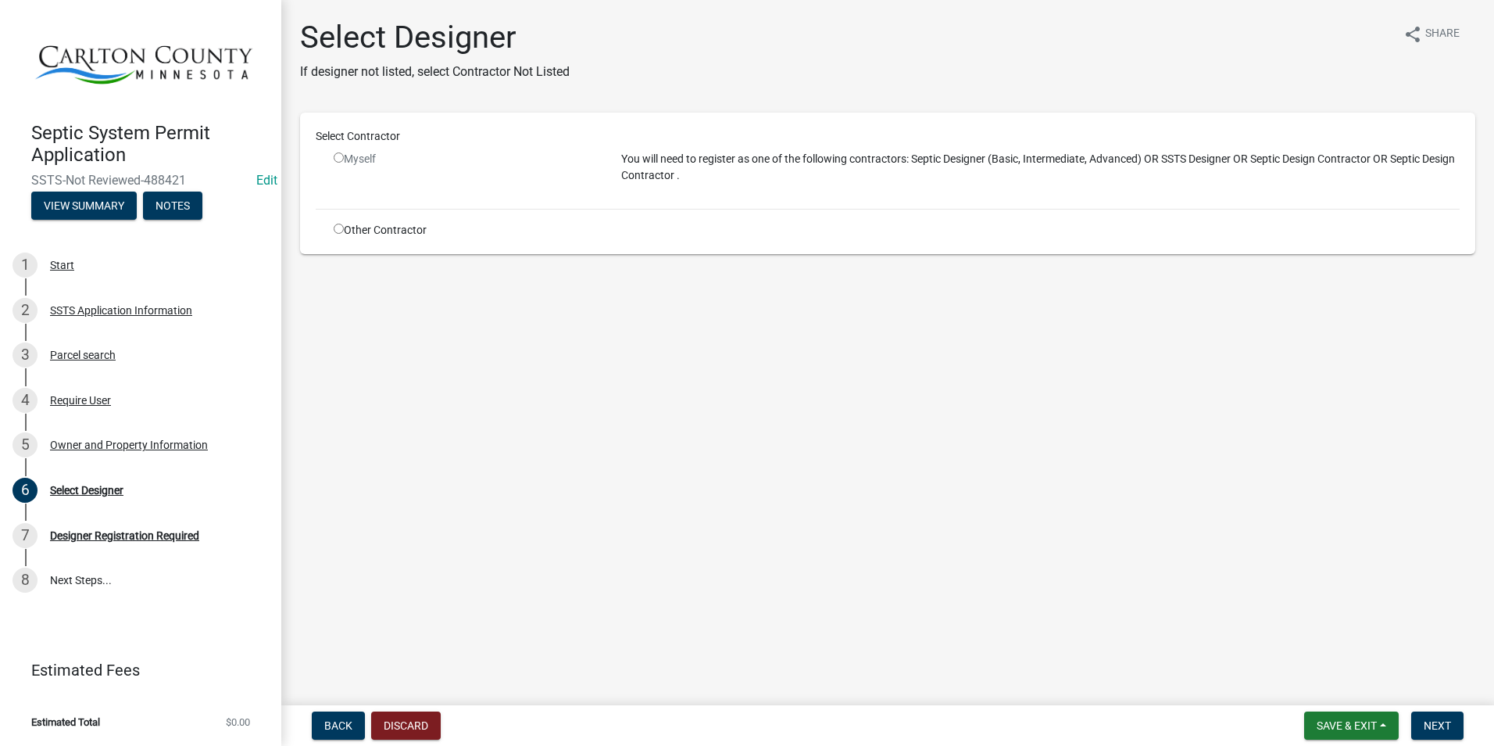
click at [338, 230] on input "radio" at bounding box center [339, 229] width 10 height 10
radio input "true"
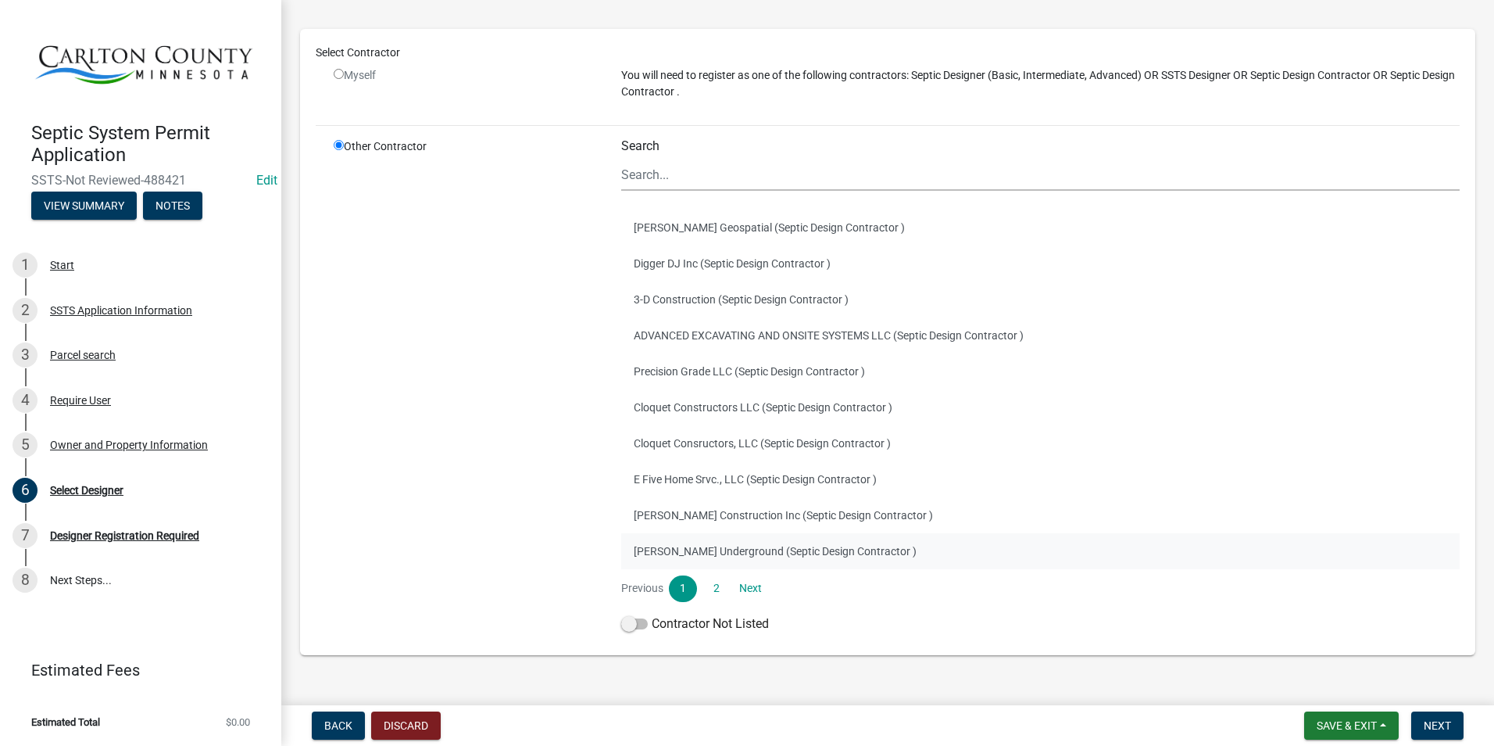
scroll to position [135, 0]
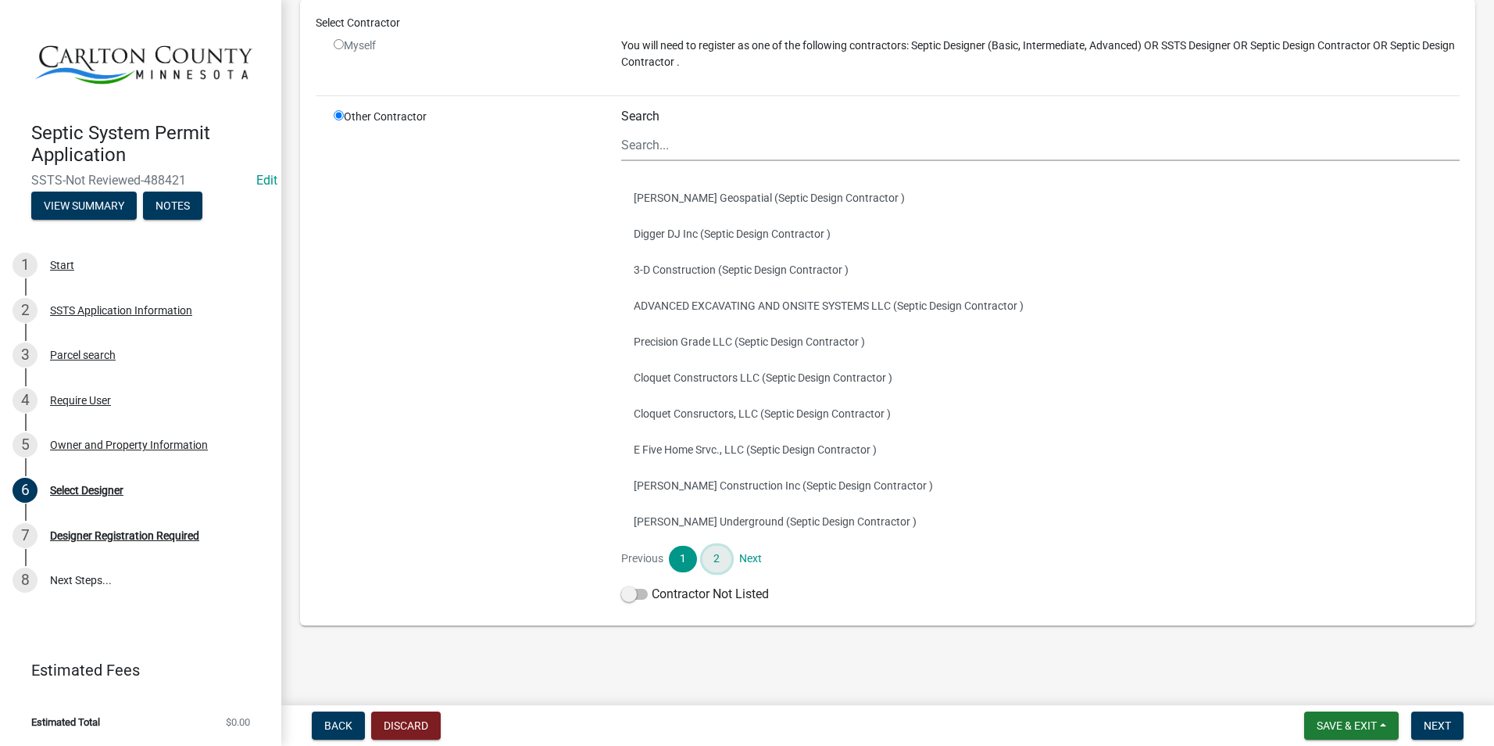
click at [713, 560] on link "2" at bounding box center [717, 558] width 28 height 27
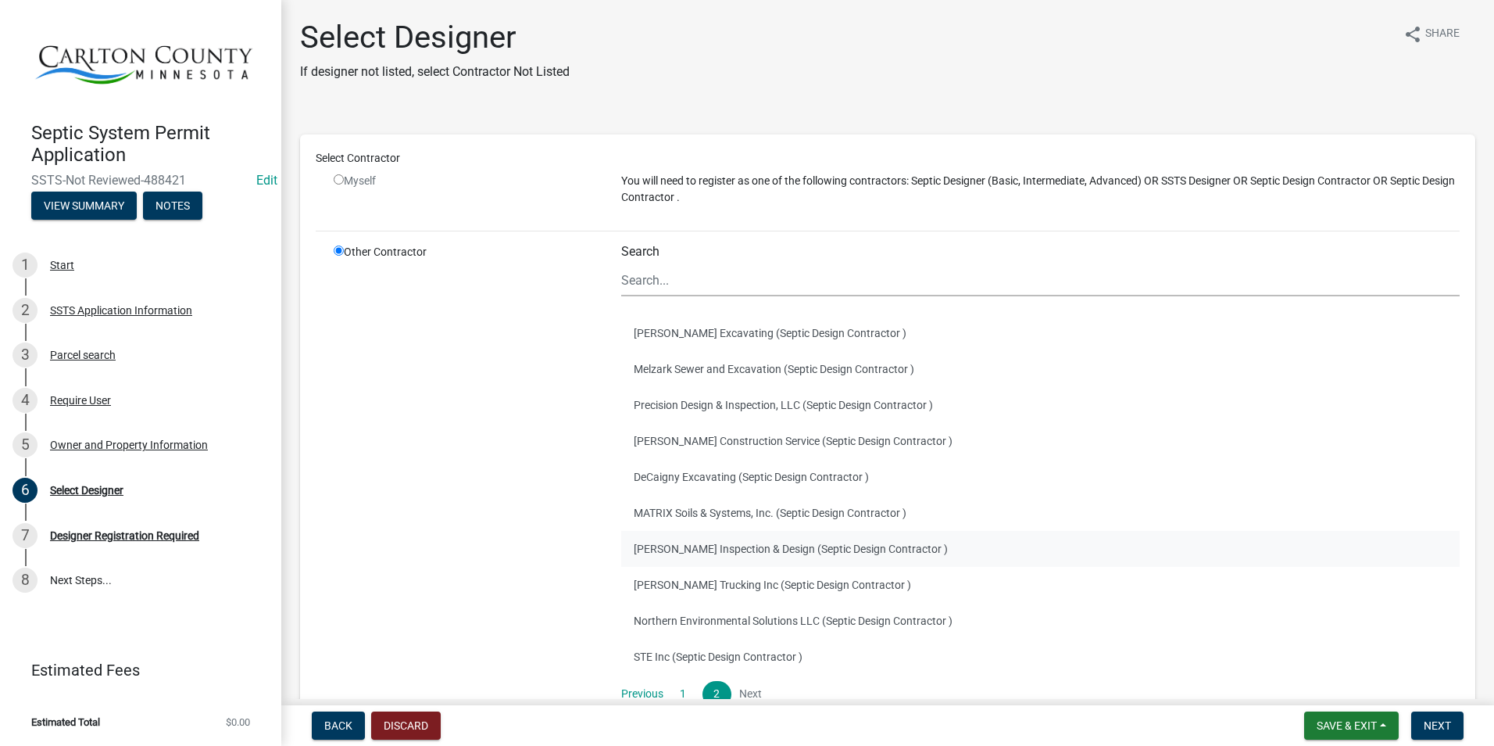
click at [757, 545] on button "[PERSON_NAME] Inspection & Design (Septic Design Contractor )" at bounding box center [1040, 549] width 839 height 36
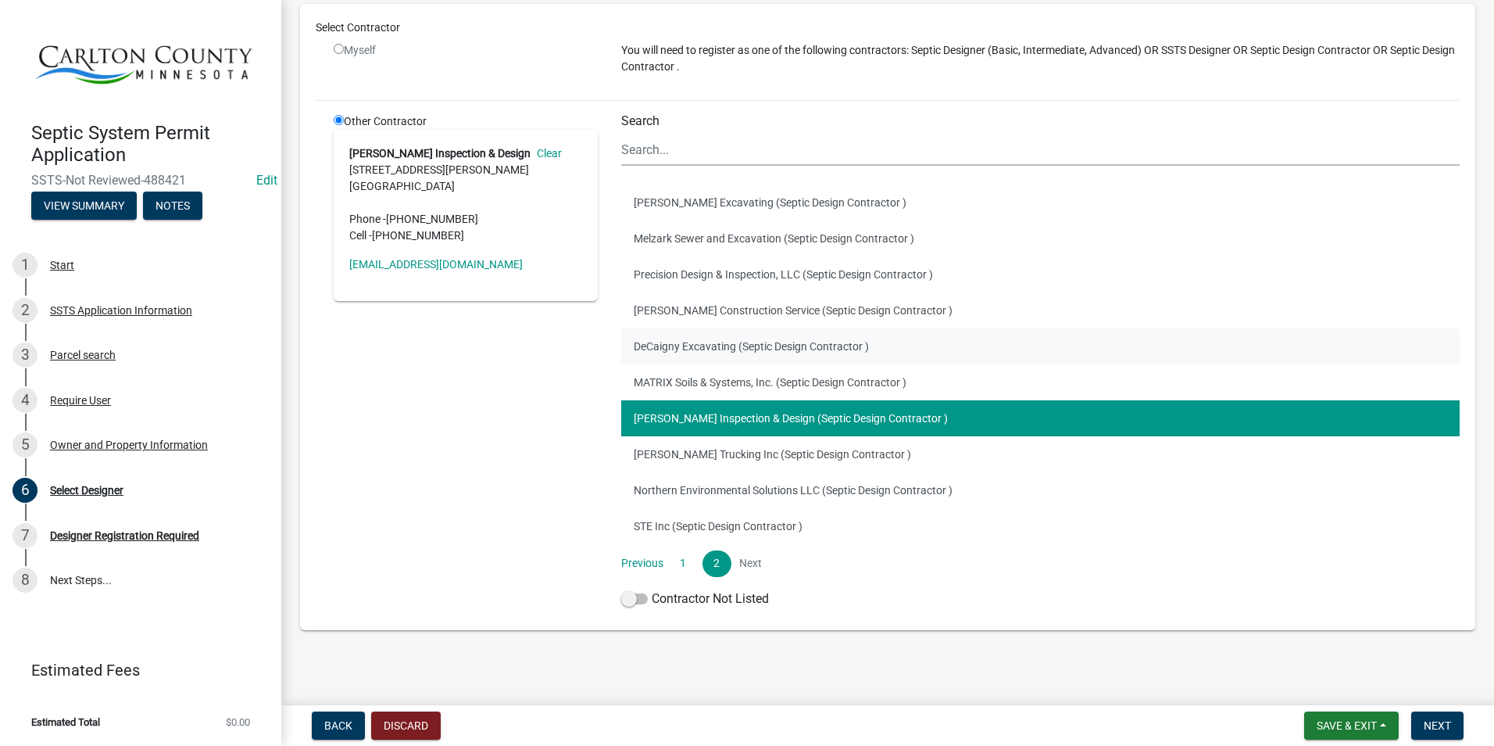
scroll to position [135, 0]
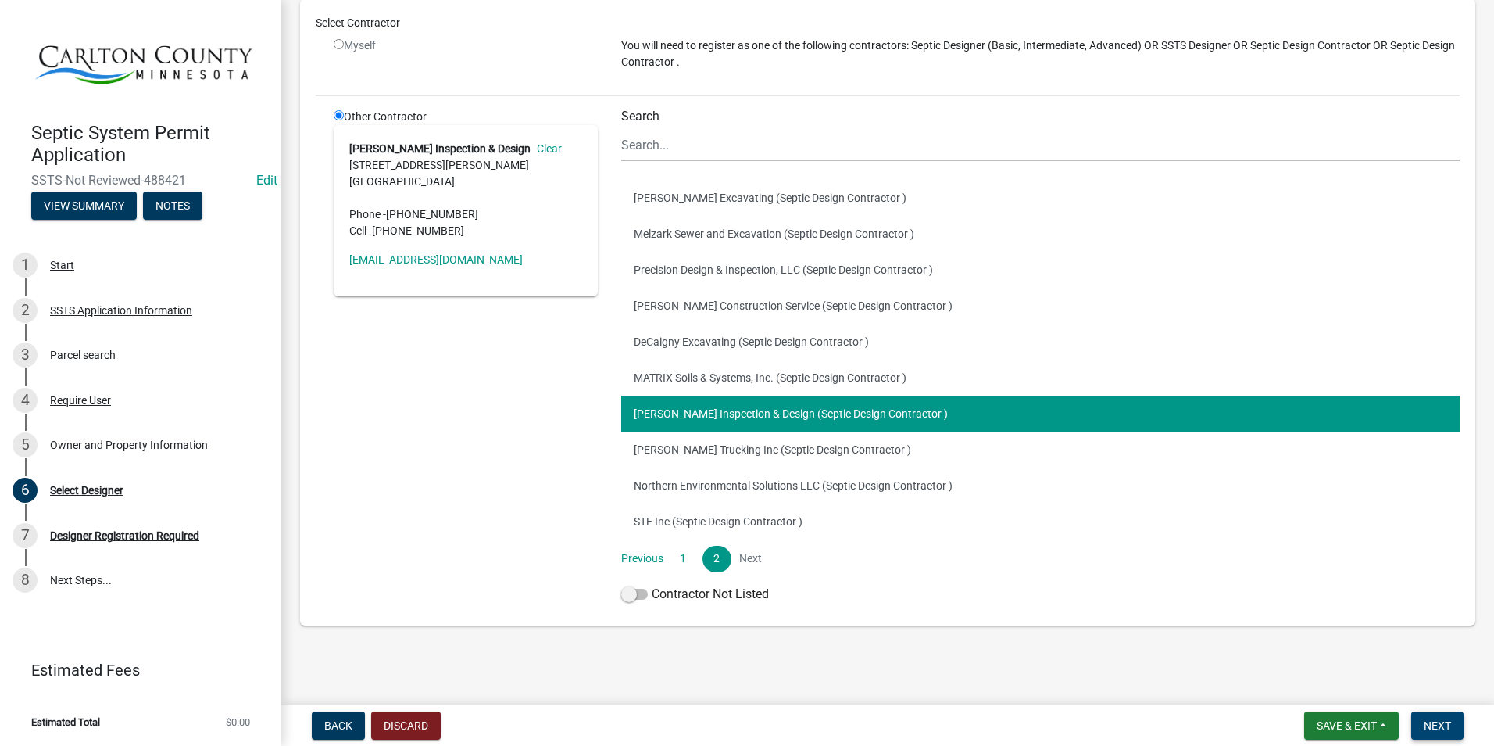
click at [1432, 726] on span "Next" at bounding box center [1437, 725] width 27 height 13
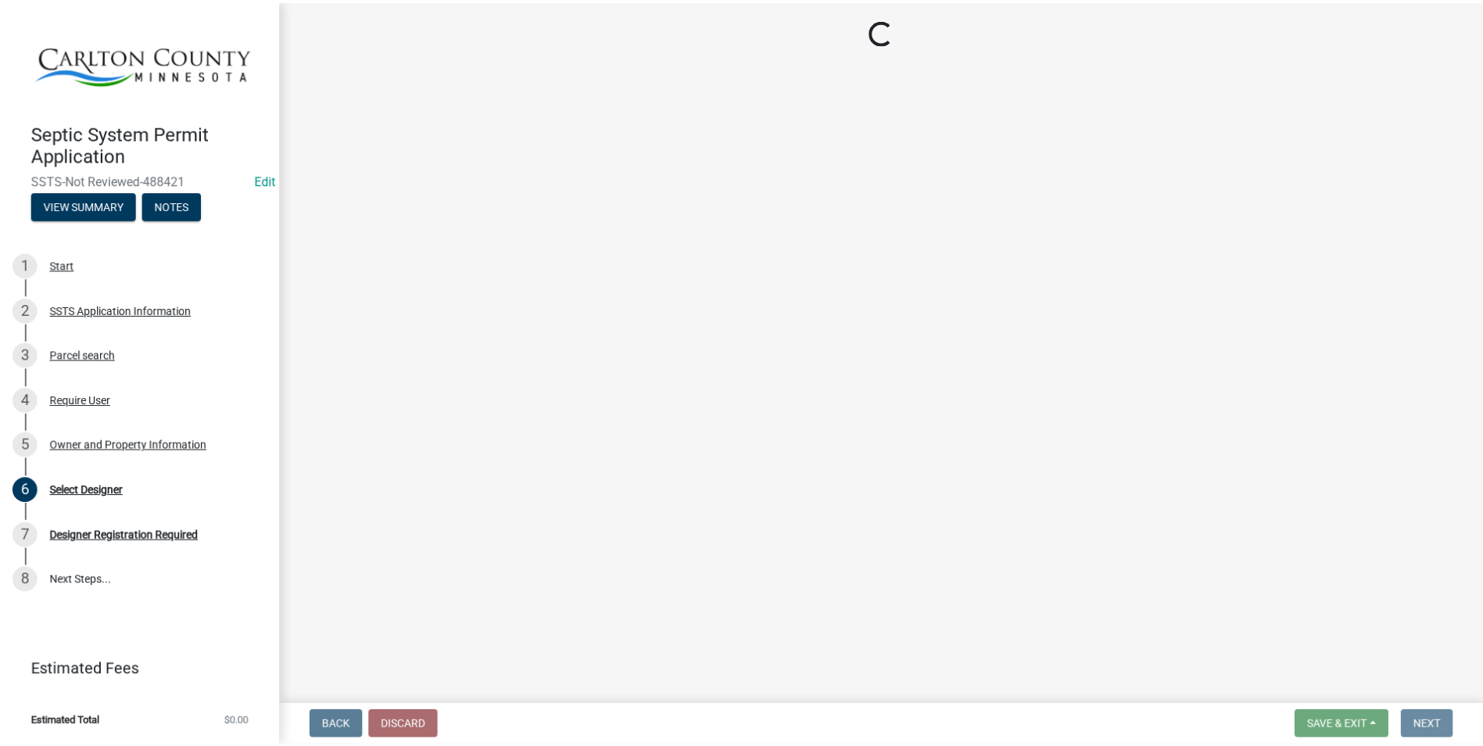
scroll to position [0, 0]
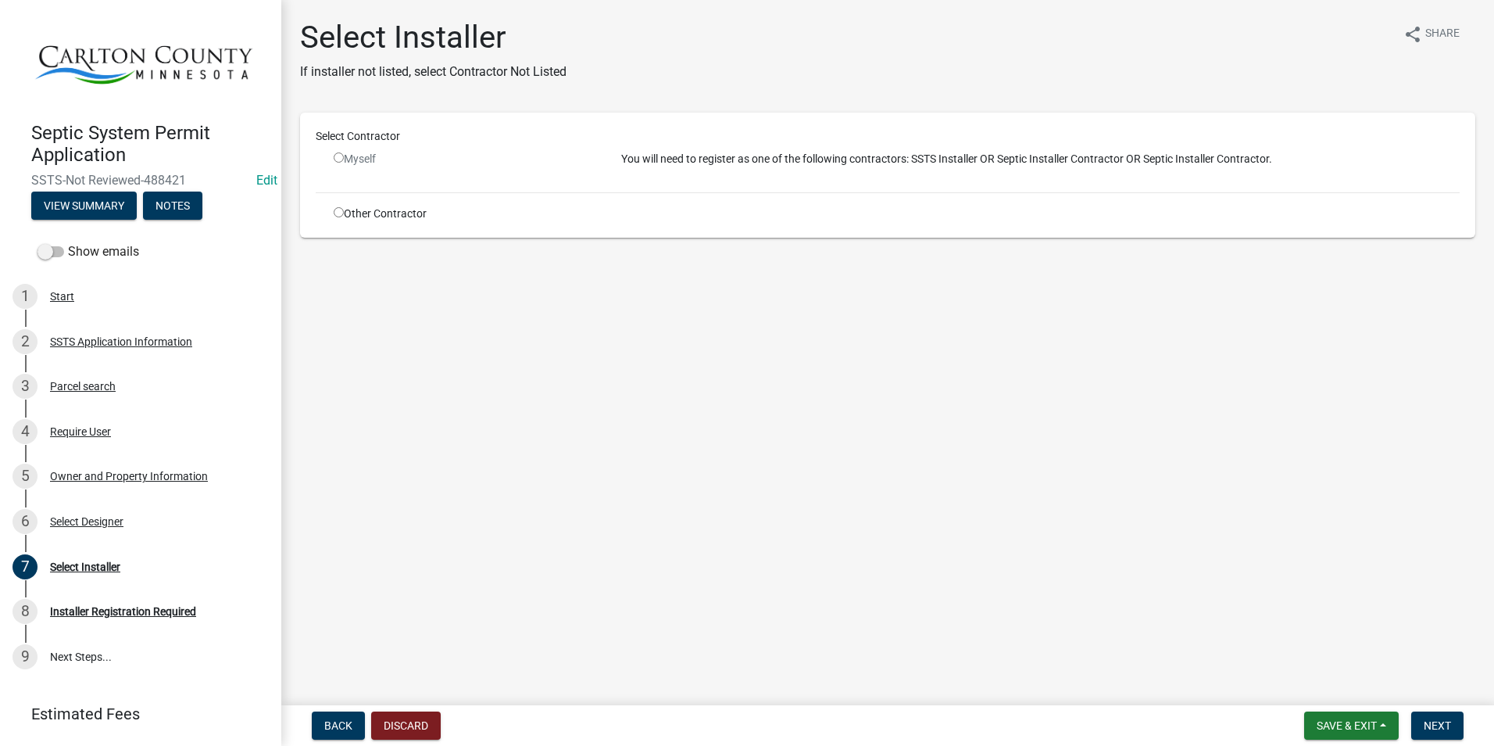
click at [339, 210] on input "radio" at bounding box center [339, 212] width 10 height 10
radio input "true"
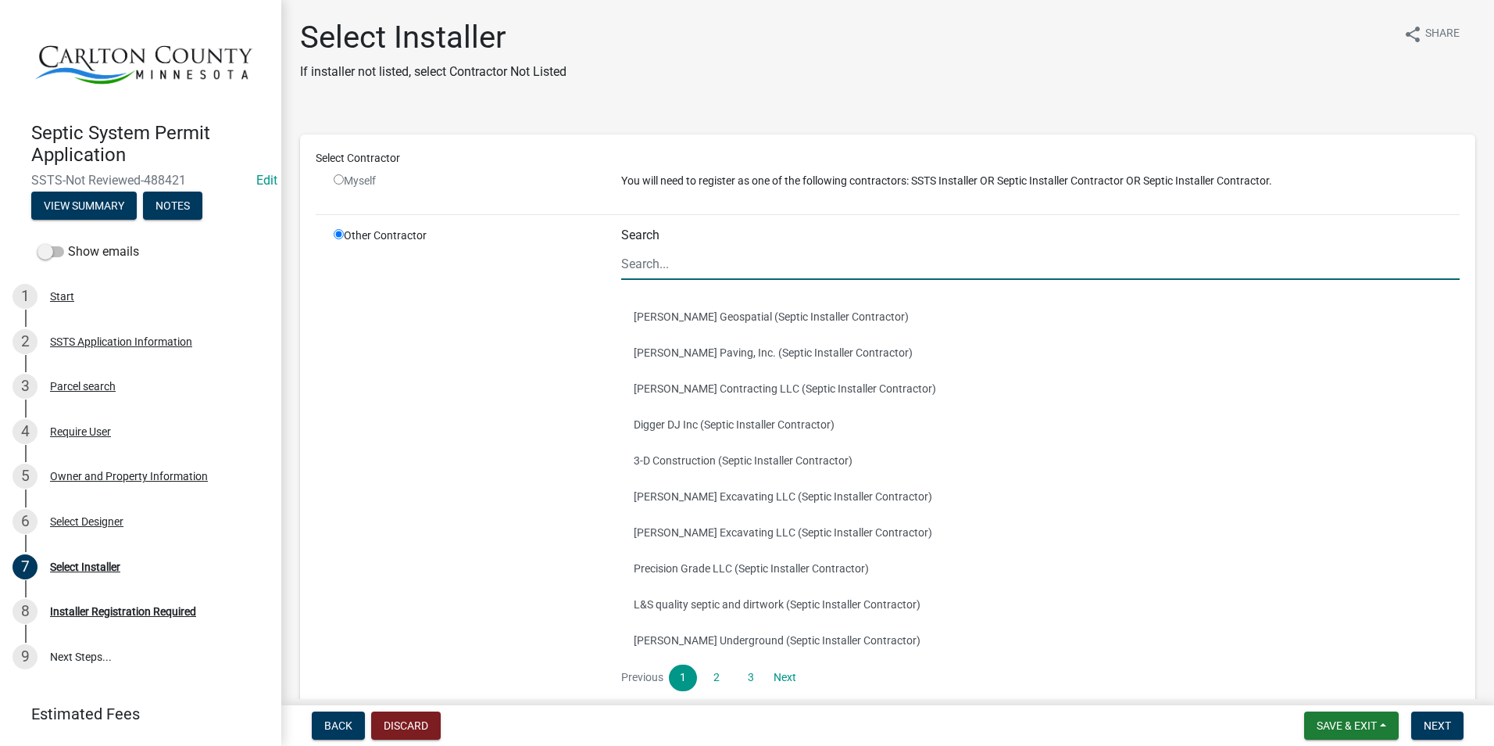
click at [741, 262] on input "Search" at bounding box center [1040, 264] width 839 height 32
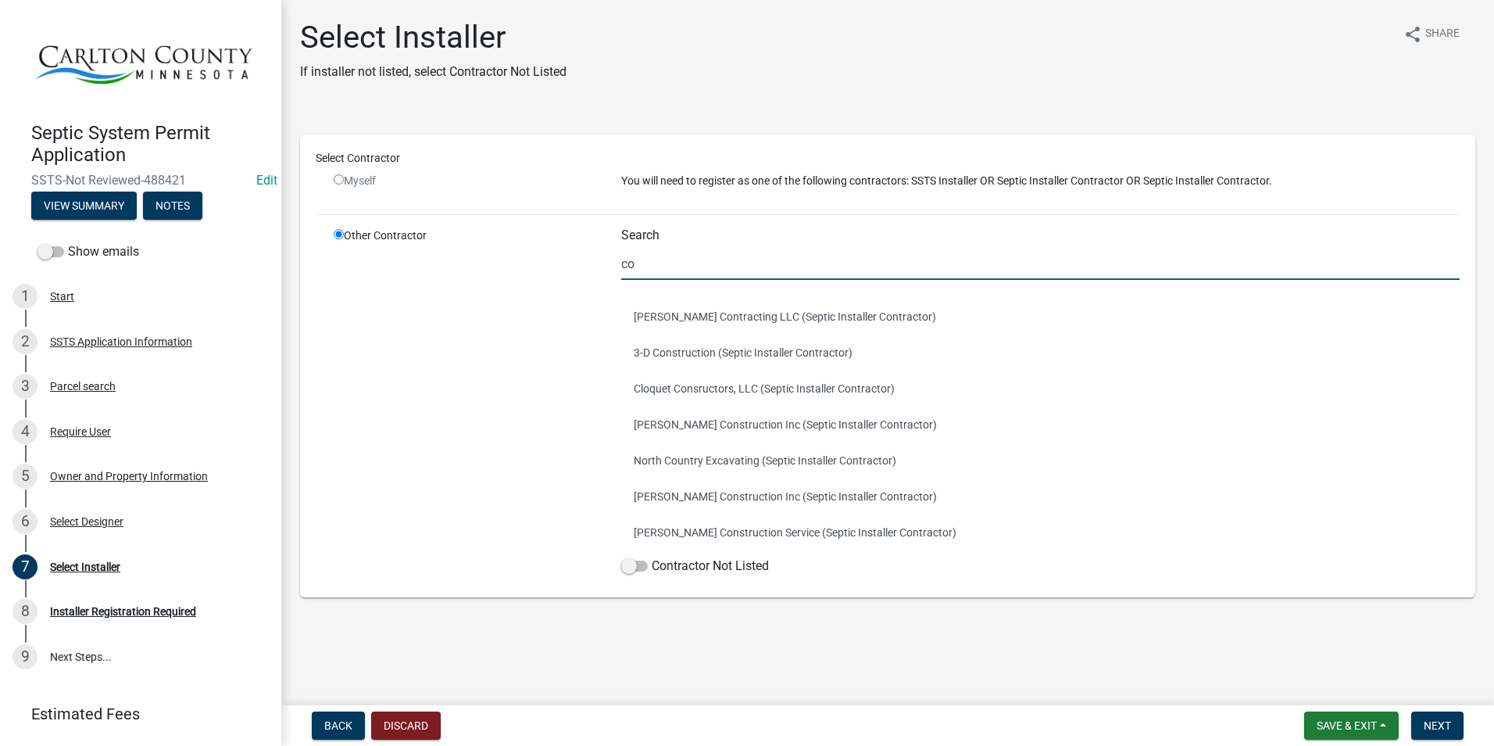
type input "c"
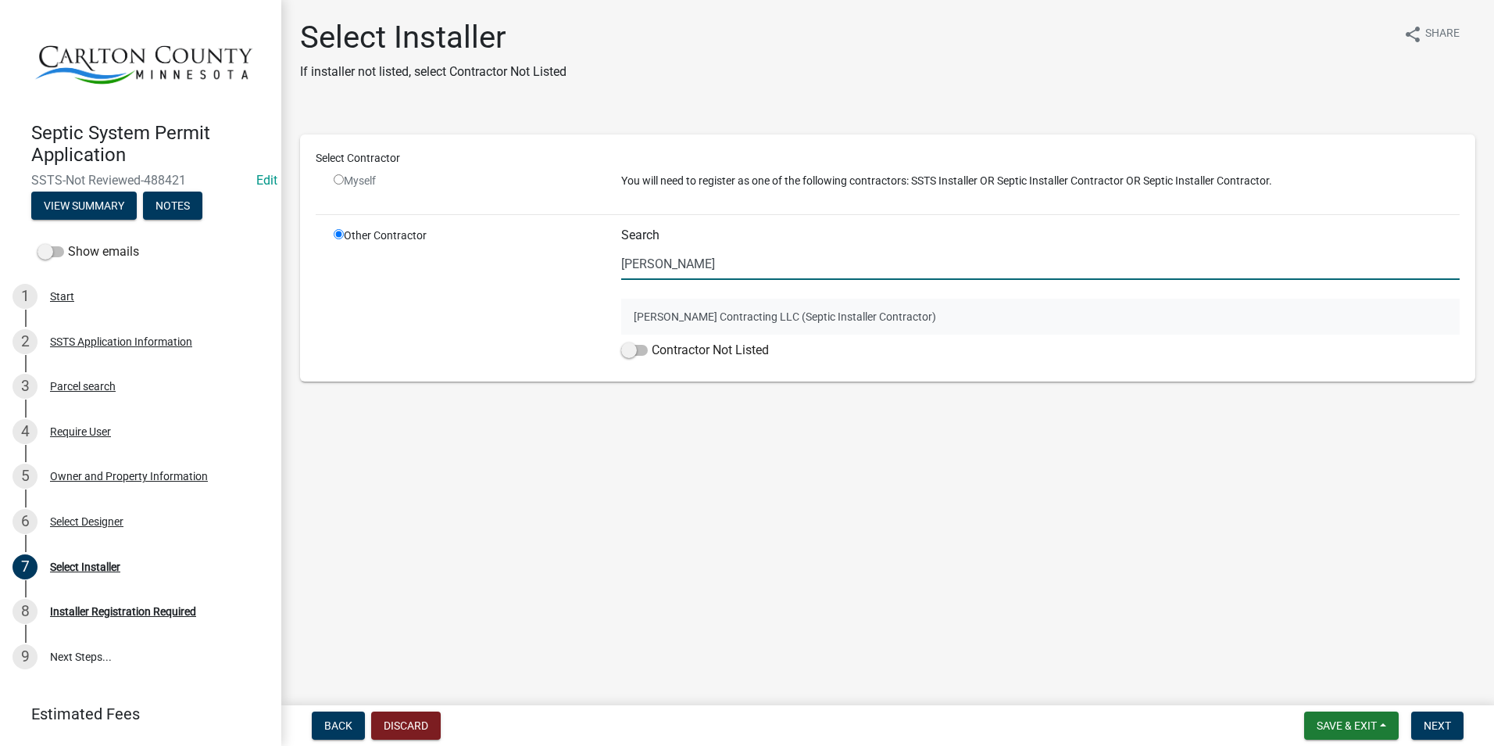
type input "[PERSON_NAME]"
click at [720, 309] on button "[PERSON_NAME] Contracting LLC (Septic Installer Contractor)" at bounding box center [1040, 317] width 839 height 36
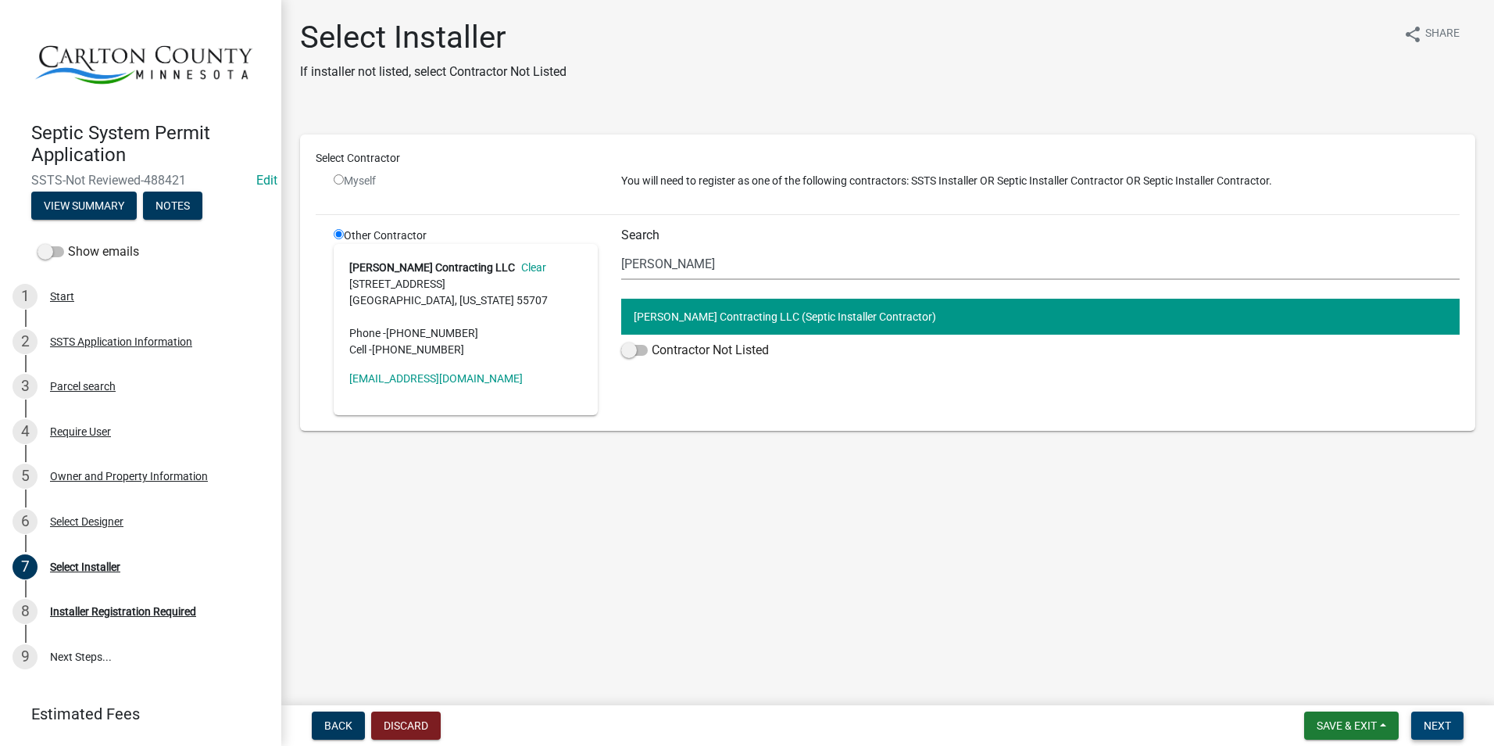
click at [1441, 721] on span "Next" at bounding box center [1437, 725] width 27 height 13
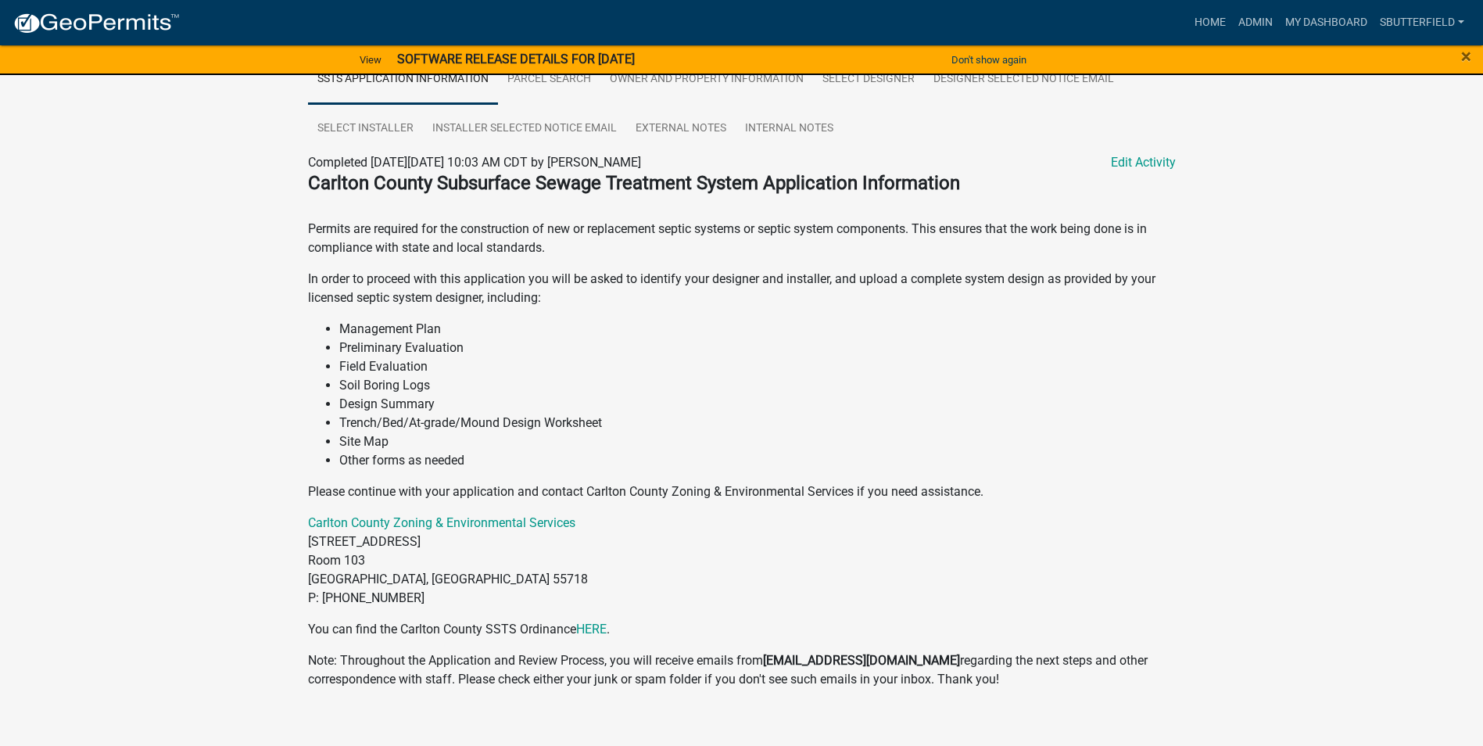
scroll to position [340, 0]
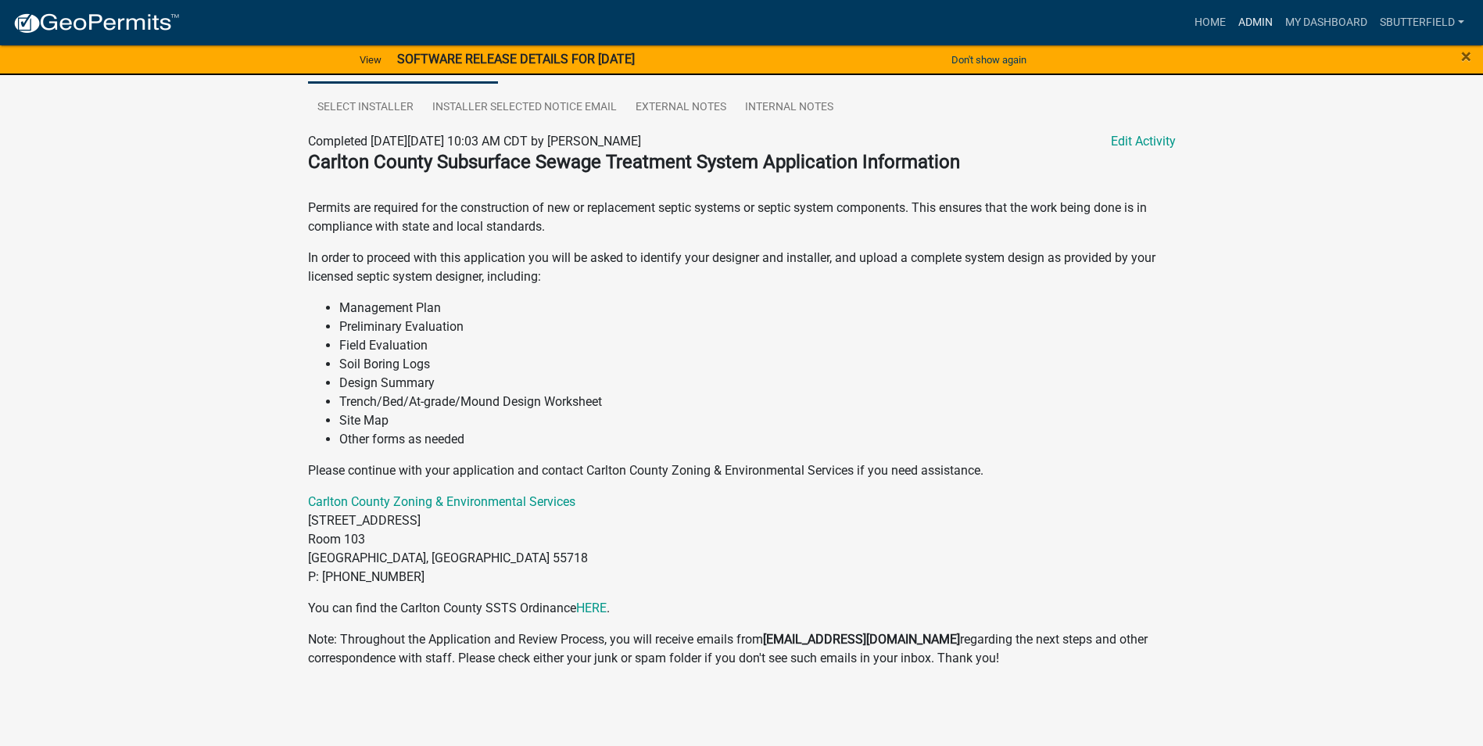
click at [1262, 20] on link "Admin" at bounding box center [1255, 23] width 47 height 30
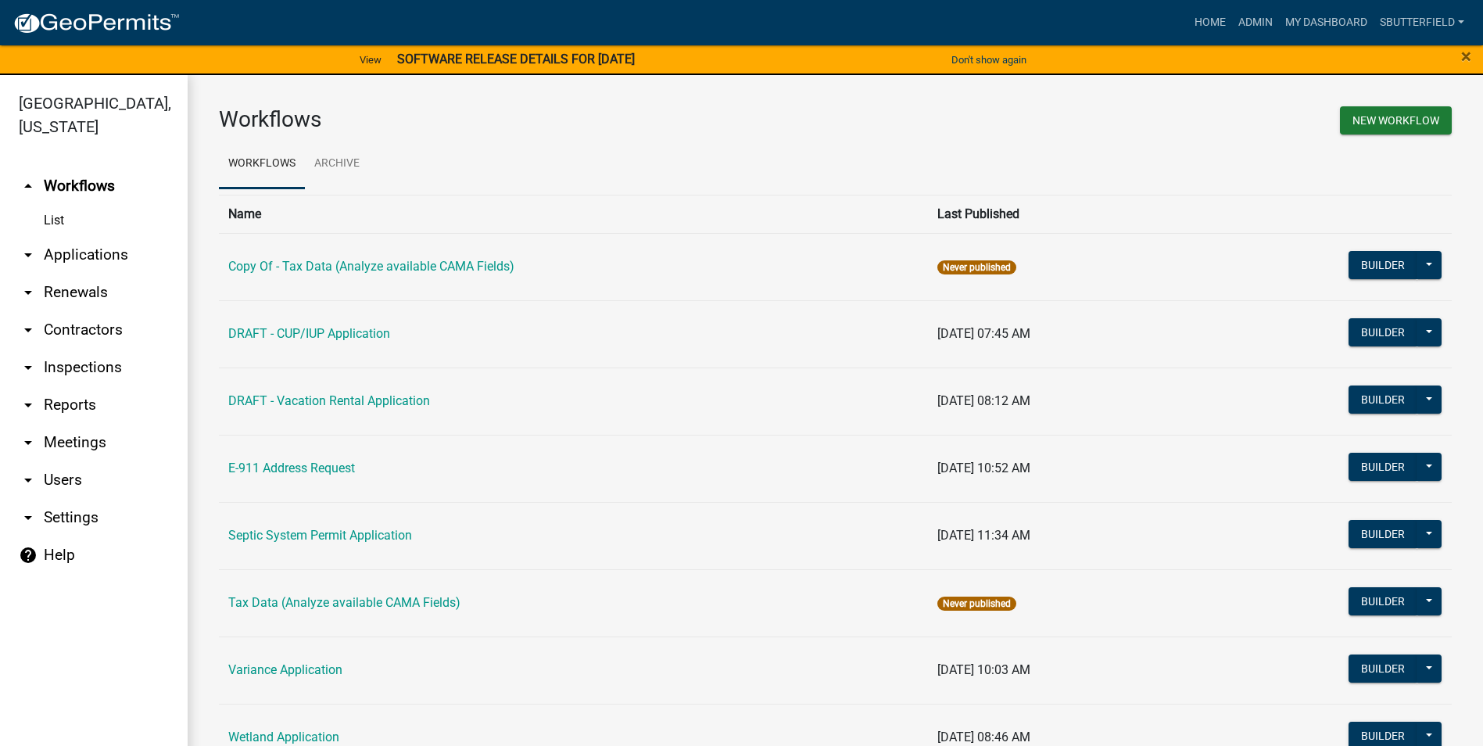
click at [109, 254] on link "arrow_drop_down Applications" at bounding box center [94, 255] width 188 height 38
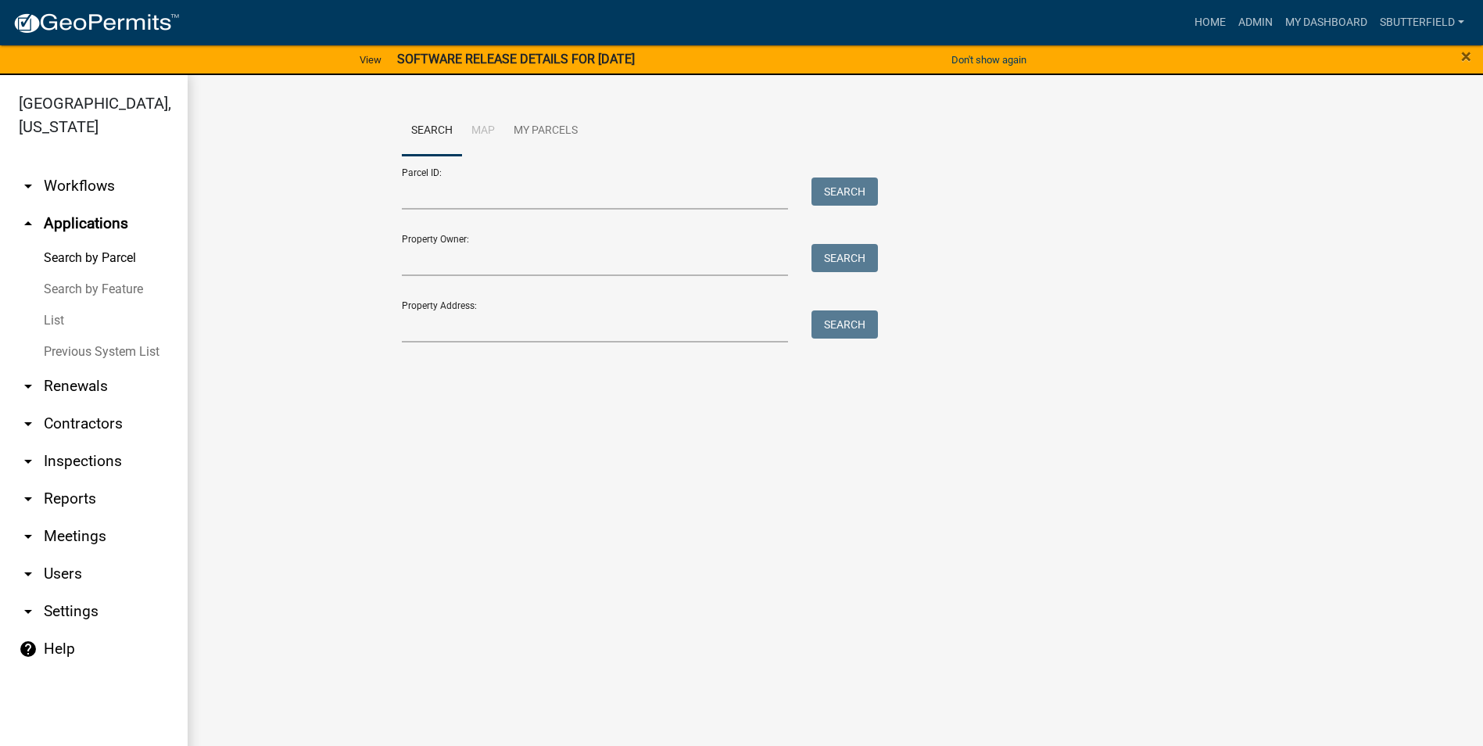
click at [57, 319] on link "List" at bounding box center [94, 320] width 188 height 31
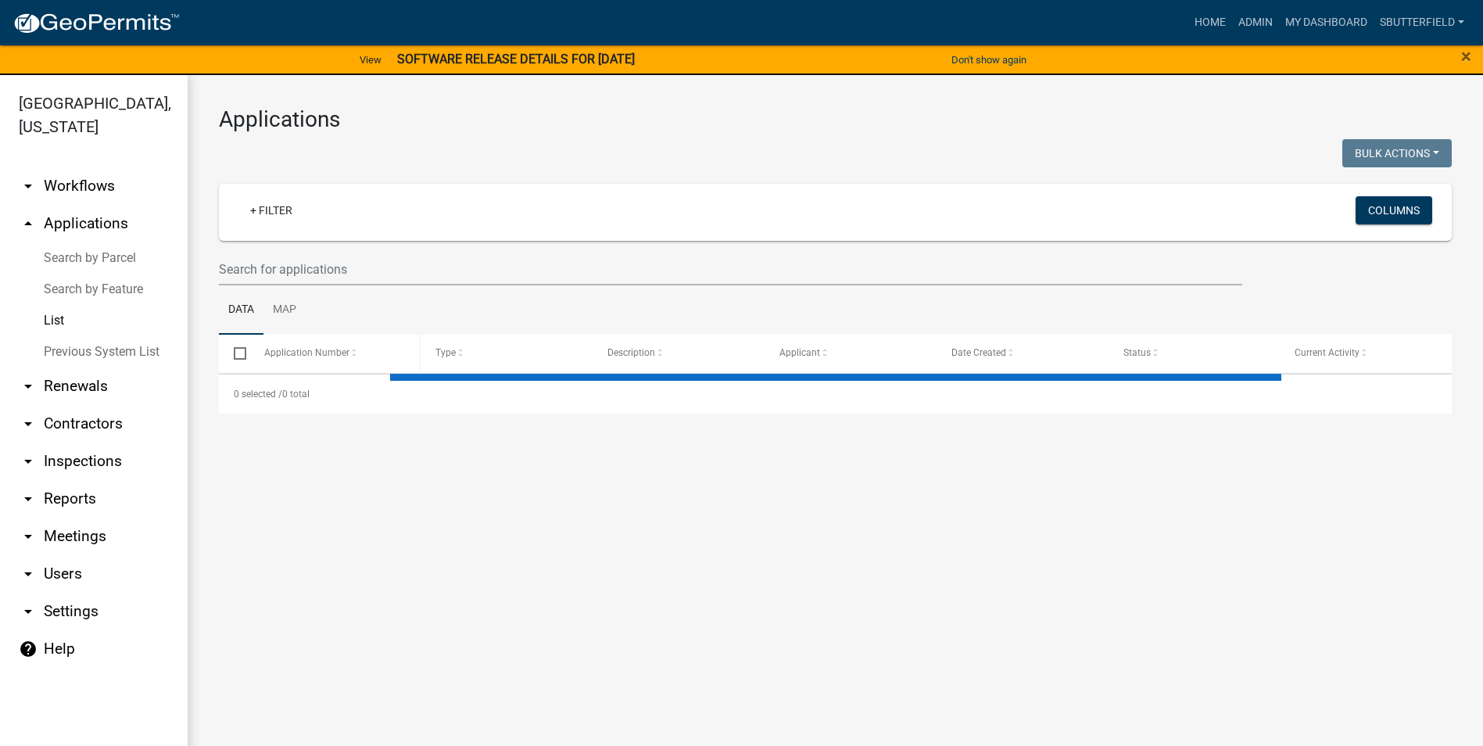
select select "1: 25"
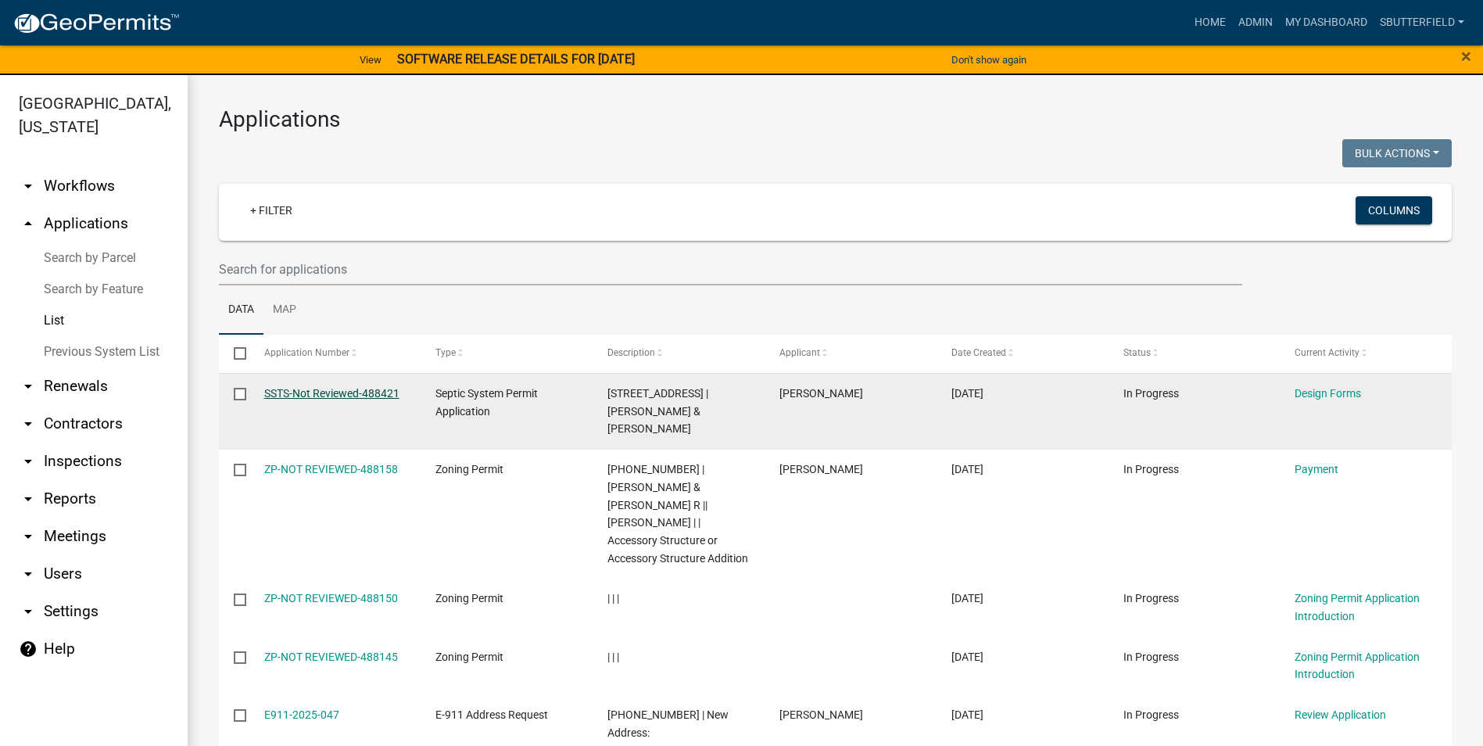
click at [373, 388] on link "SSTS-Not Reviewed-488421" at bounding box center [331, 393] width 135 height 13
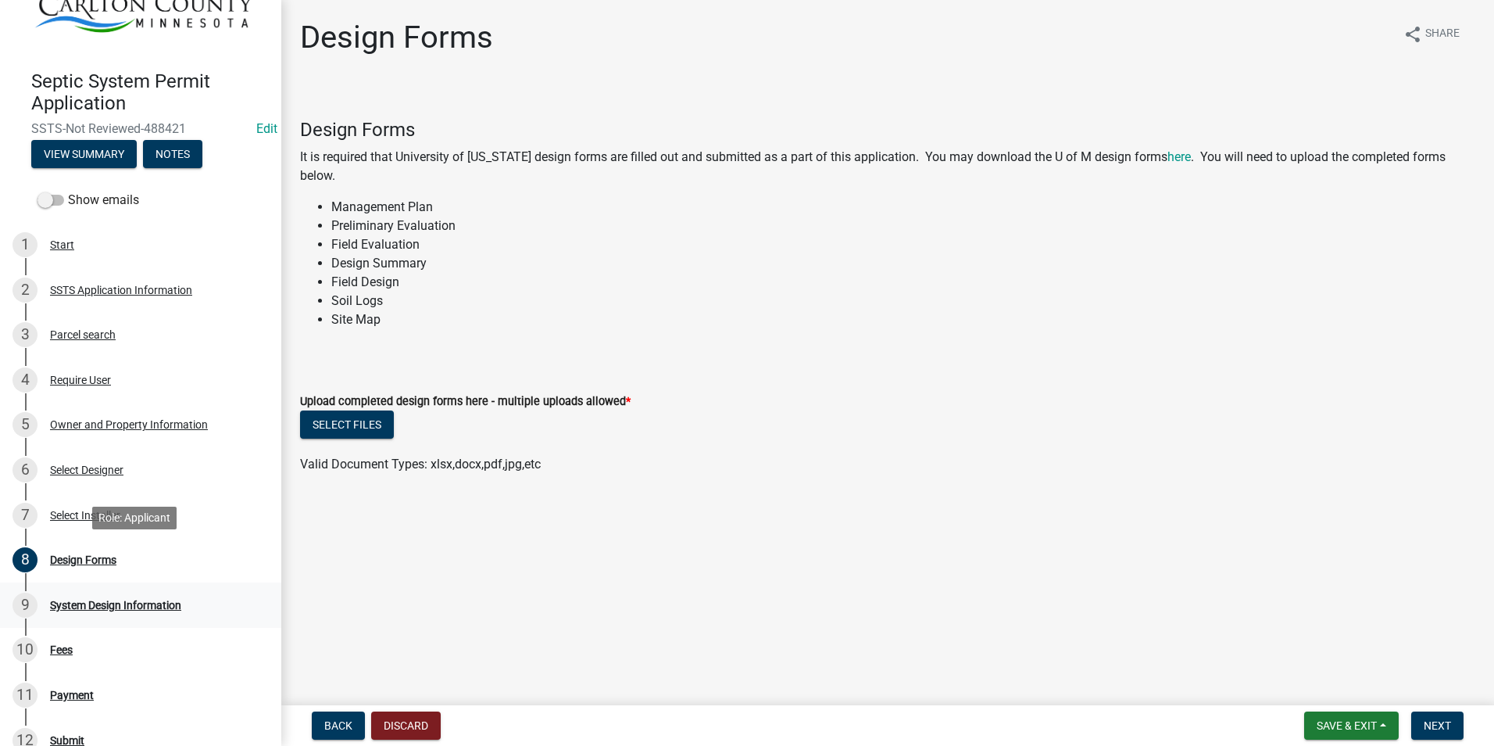
scroll to position [78, 0]
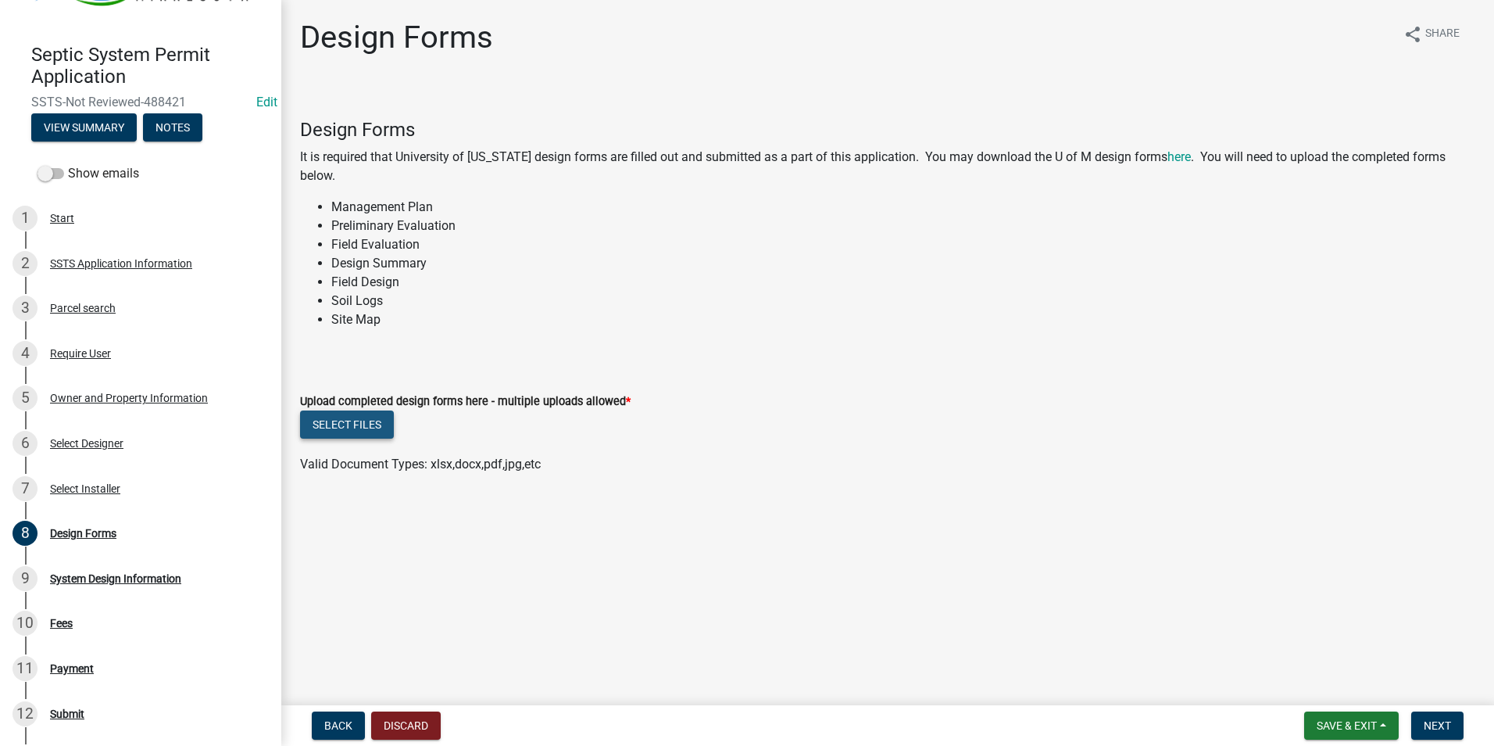
click at [356, 424] on button "Select files" at bounding box center [347, 424] width 94 height 28
click at [1430, 731] on span "Next" at bounding box center [1437, 725] width 27 height 13
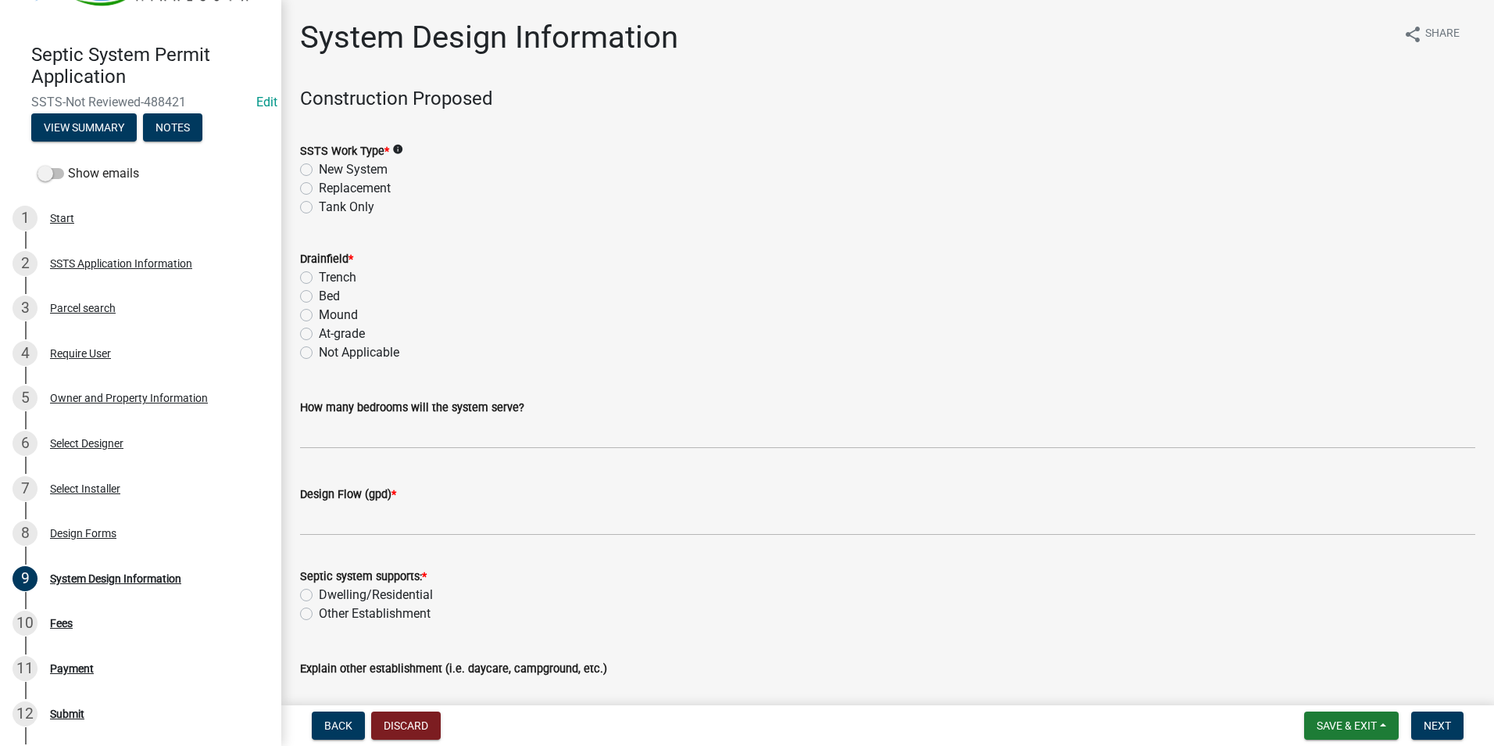
click at [319, 189] on label "Replacement" at bounding box center [355, 188] width 72 height 19
click at [319, 189] on input "Replacement" at bounding box center [324, 184] width 10 height 10
radio input "true"
click at [319, 312] on label "Mound" at bounding box center [338, 315] width 39 height 19
click at [319, 312] on input "Mound" at bounding box center [324, 311] width 10 height 10
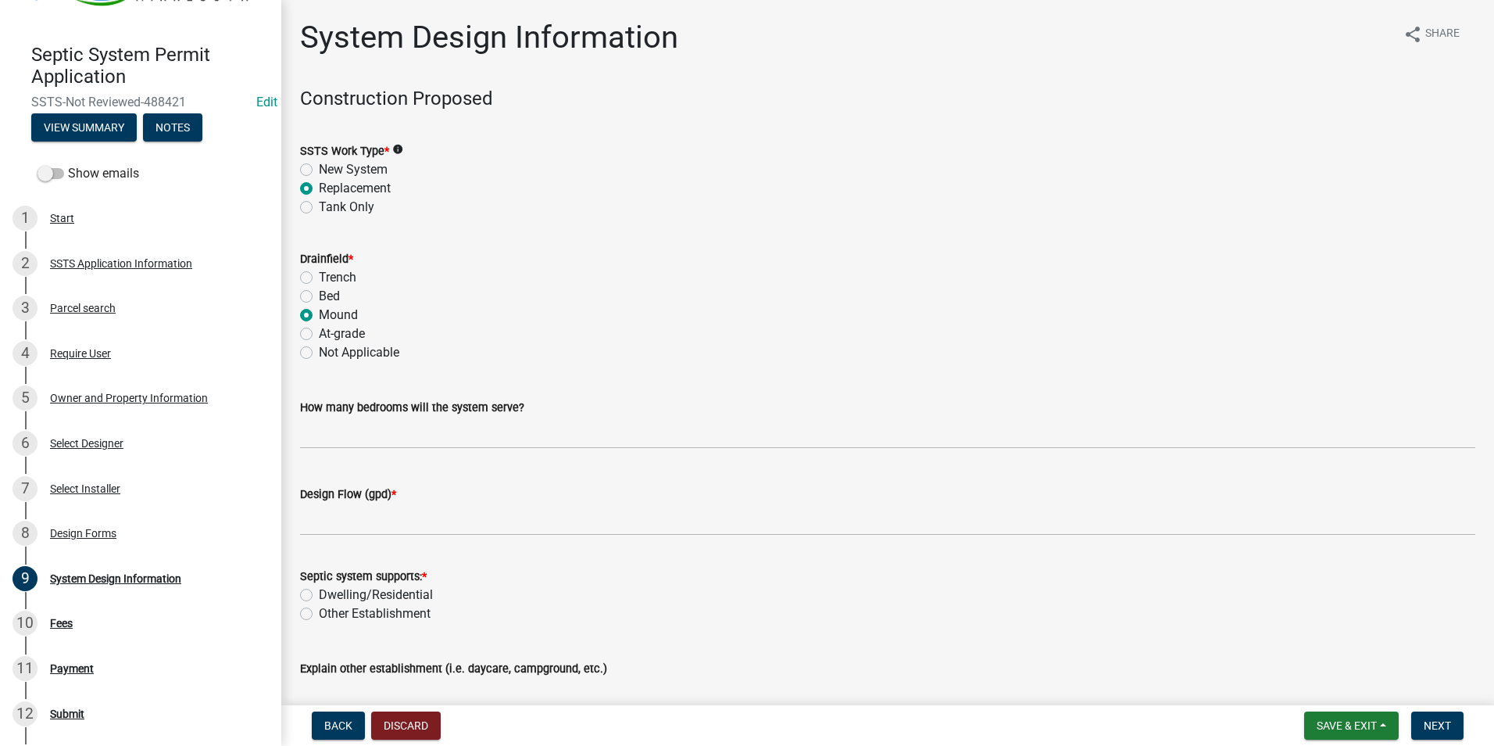
radio input "true"
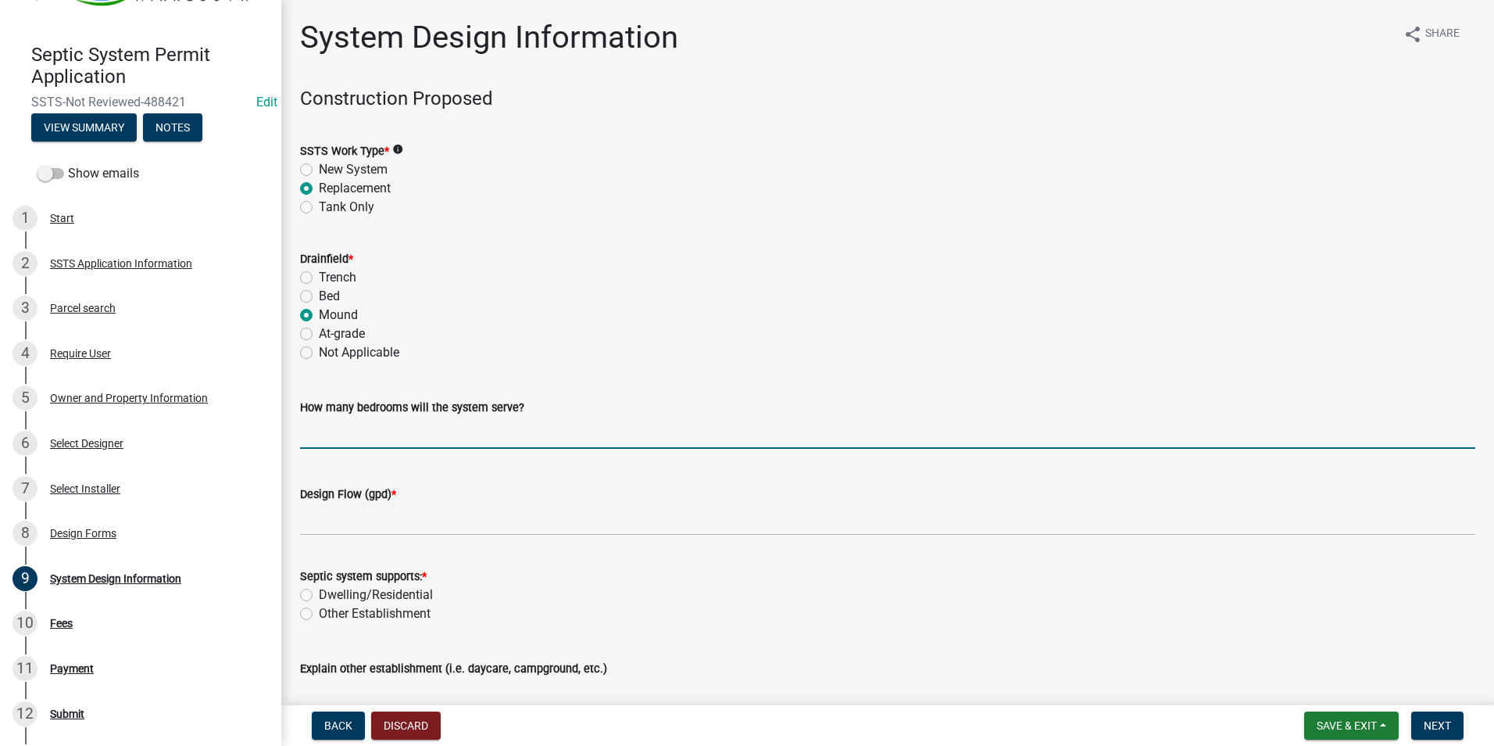
click at [460, 429] on input "text" at bounding box center [887, 433] width 1175 height 32
type input "4"
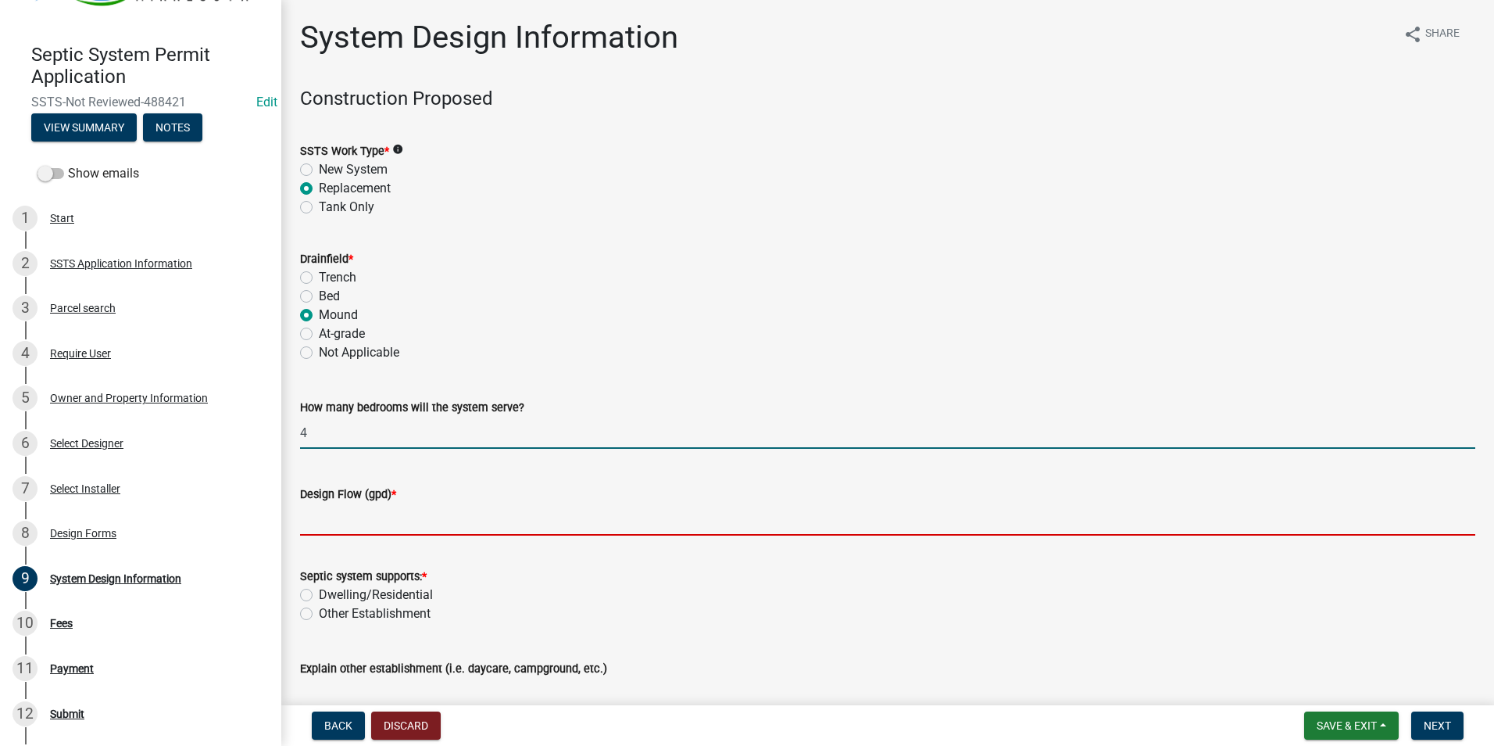
click at [390, 520] on input "Design Flow (gpd) *" at bounding box center [887, 519] width 1175 height 32
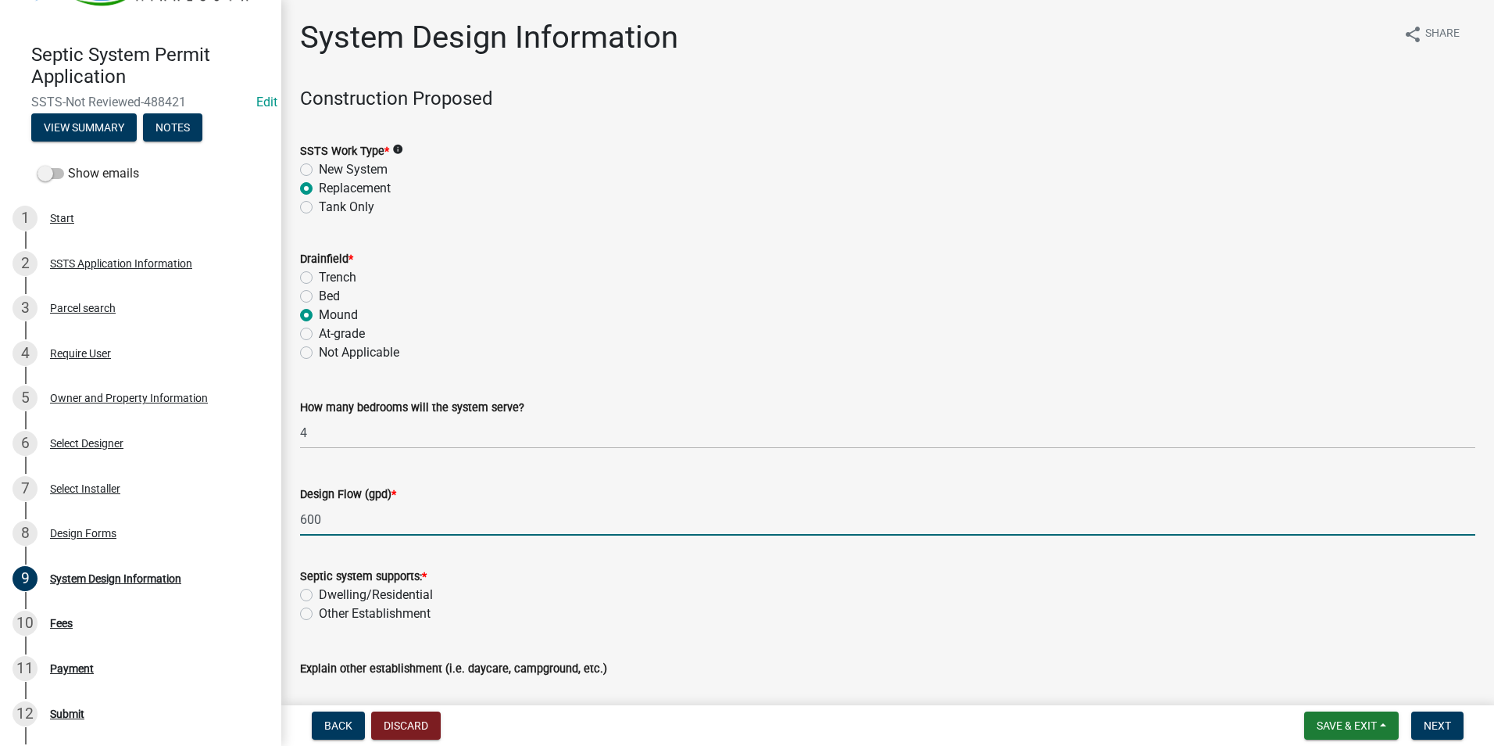
type input "600"
click at [319, 592] on label "Dwelling/Residential" at bounding box center [376, 594] width 114 height 19
click at [319, 592] on input "Dwelling/Residential" at bounding box center [324, 590] width 10 height 10
radio input "true"
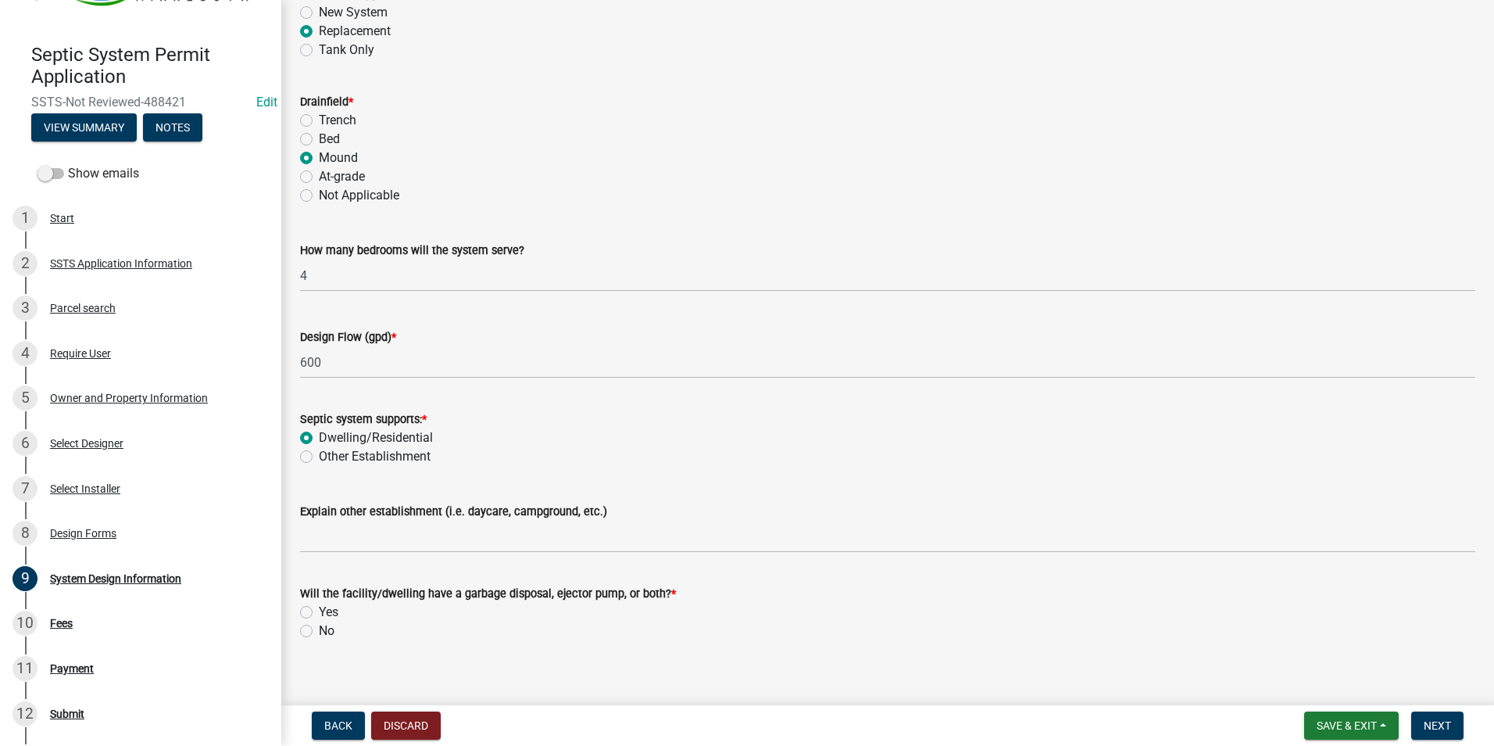
scroll to position [173, 0]
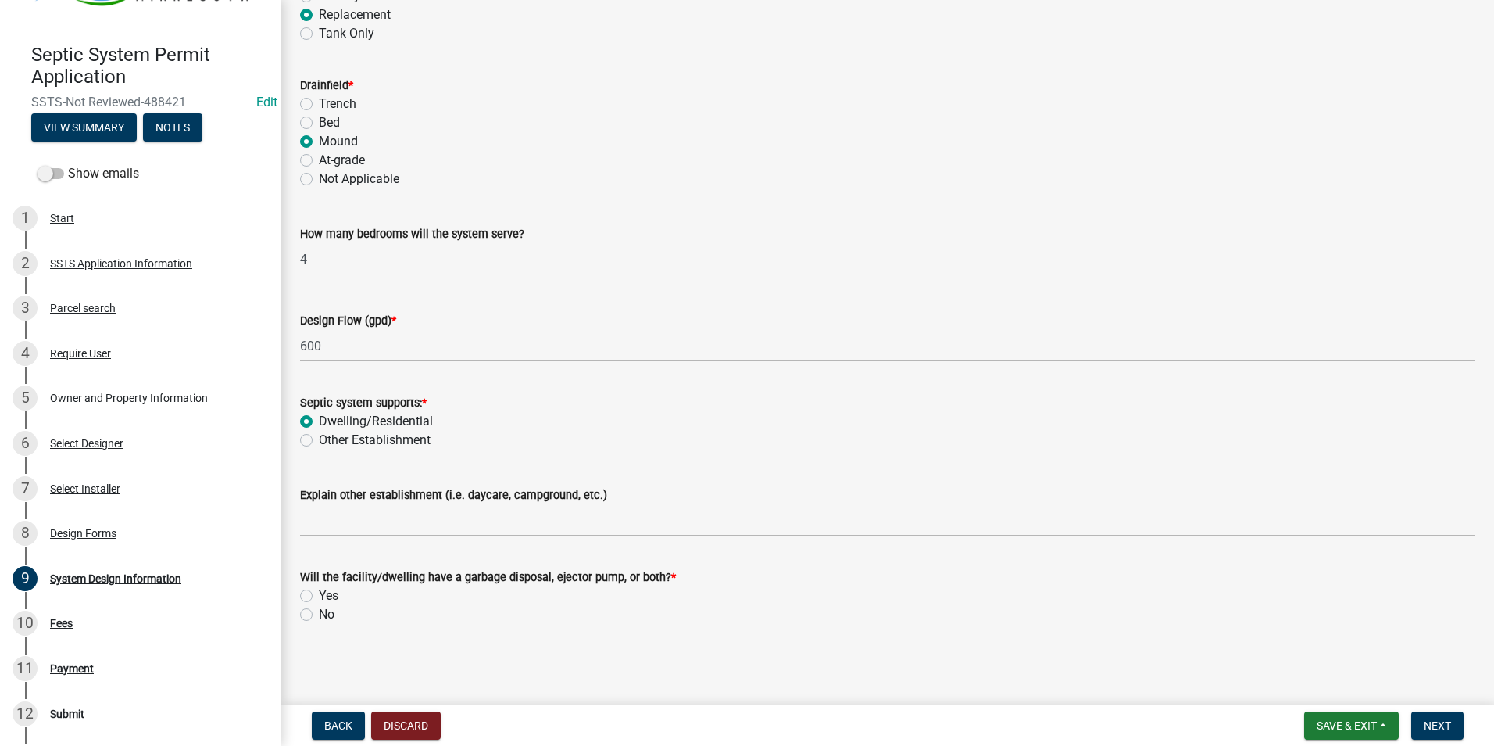
drag, startPoint x: 308, startPoint y: 615, endPoint x: 338, endPoint y: 606, distance: 31.9
click at [319, 614] on label "No" at bounding box center [327, 614] width 16 height 19
click at [319, 614] on input "No" at bounding box center [324, 610] width 10 height 10
radio input "true"
drag, startPoint x: 1454, startPoint y: 728, endPoint x: 1450, endPoint y: 738, distance: 10.2
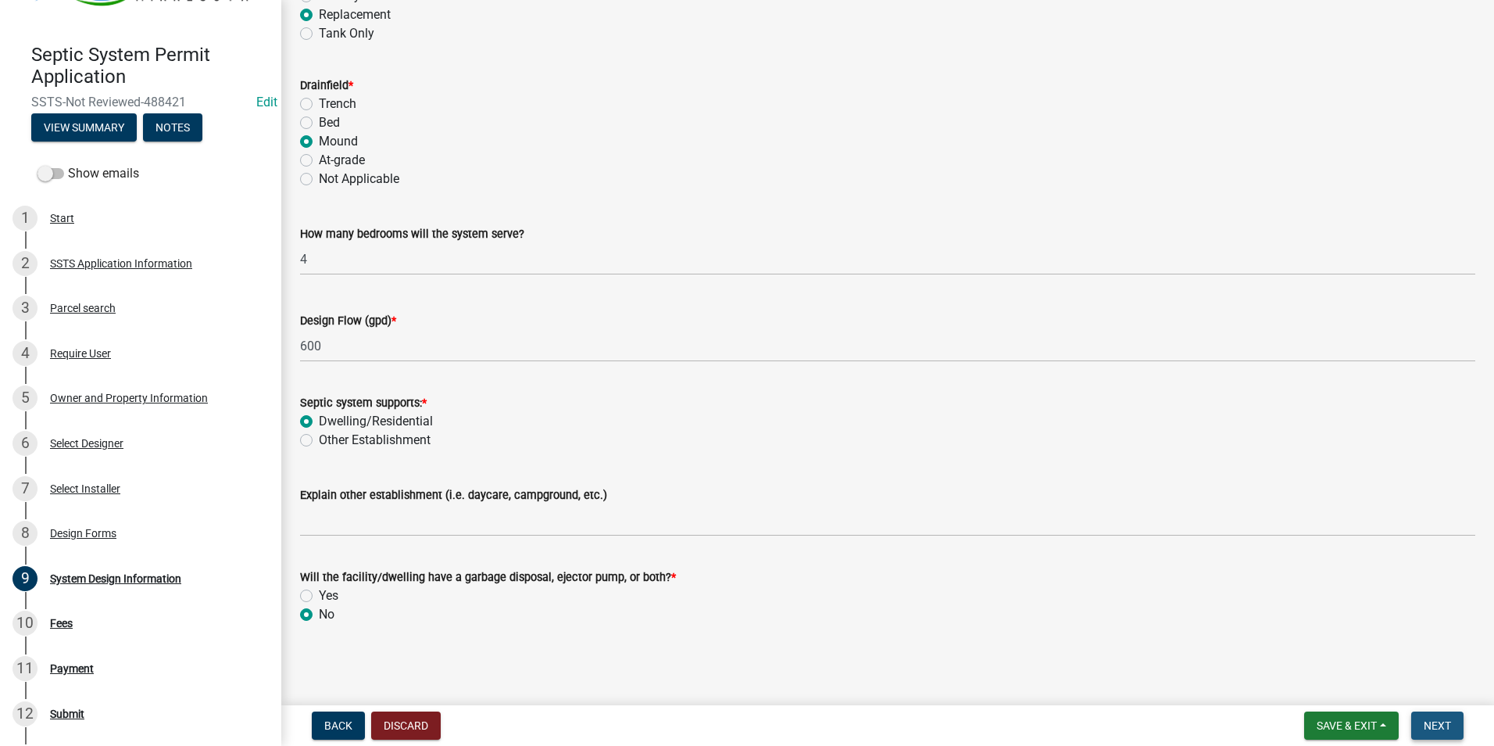
click at [1454, 726] on button "Next" at bounding box center [1437, 725] width 52 height 28
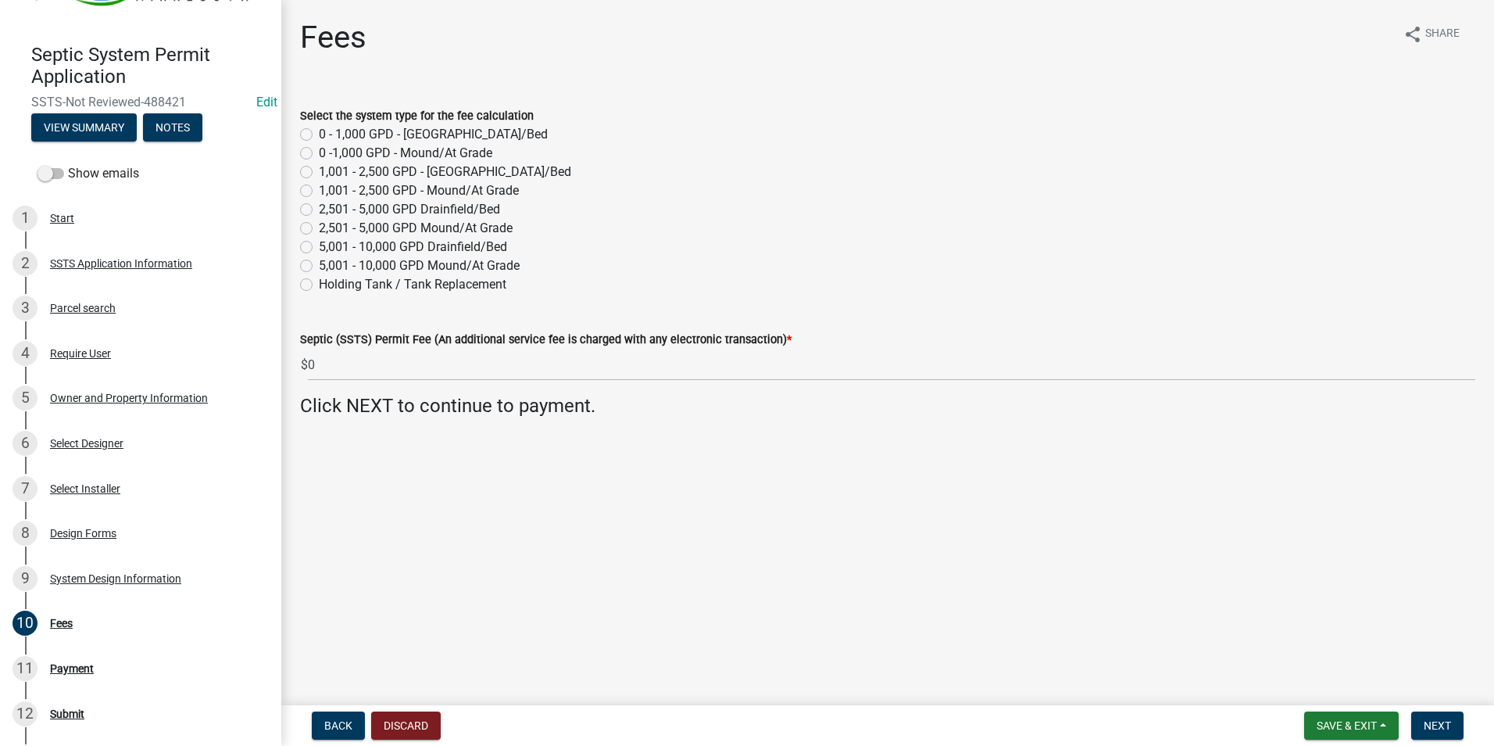
click at [319, 152] on label "0 -1,000 GPD - Mound/At Grade" at bounding box center [405, 153] width 173 height 19
click at [319, 152] on input "0 -1,000 GPD - Mound/At Grade" at bounding box center [324, 149] width 10 height 10
radio input "true"
click at [1434, 718] on button "Next" at bounding box center [1437, 725] width 52 height 28
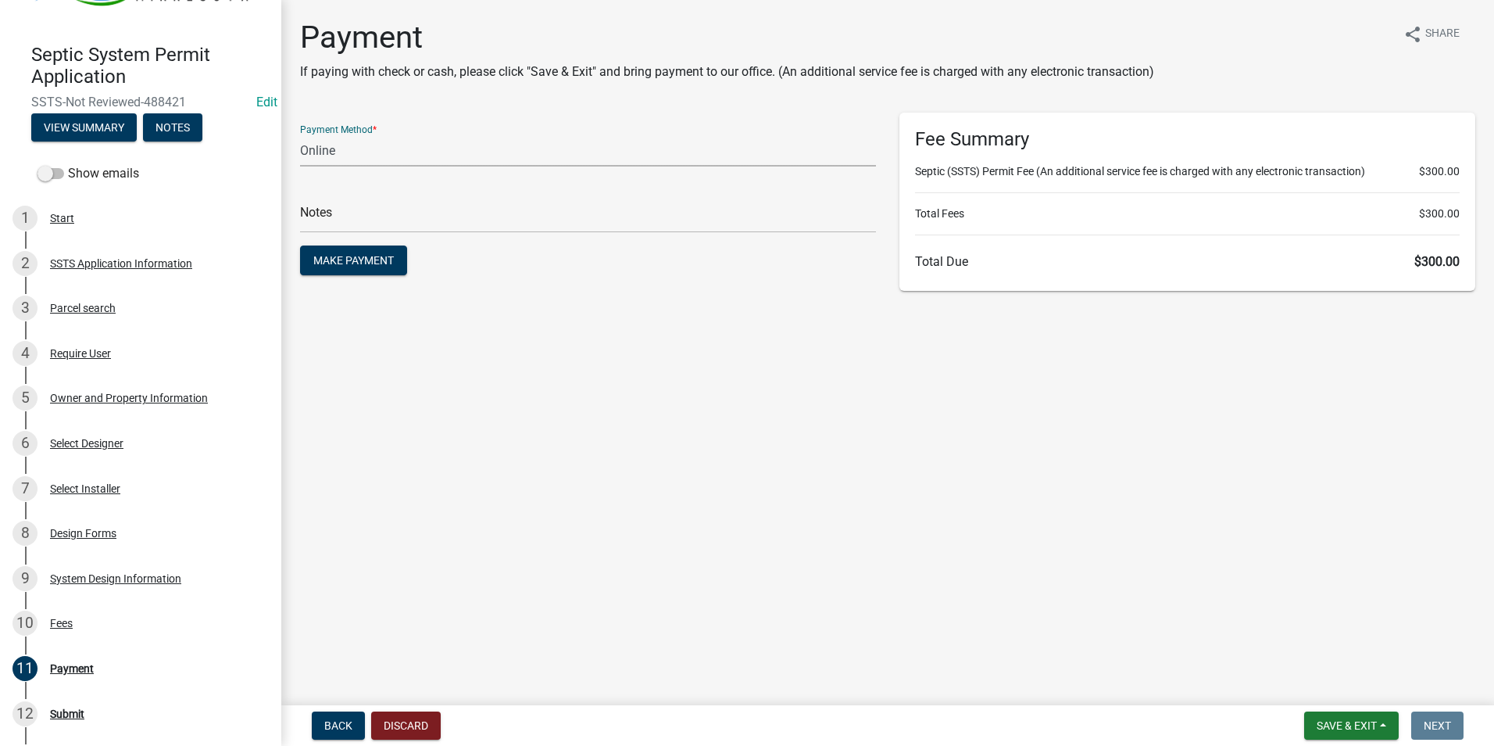
click at [492, 157] on select "Credit Card POS Check Cash Online" at bounding box center [588, 150] width 576 height 32
select select "1: 0"
click at [300, 134] on select "Credit Card POS Check Cash Online" at bounding box center [588, 150] width 576 height 32
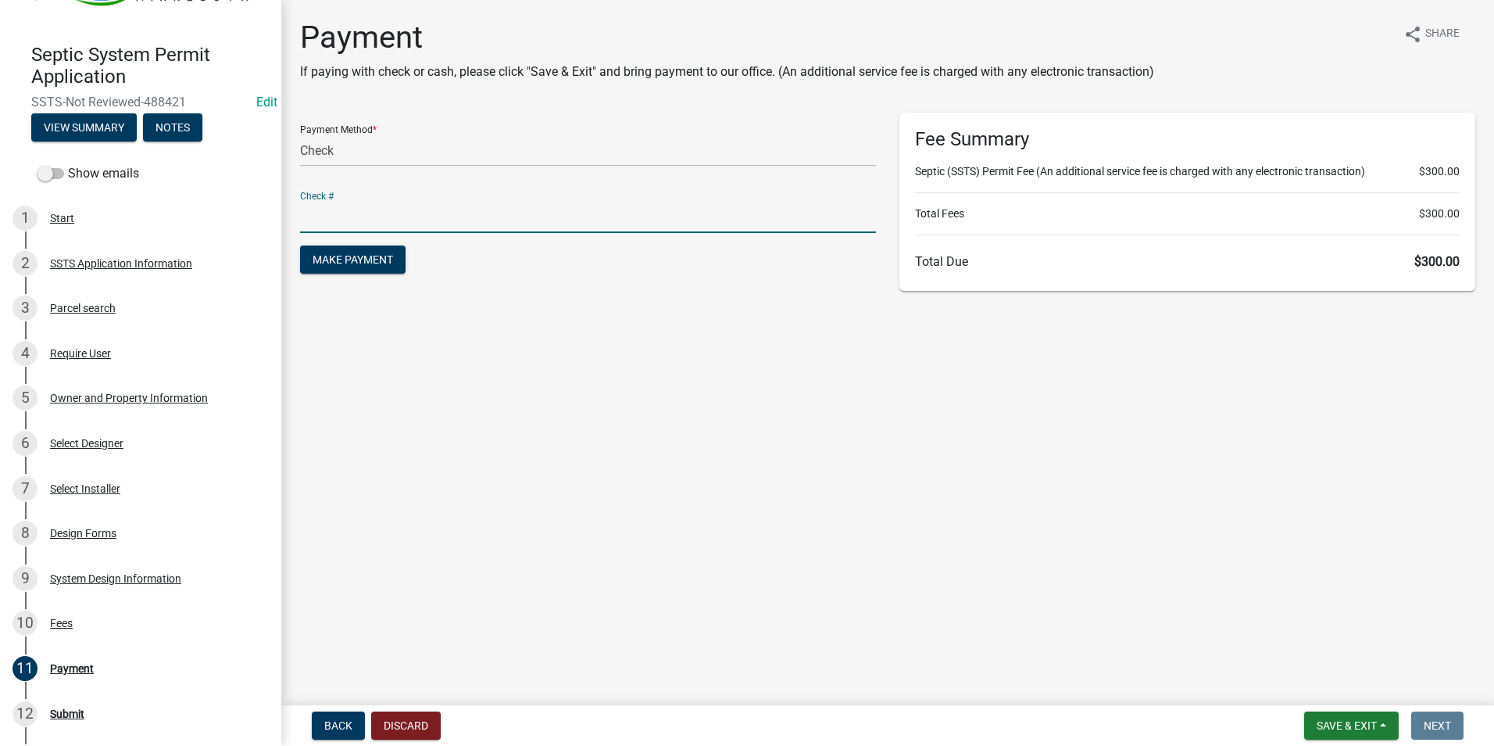
click at [427, 212] on input "text" at bounding box center [588, 217] width 576 height 32
type input "6438"
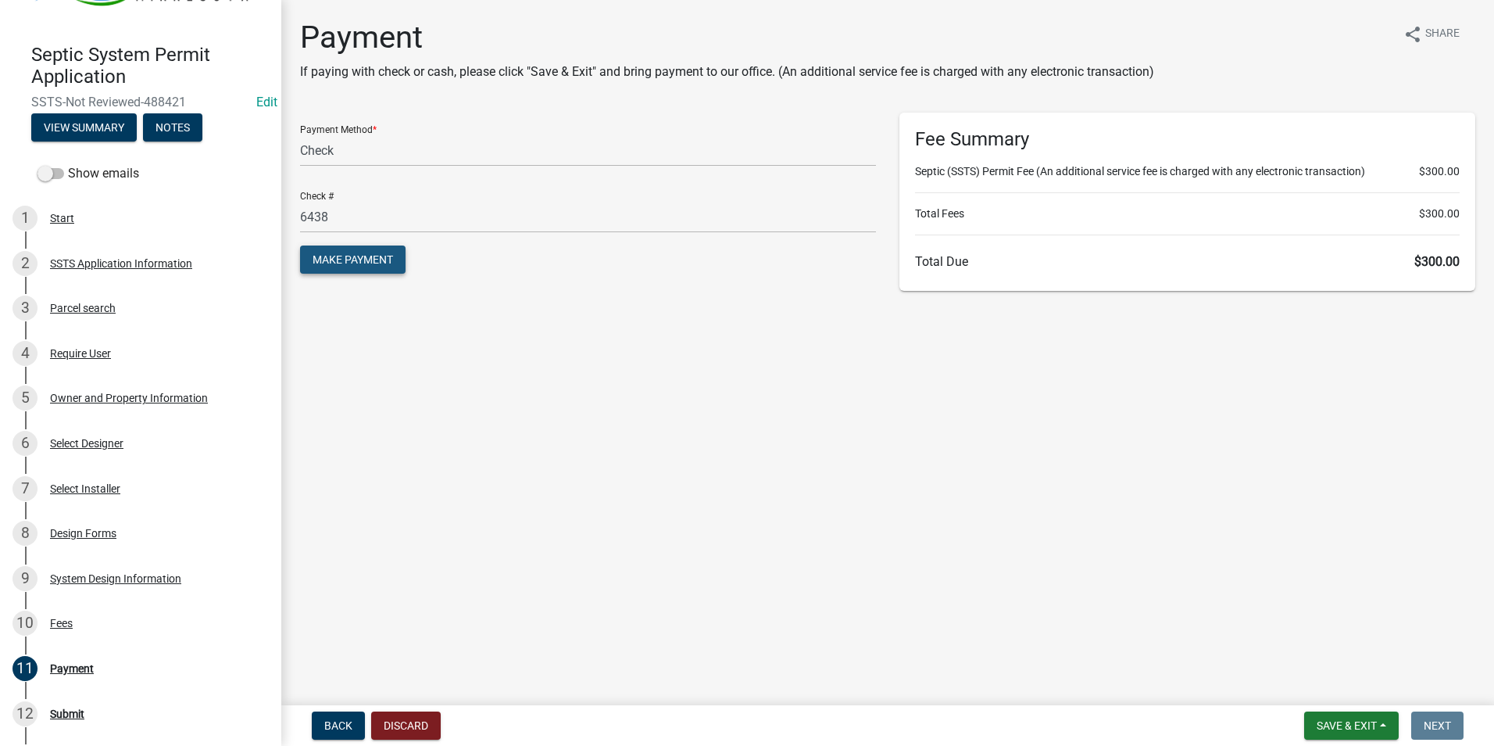
click at [367, 259] on span "Make Payment" at bounding box center [353, 259] width 80 height 13
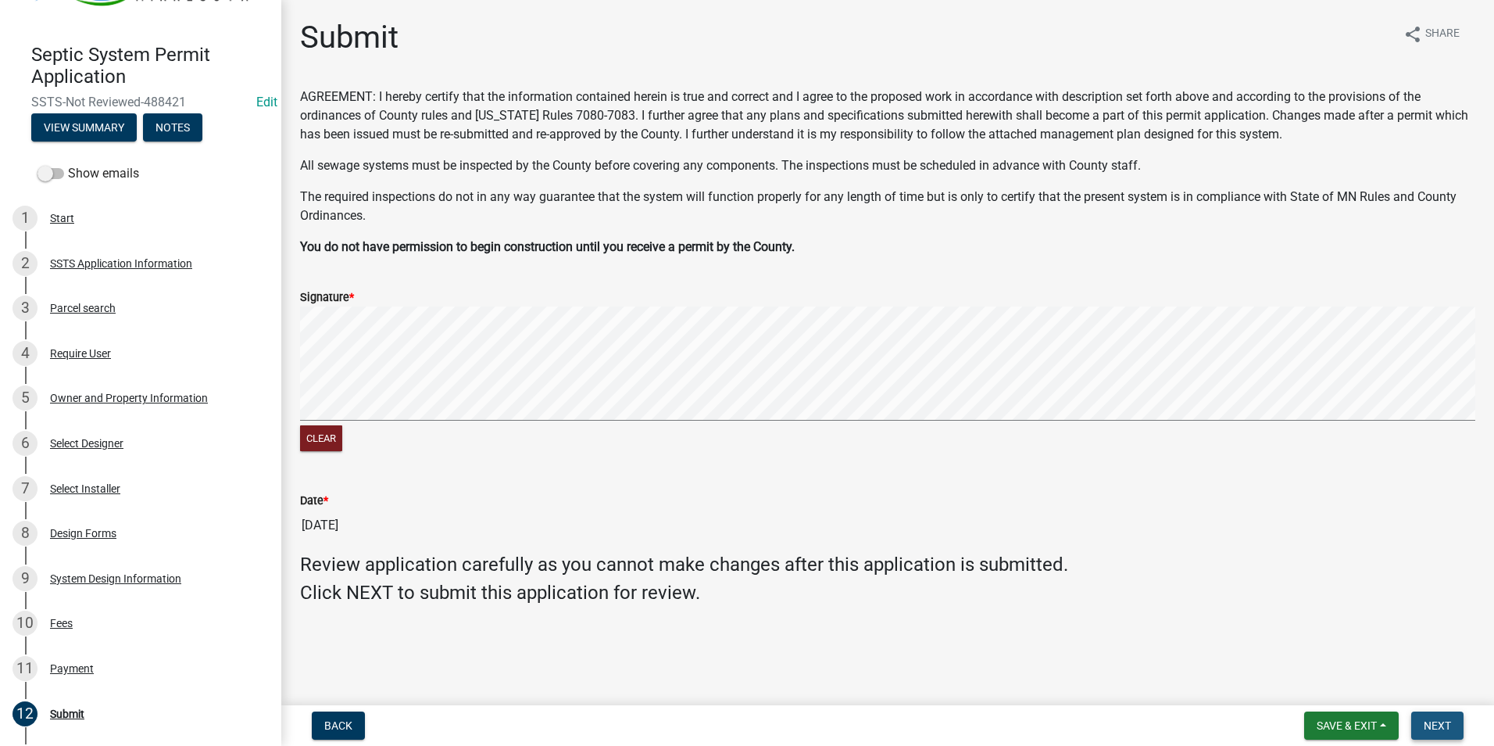
click at [1442, 719] on span "Next" at bounding box center [1437, 725] width 27 height 13
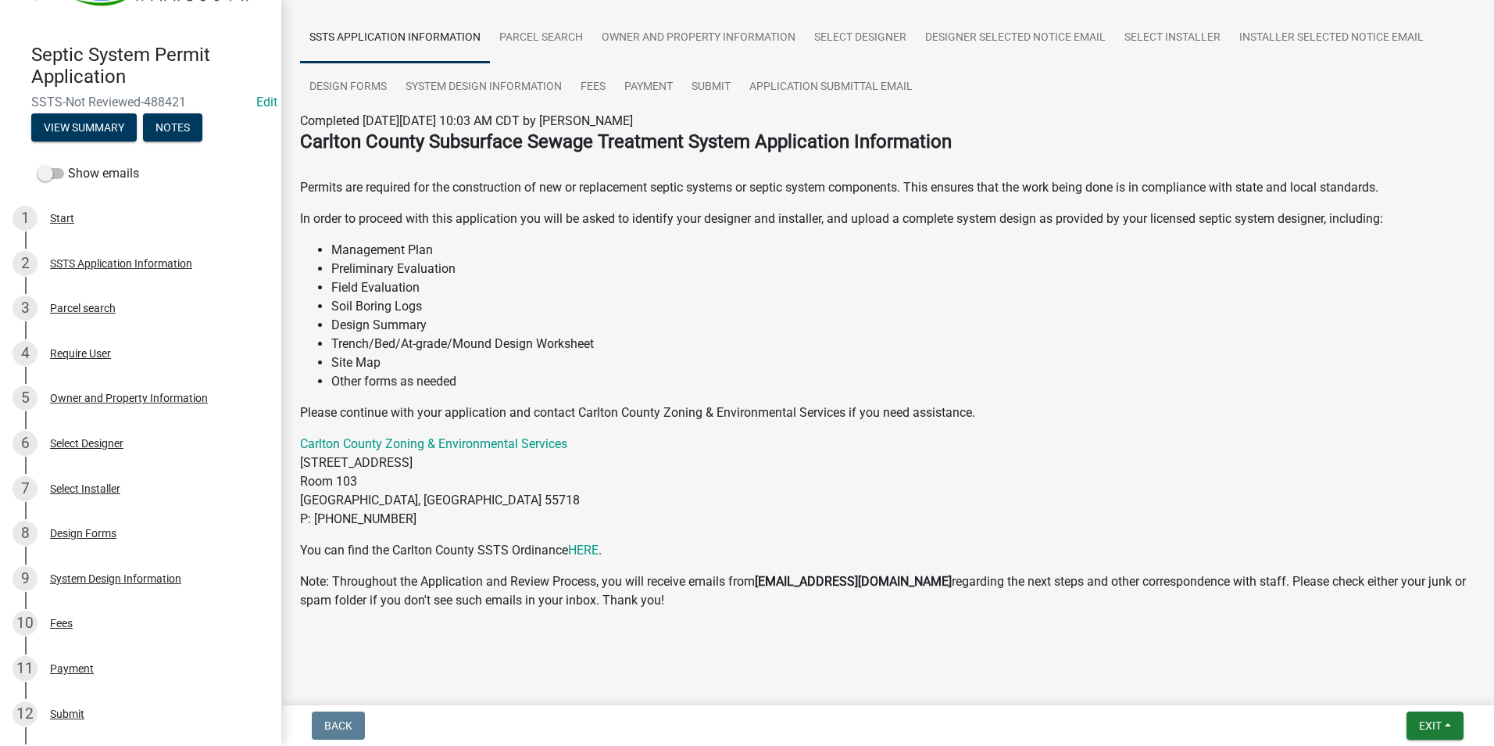
scroll to position [109, 0]
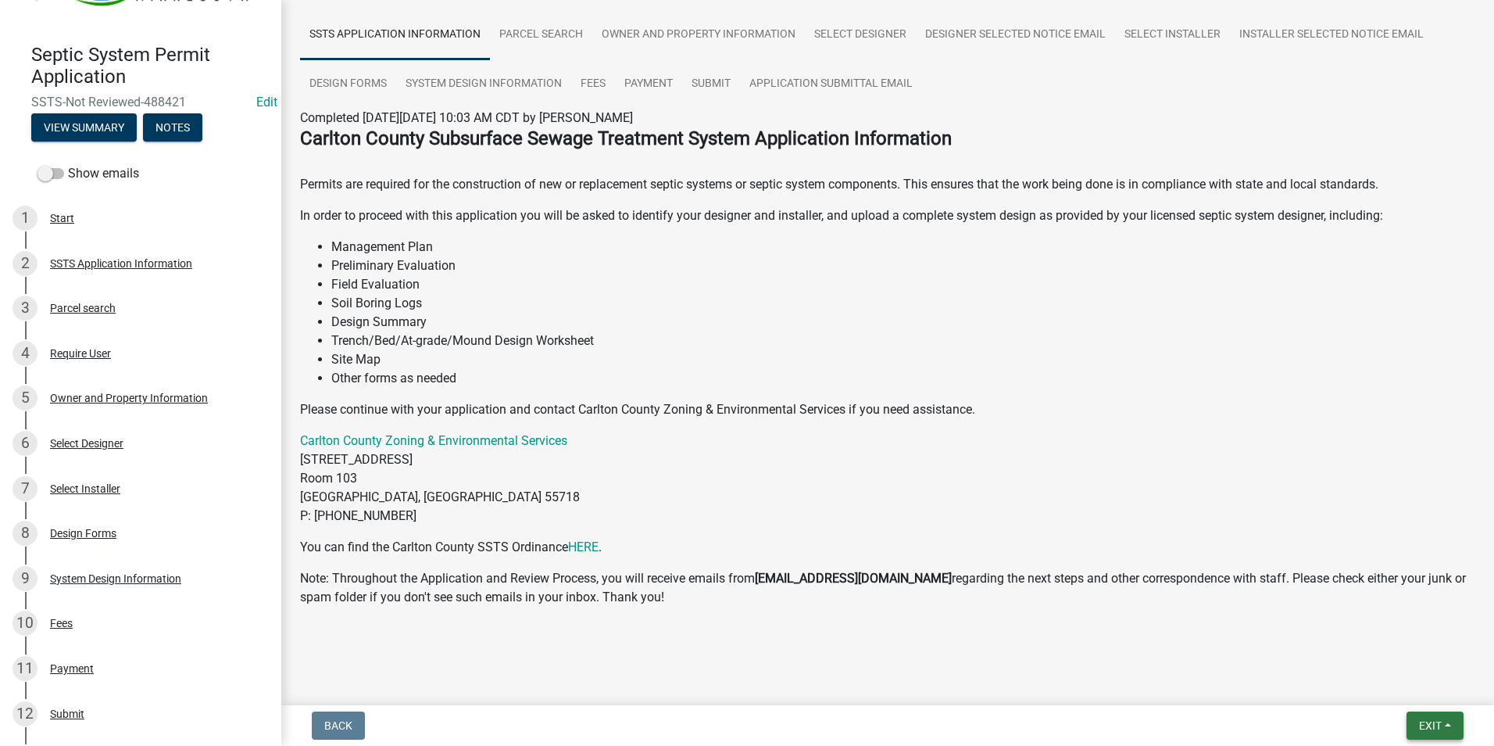
click at [1430, 717] on button "Exit" at bounding box center [1435, 725] width 57 height 28
click at [1408, 681] on button "Save & Exit" at bounding box center [1401, 685] width 125 height 38
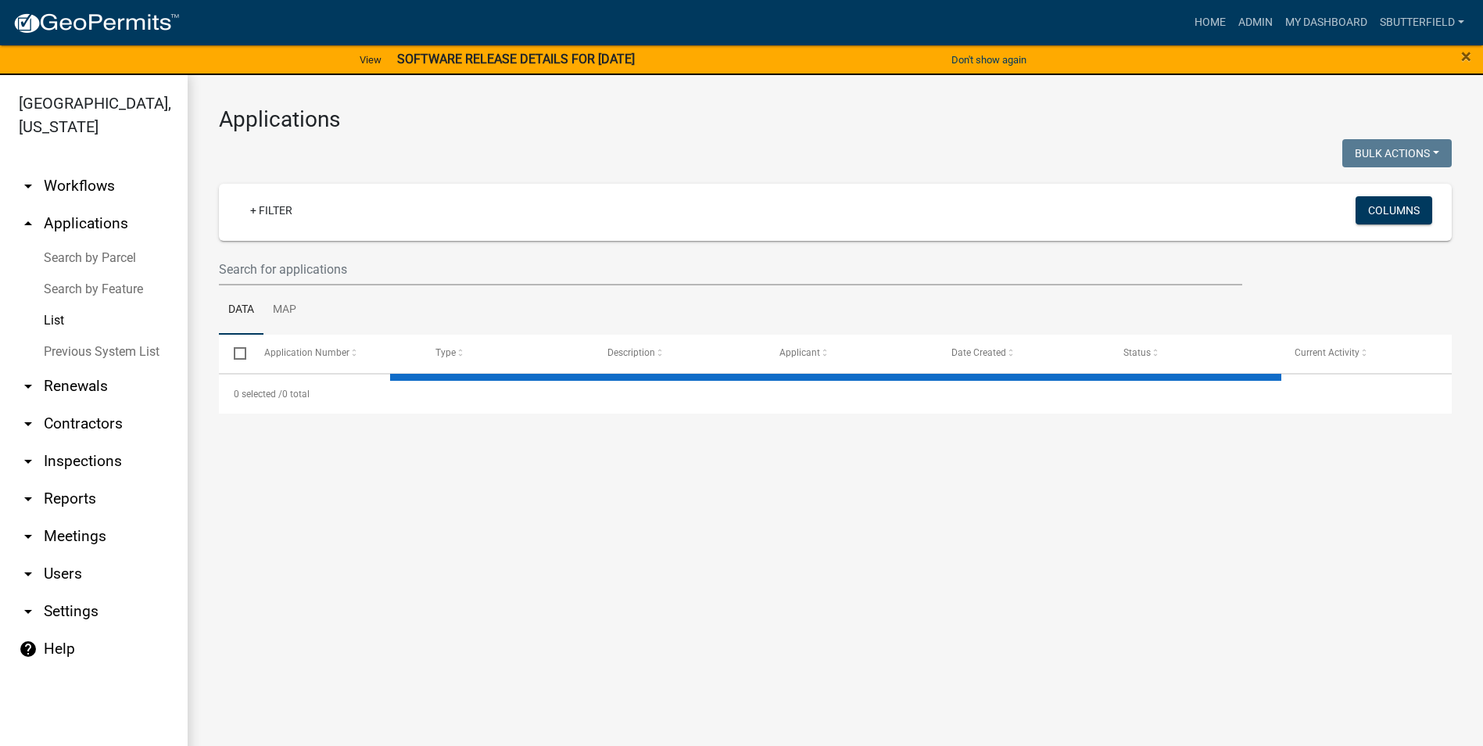
select select "1: 25"
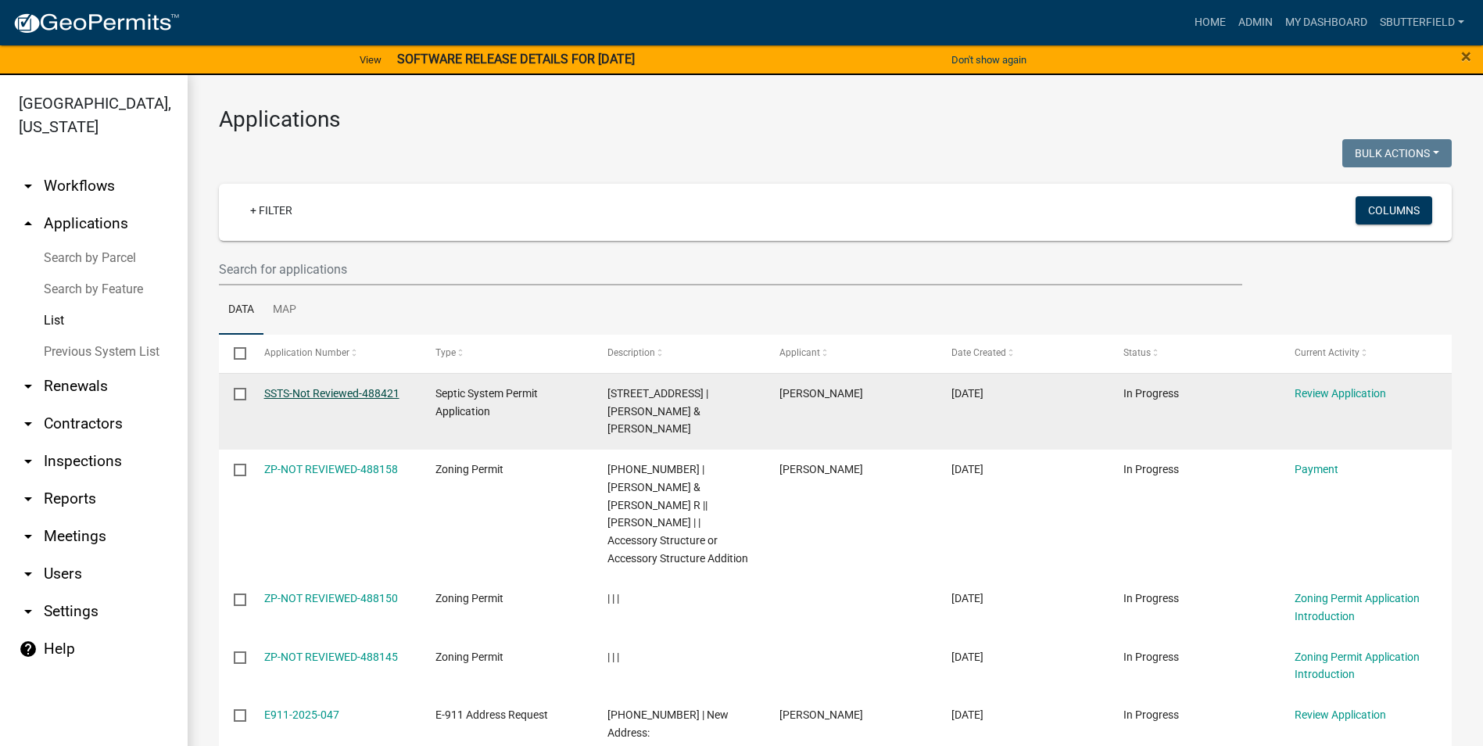
click at [285, 392] on link "SSTS-Not Reviewed-488421" at bounding box center [331, 393] width 135 height 13
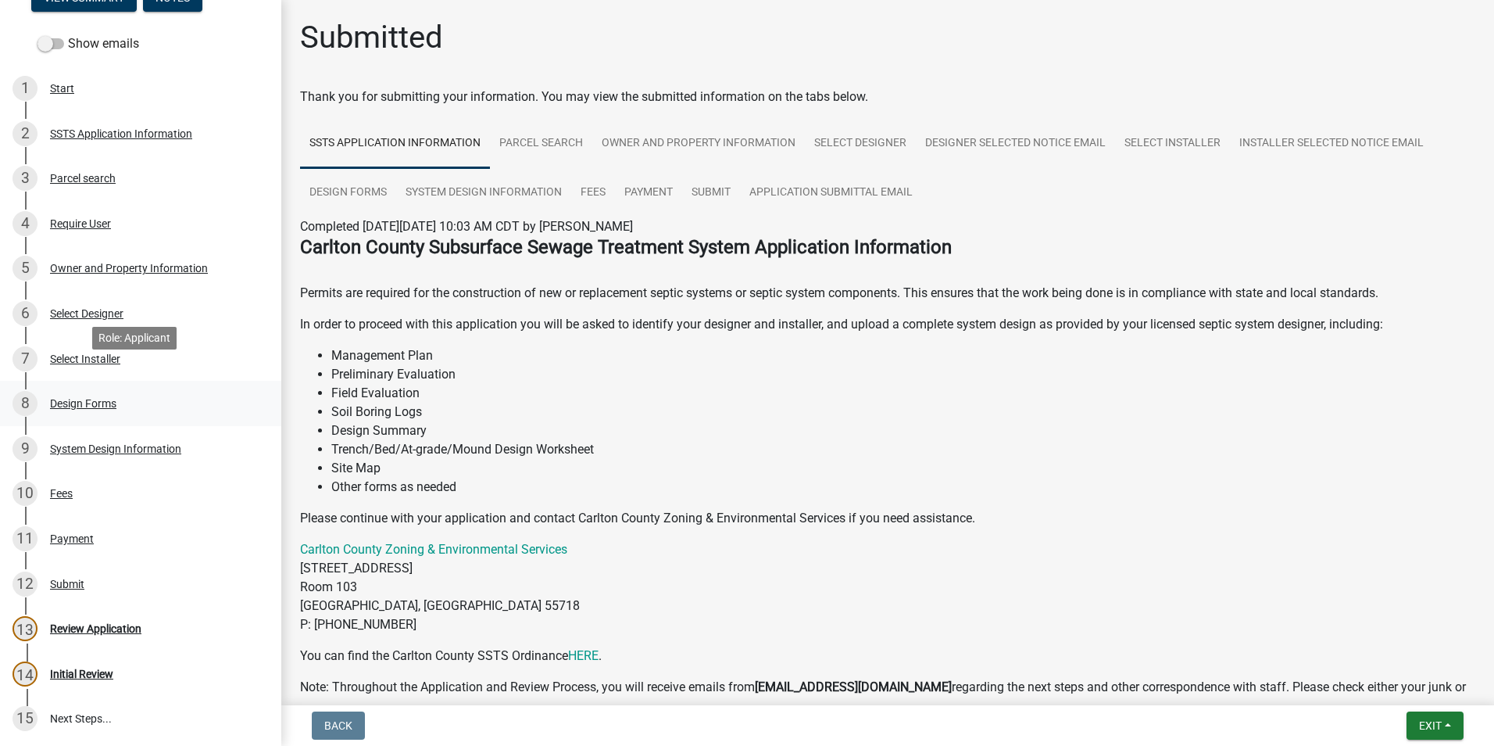
scroll to position [234, 0]
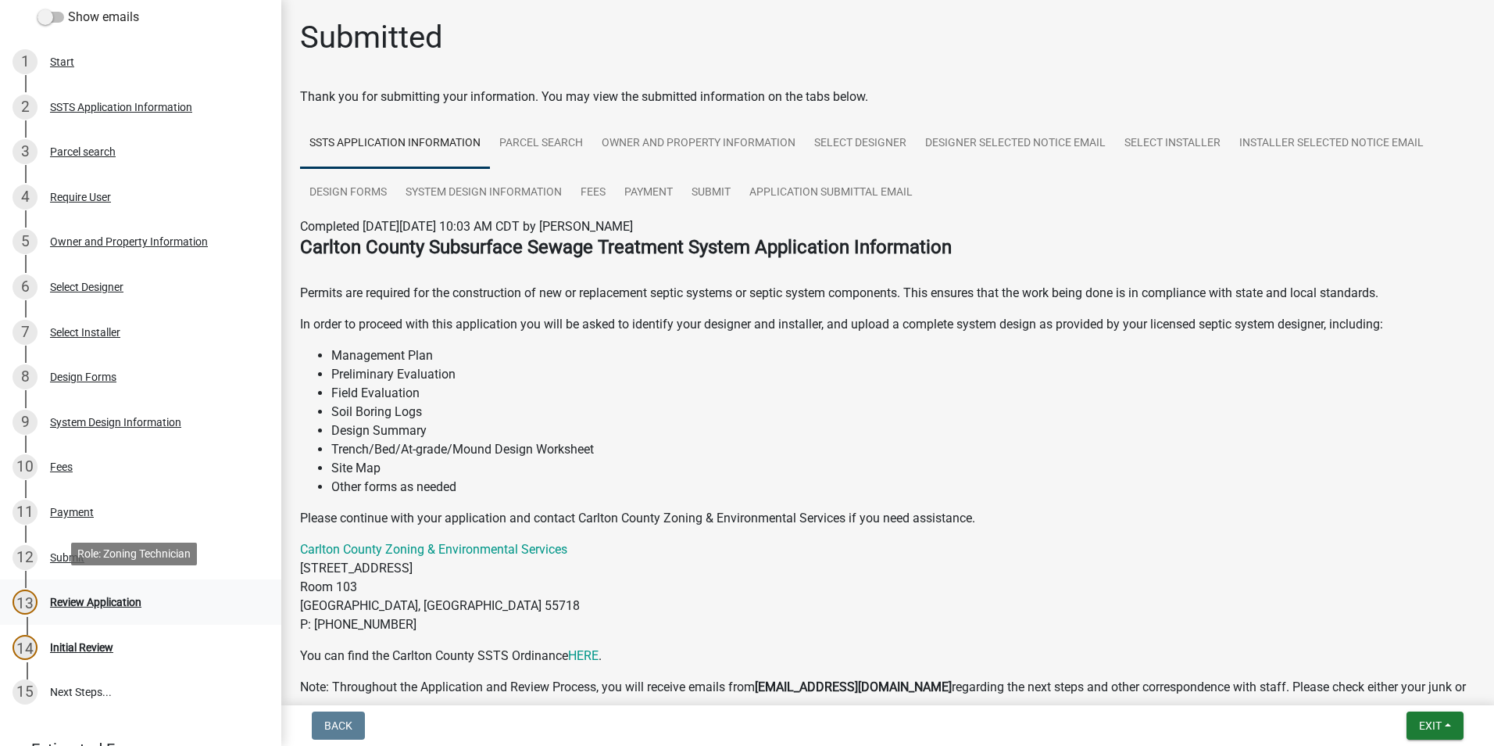
click at [115, 596] on div "Review Application" at bounding box center [95, 601] width 91 height 11
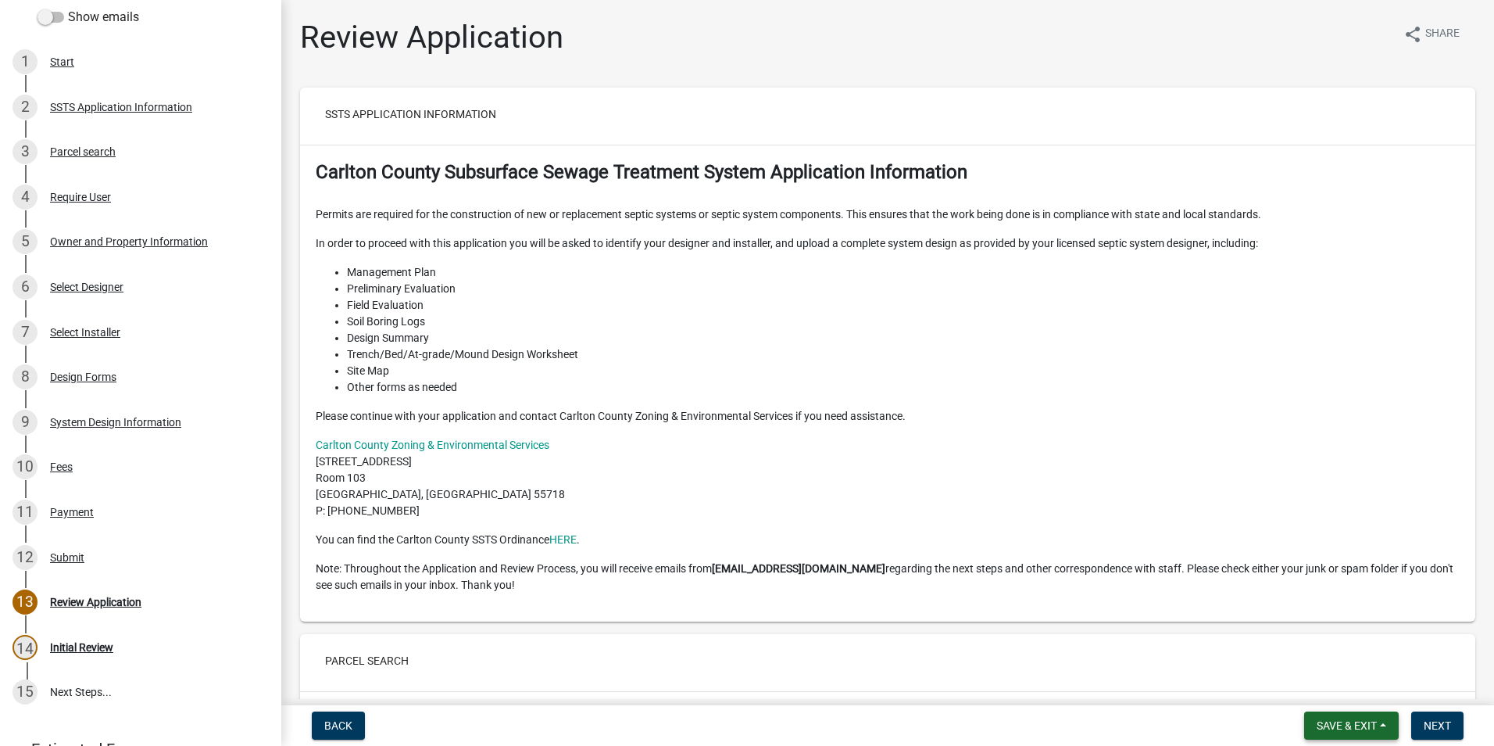
click at [1361, 719] on span "Save & Exit" at bounding box center [1347, 725] width 60 height 13
click at [1316, 683] on button "Save & Exit" at bounding box center [1336, 685] width 125 height 38
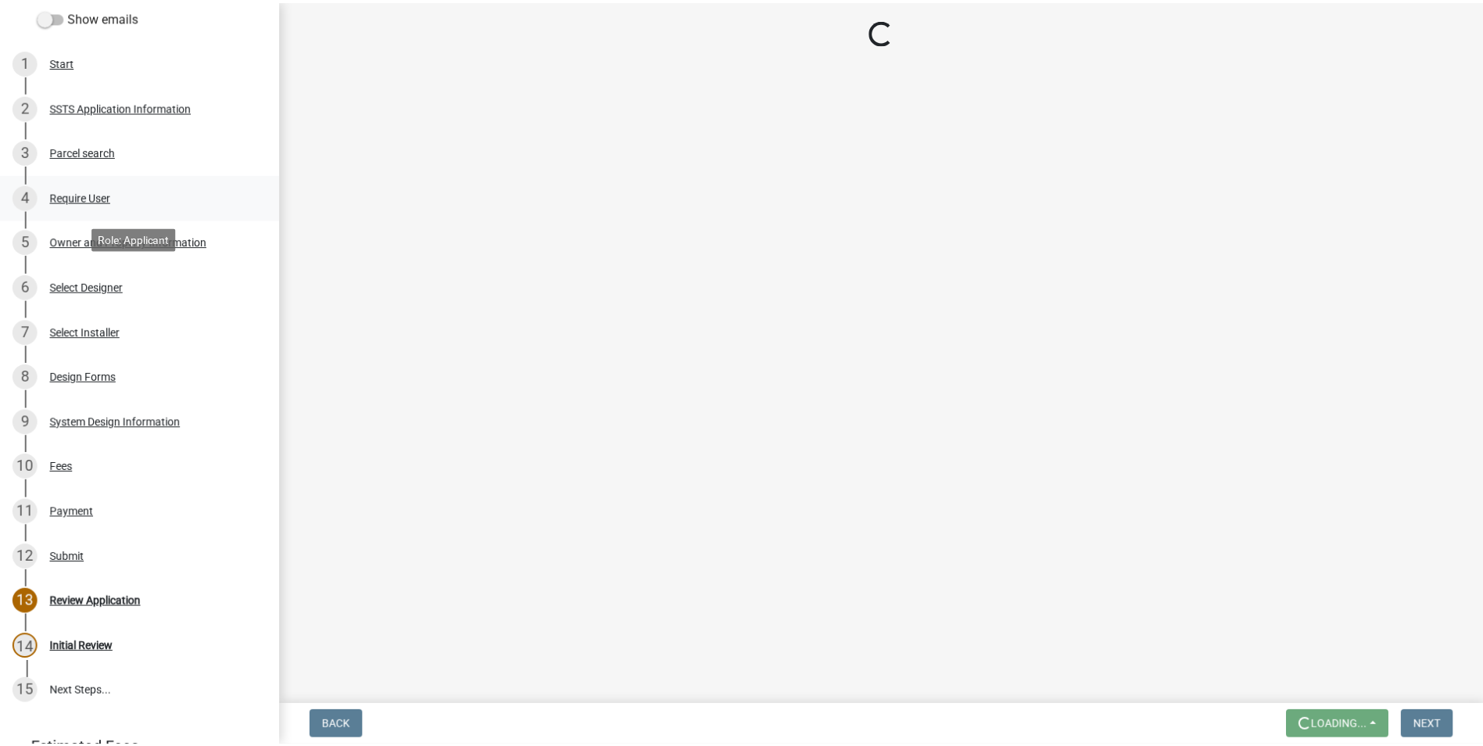
scroll to position [96, 0]
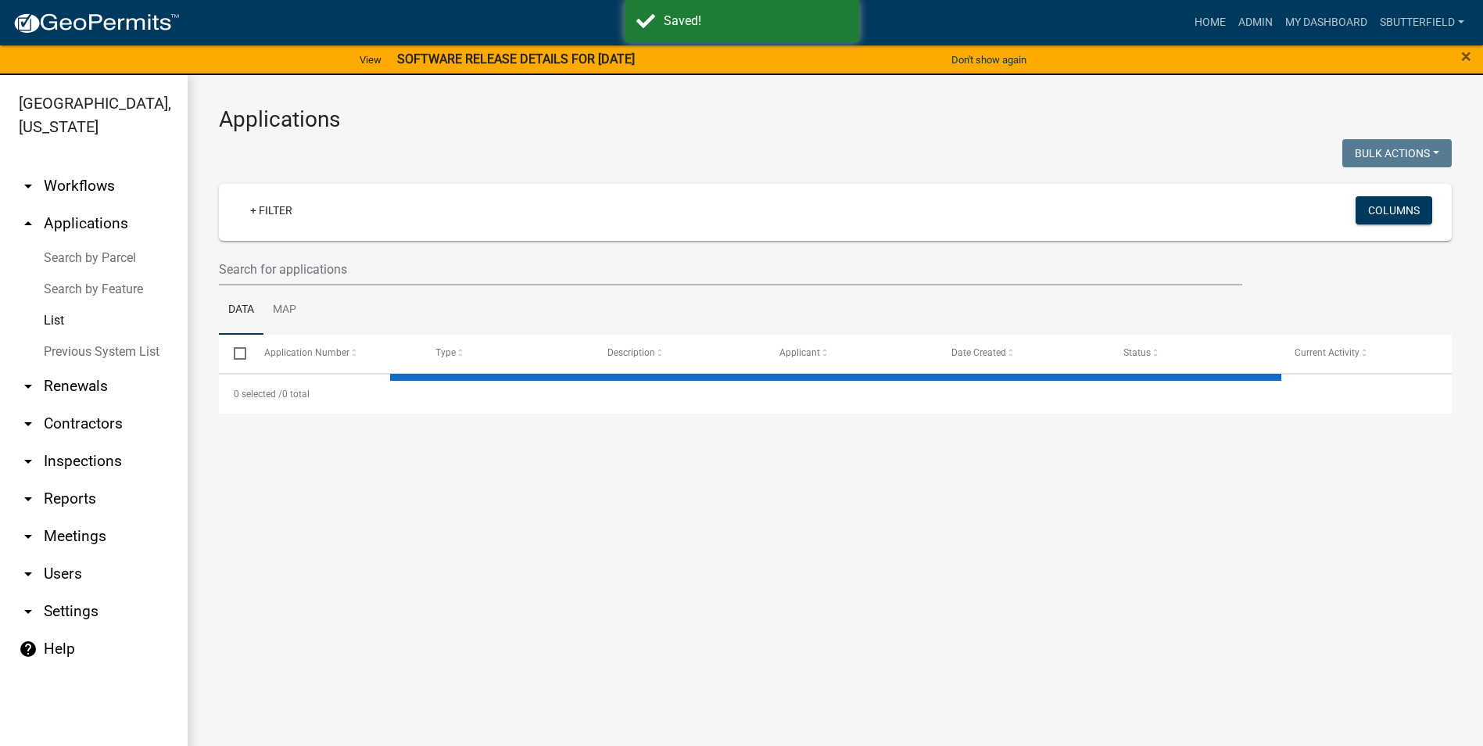
select select "1: 25"
